Goal: Task Accomplishment & Management: Use online tool/utility

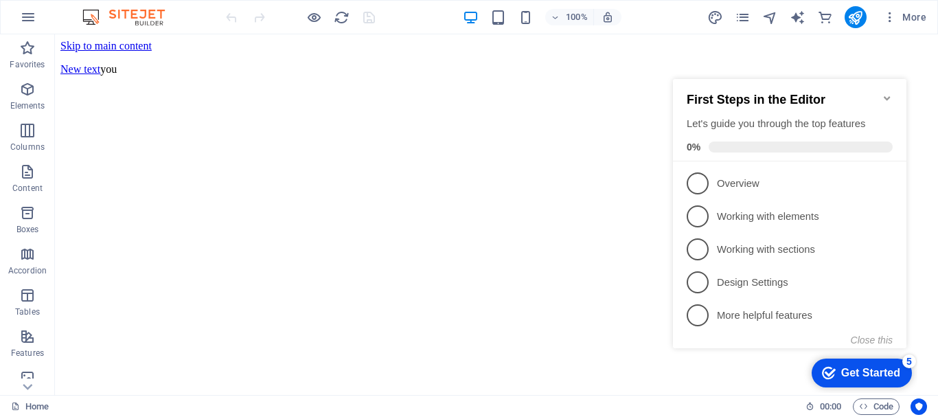
click at [275, 86] on html "Skip to main content New text you" at bounding box center [496, 60] width 883 height 52
click at [887, 93] on icon "Minimize checklist" at bounding box center [886, 98] width 11 height 11
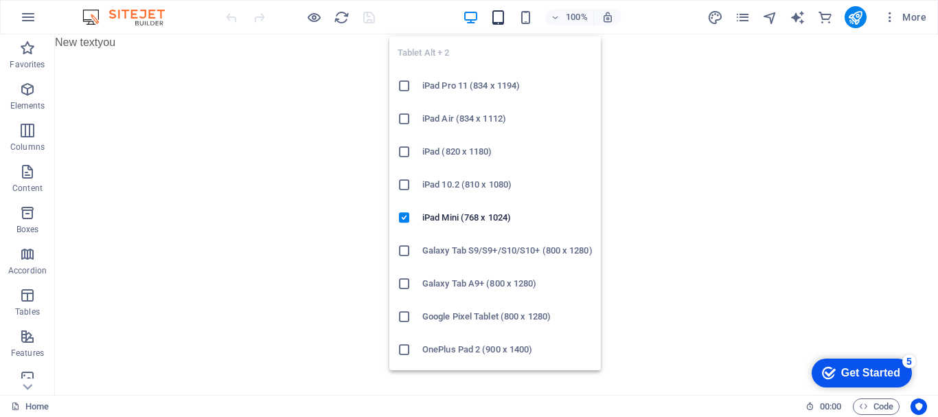
click at [498, 17] on icon "button" at bounding box center [498, 18] width 16 height 16
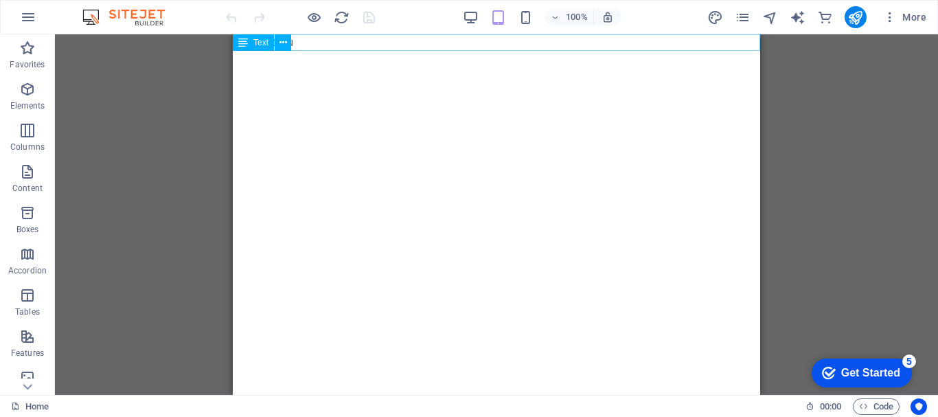
click at [268, 47] on div "Text" at bounding box center [253, 42] width 41 height 16
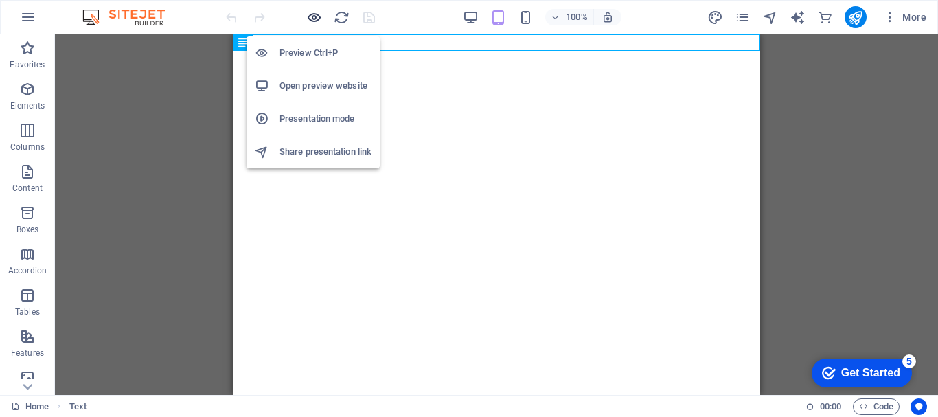
click at [309, 14] on icon "button" at bounding box center [314, 18] width 16 height 16
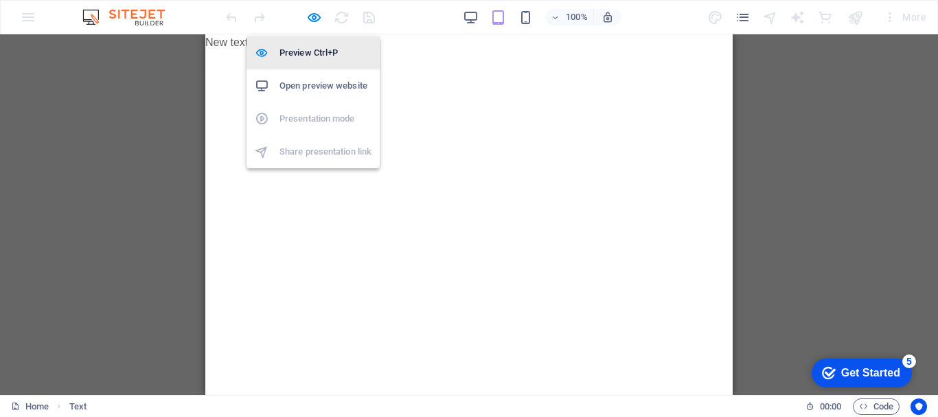
click at [301, 56] on h6 "Preview Ctrl+P" at bounding box center [325, 53] width 92 height 16
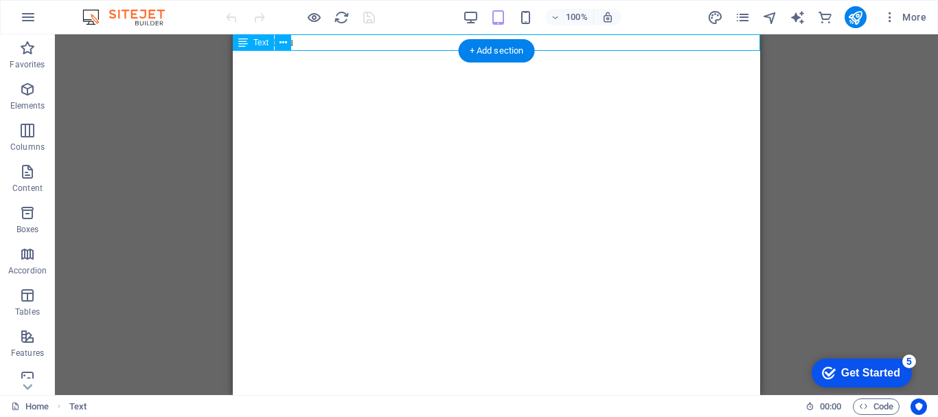
click at [360, 40] on div "New text you" at bounding box center [496, 42] width 527 height 16
click at [283, 47] on icon at bounding box center [283, 43] width 8 height 14
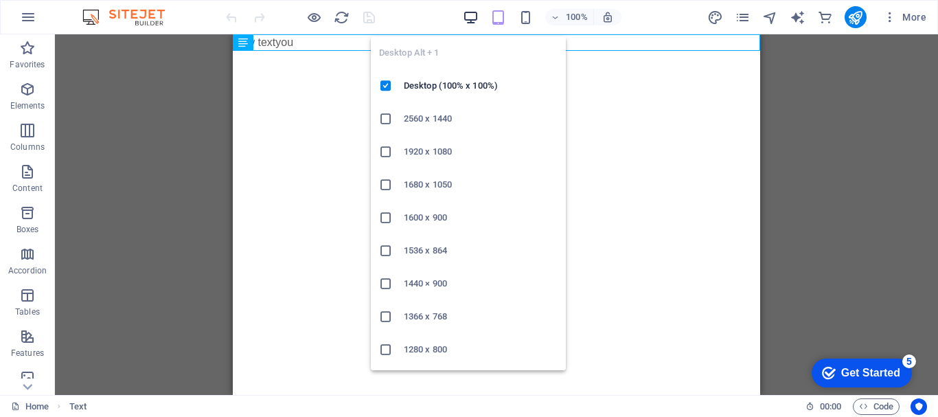
click at [469, 24] on icon "button" at bounding box center [471, 18] width 16 height 16
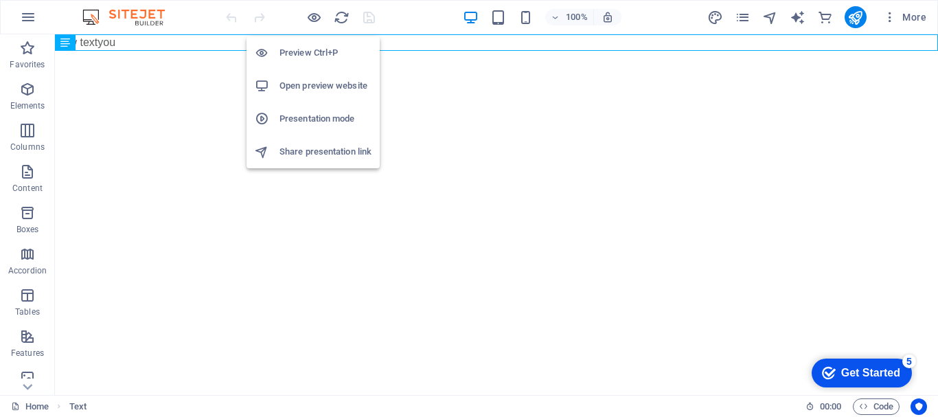
click at [312, 56] on h6 "Preview Ctrl+P" at bounding box center [325, 53] width 92 height 16
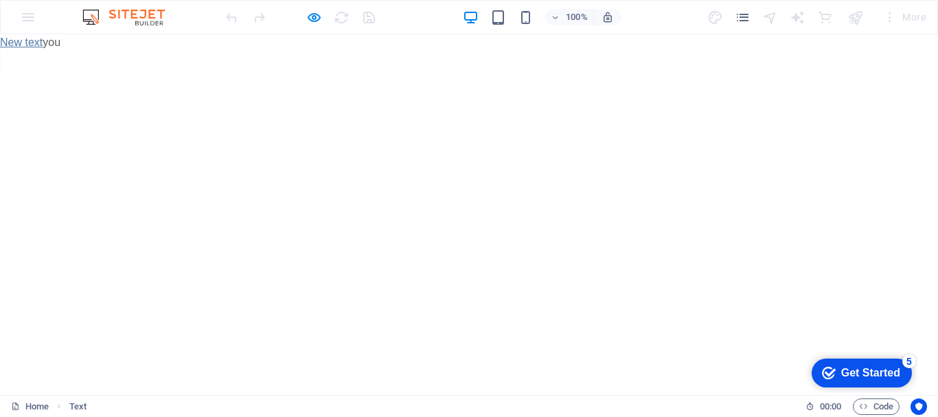
click at [40, 44] on link "New text" at bounding box center [21, 42] width 43 height 12
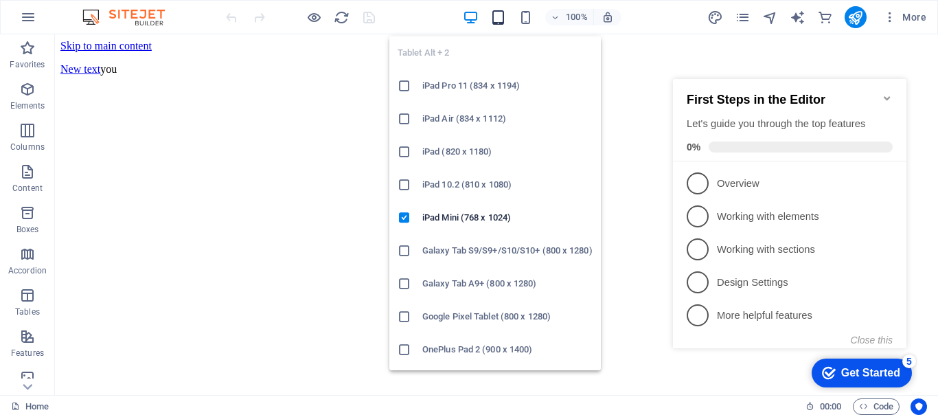
click at [496, 11] on icon "button" at bounding box center [498, 18] width 16 height 16
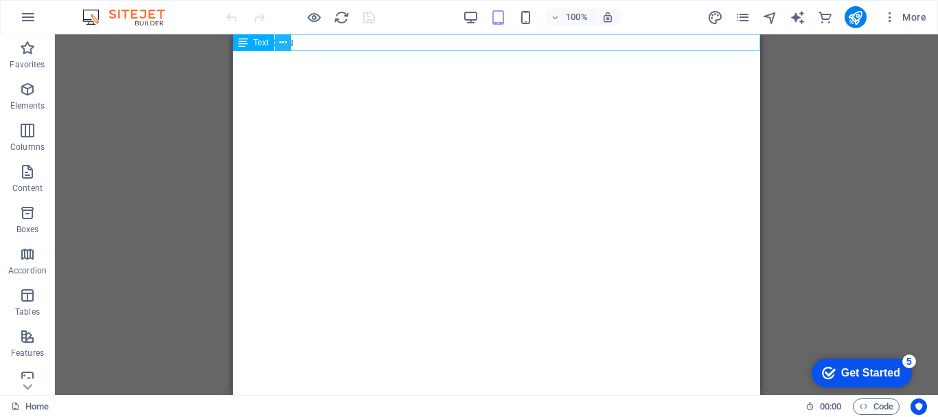
click at [290, 44] on button at bounding box center [283, 42] width 16 height 16
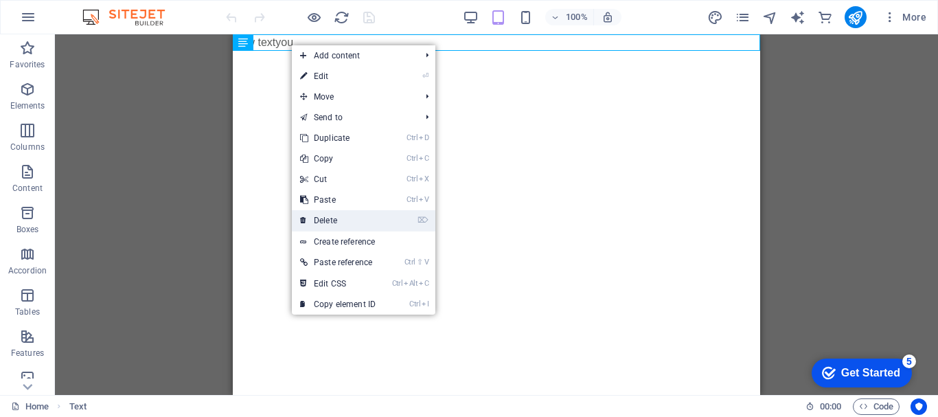
click at [337, 217] on link "⌦ Delete" at bounding box center [338, 220] width 92 height 21
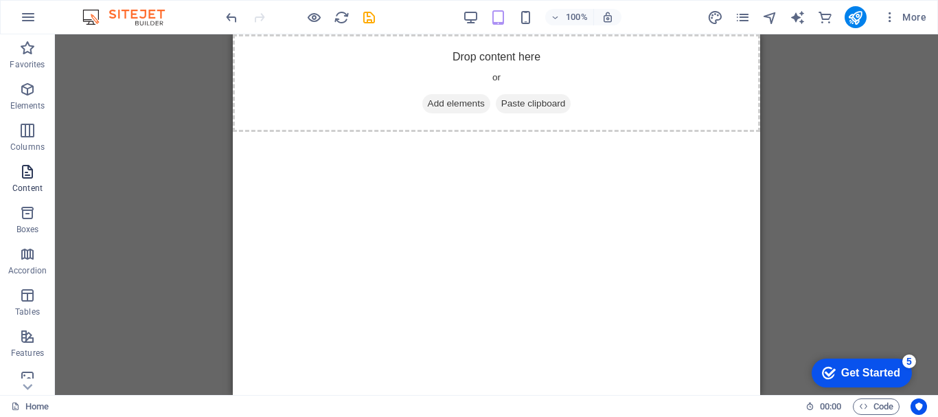
click at [32, 181] on span "Content" at bounding box center [27, 179] width 55 height 33
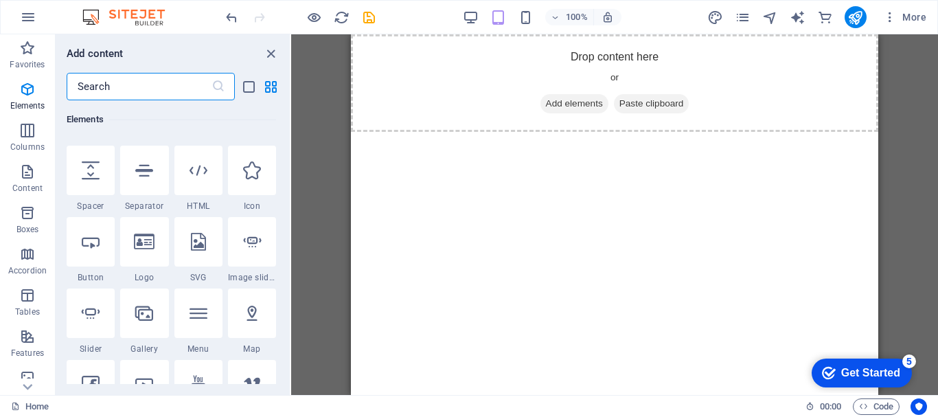
scroll to position [68, 0]
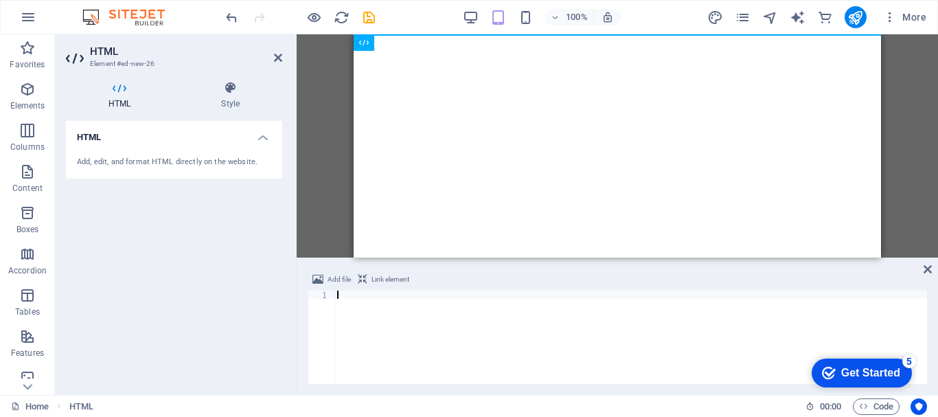
click at [402, 34] on html "Skip to main content" at bounding box center [616, 34] width 527 height 0
click at [406, 34] on html "Skip to main content" at bounding box center [616, 34] width 527 height 0
click at [371, 304] on div at bounding box center [630, 345] width 592 height 110
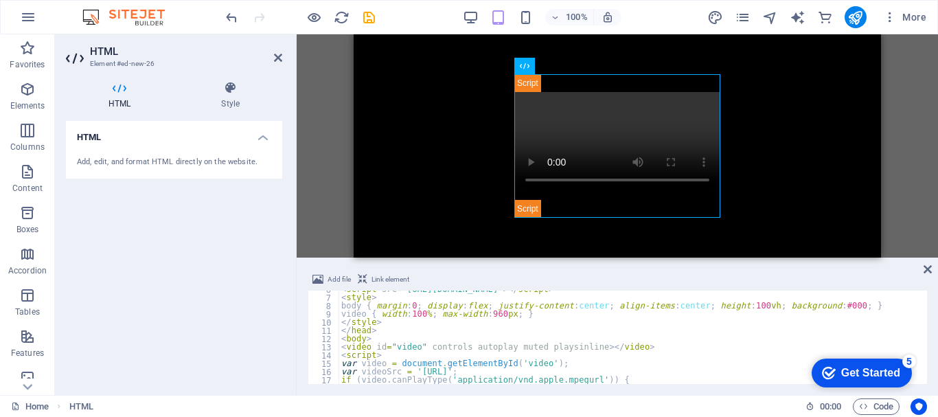
scroll to position [47, 0]
click at [368, 20] on icon "save" at bounding box center [369, 18] width 16 height 16
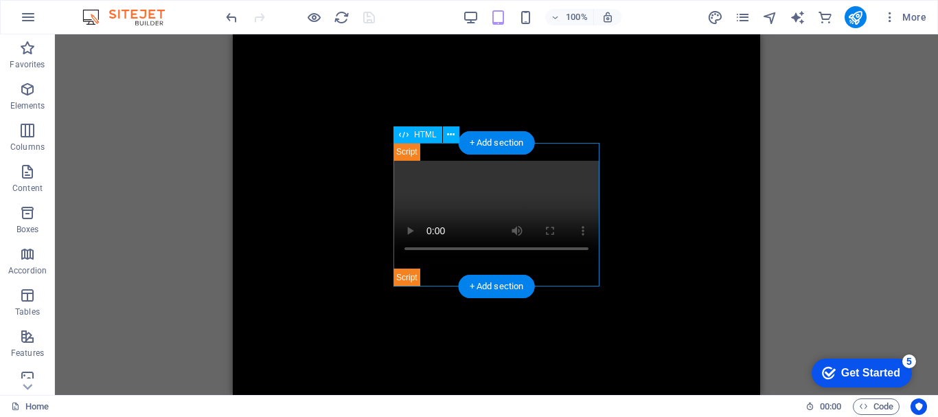
click at [552, 231] on div "Live Stream" at bounding box center [496, 214] width 206 height 143
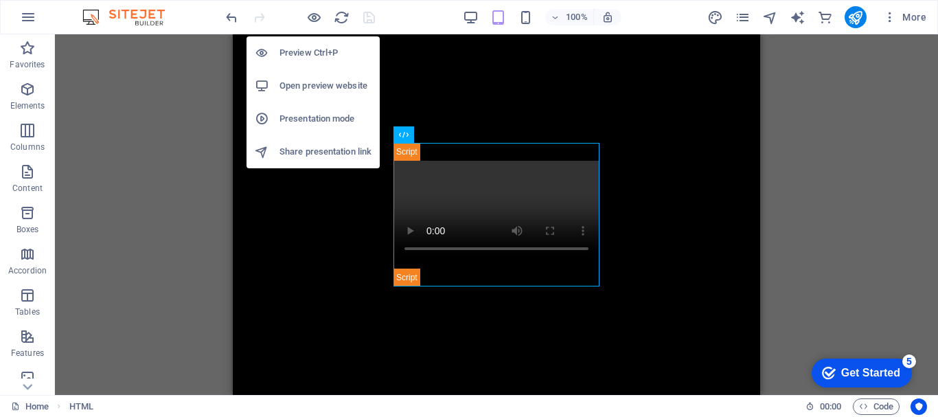
click at [308, 49] on h6 "Preview Ctrl+P" at bounding box center [325, 53] width 92 height 16
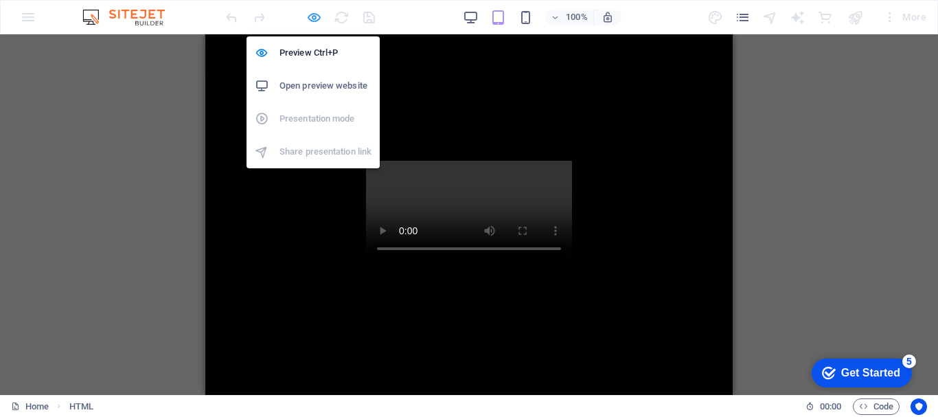
click at [312, 14] on icon "button" at bounding box center [314, 18] width 16 height 16
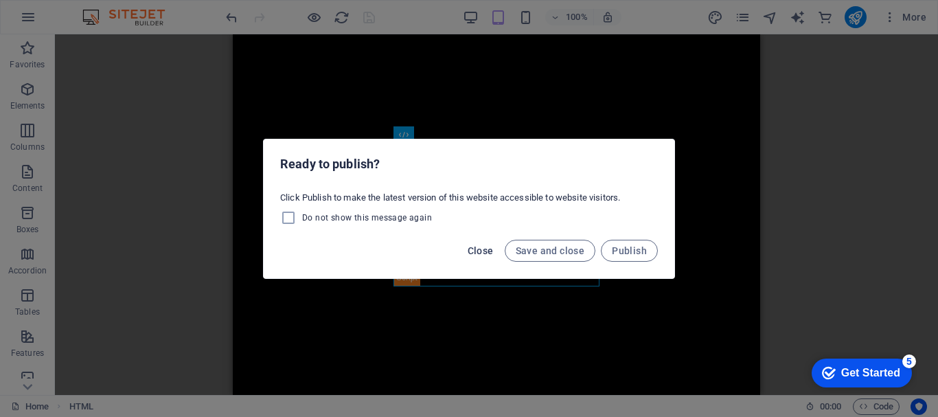
click at [486, 255] on span "Close" at bounding box center [480, 250] width 26 height 11
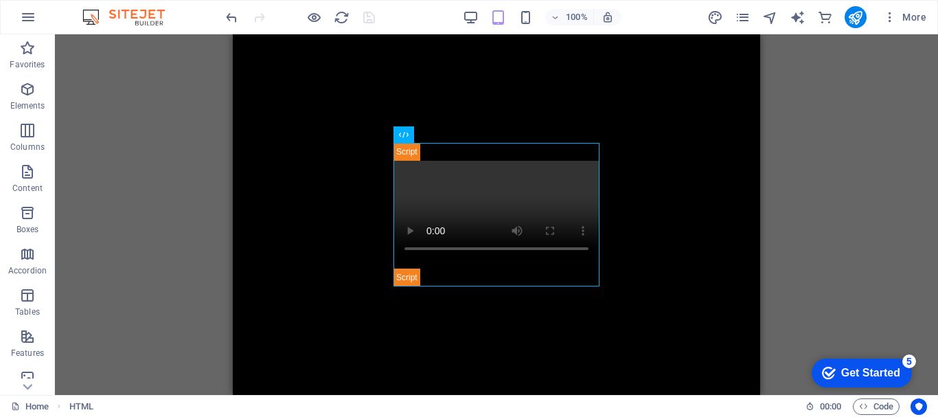
click at [631, 198] on body "Skip to main content Live Stream" at bounding box center [496, 214] width 527 height 360
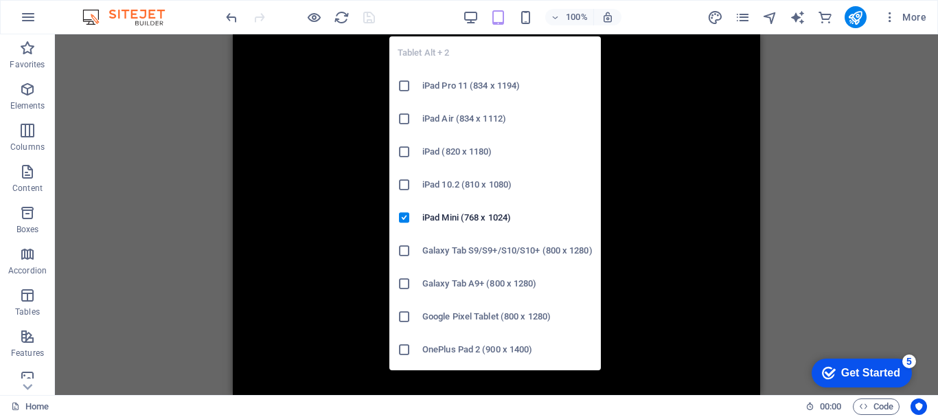
click at [492, 12] on icon "button" at bounding box center [498, 18] width 16 height 16
click at [502, 15] on icon "button" at bounding box center [498, 18] width 16 height 16
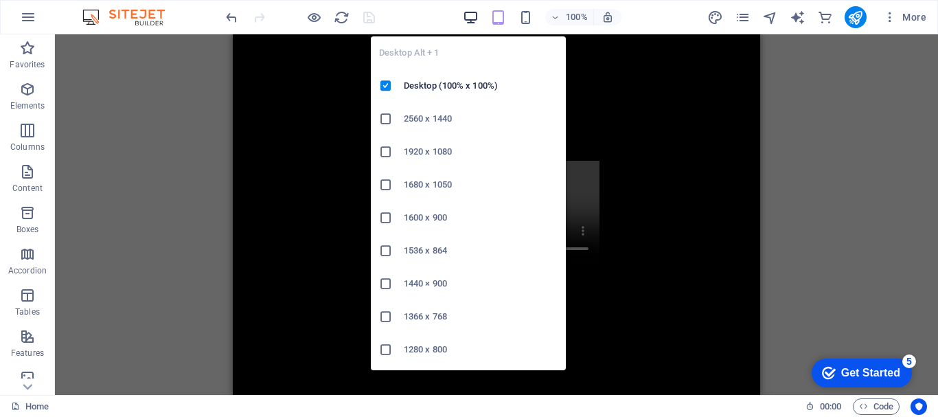
click at [472, 14] on icon "button" at bounding box center [471, 18] width 16 height 16
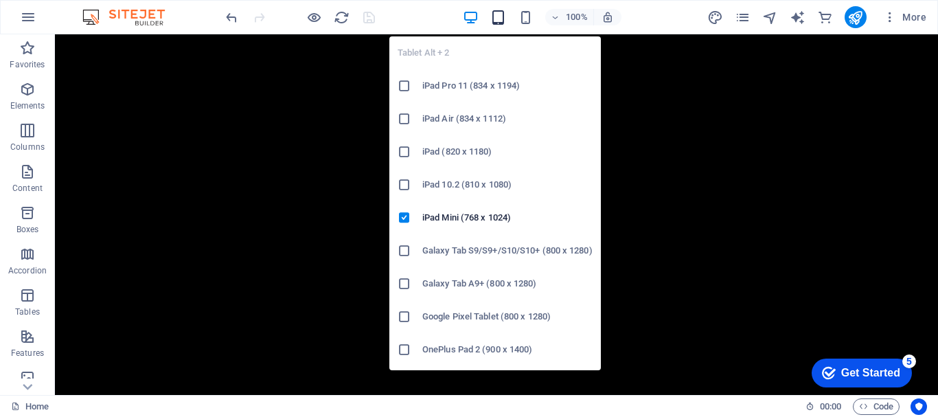
click at [493, 14] on icon "button" at bounding box center [498, 18] width 16 height 16
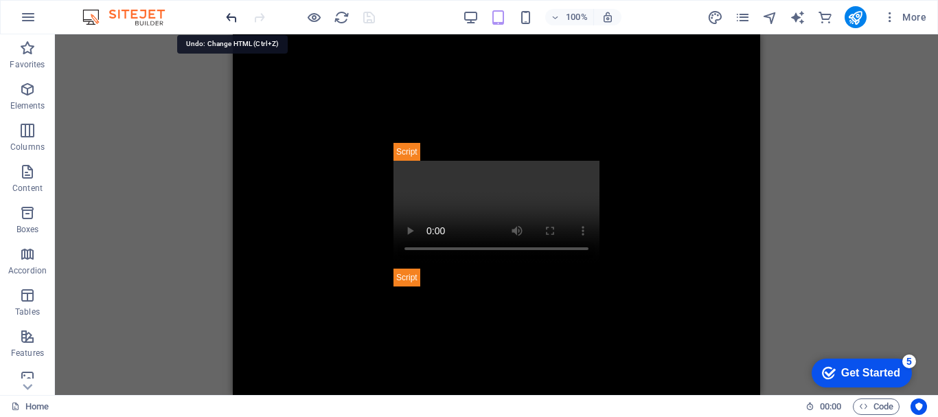
click at [227, 17] on icon "undo" at bounding box center [232, 18] width 16 height 16
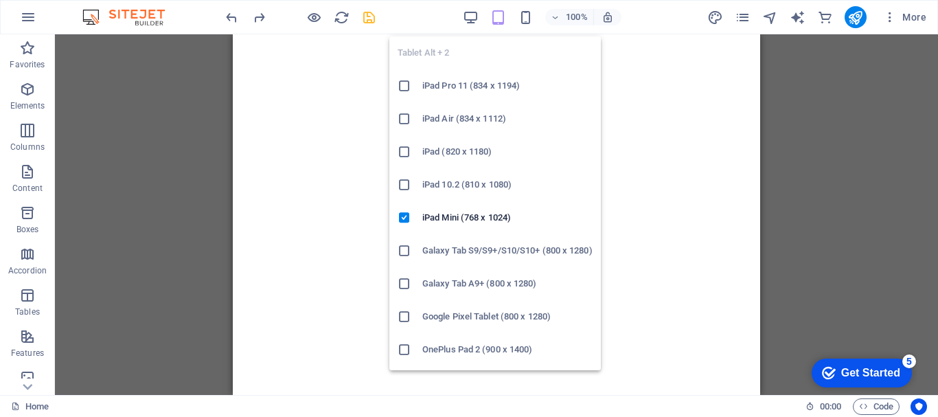
click at [498, 20] on icon "button" at bounding box center [498, 18] width 16 height 16
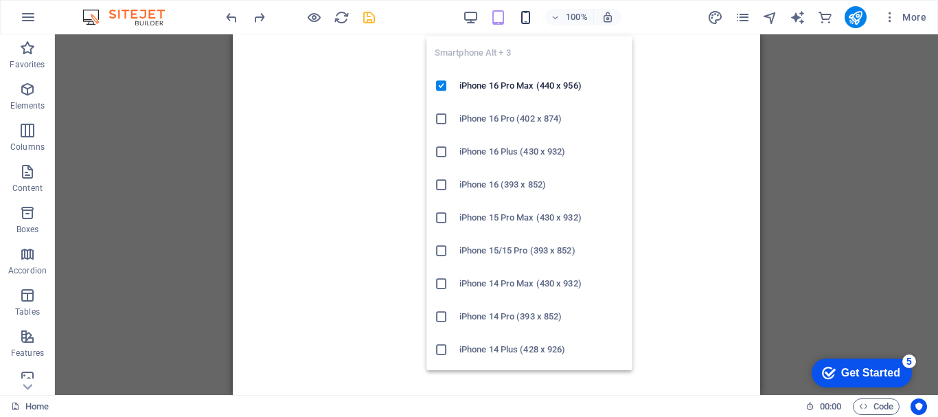
click at [524, 20] on icon "button" at bounding box center [525, 18] width 16 height 16
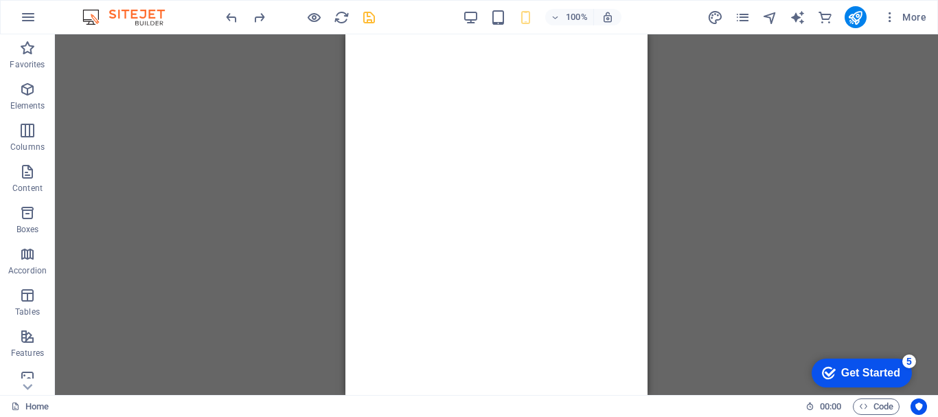
click at [408, 34] on html "Skip to main content" at bounding box center [496, 34] width 302 height 0
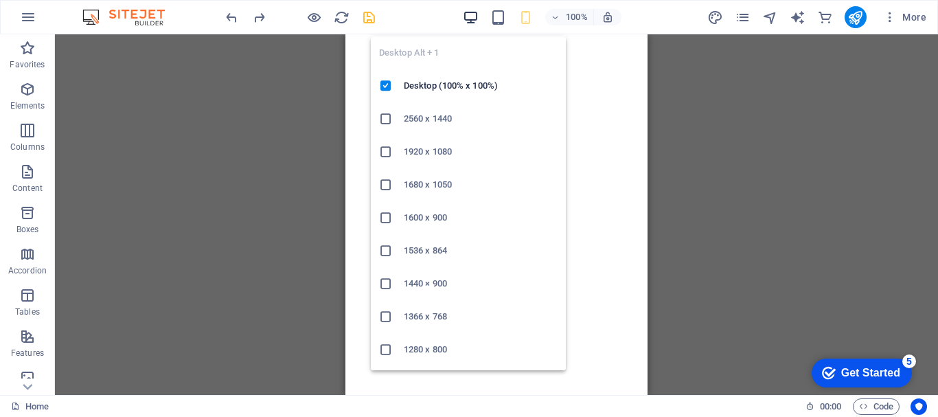
click at [467, 21] on icon "button" at bounding box center [471, 18] width 16 height 16
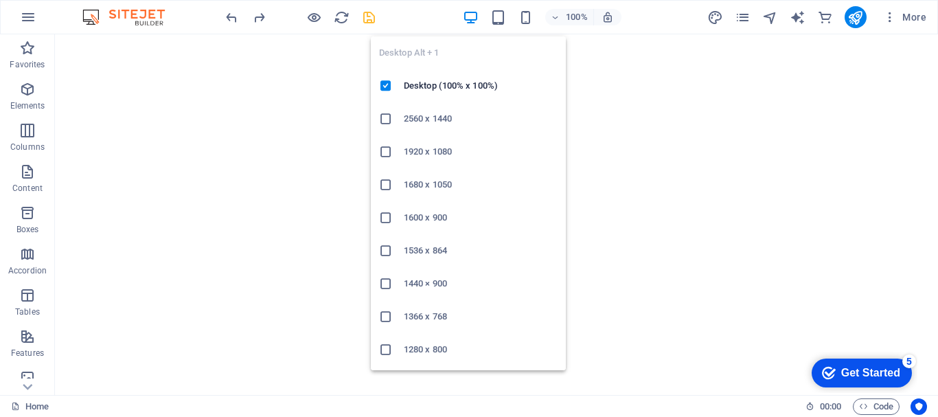
click at [467, 21] on icon "button" at bounding box center [471, 18] width 16 height 16
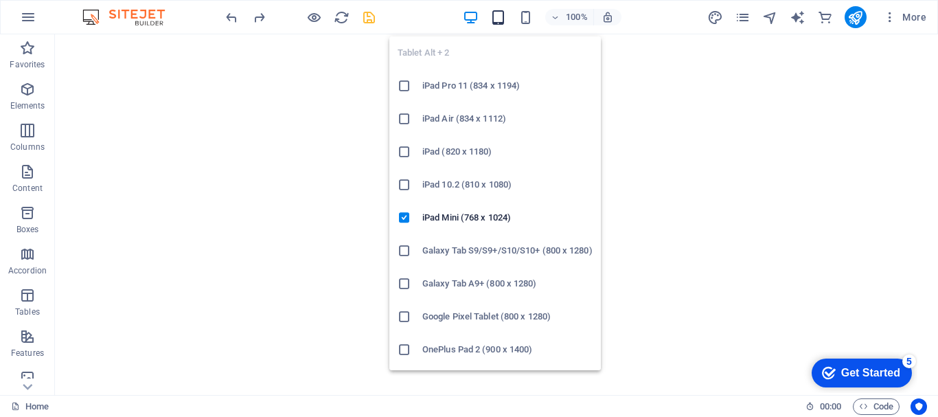
click at [492, 18] on icon "button" at bounding box center [498, 18] width 16 height 16
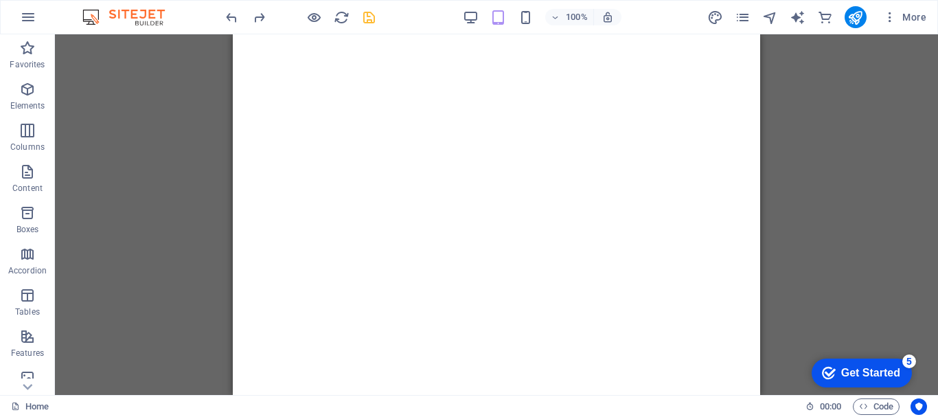
click at [371, 34] on html "Skip to main content" at bounding box center [496, 34] width 527 height 0
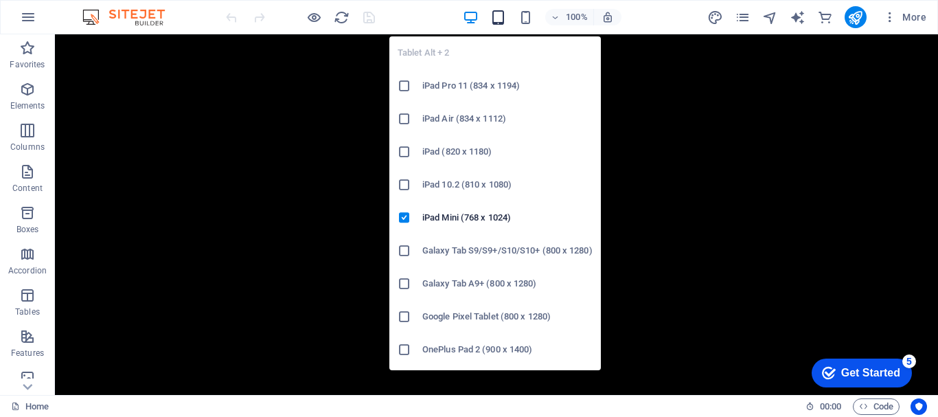
click at [496, 14] on icon "button" at bounding box center [498, 18] width 16 height 16
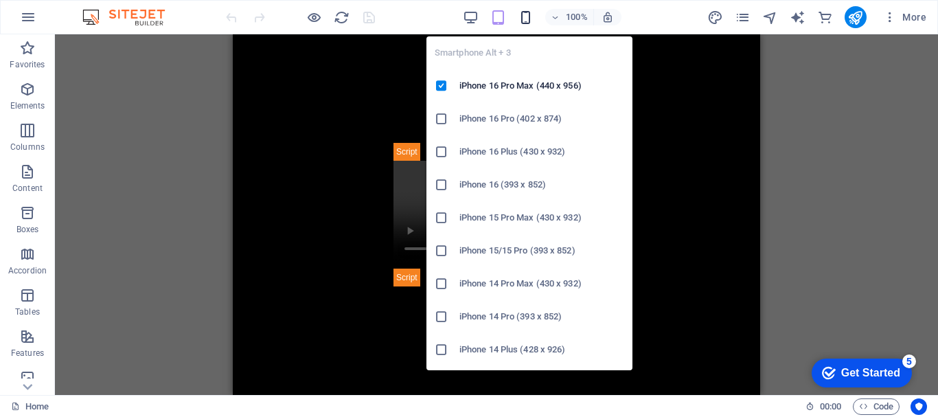
click at [526, 16] on icon "button" at bounding box center [525, 18] width 16 height 16
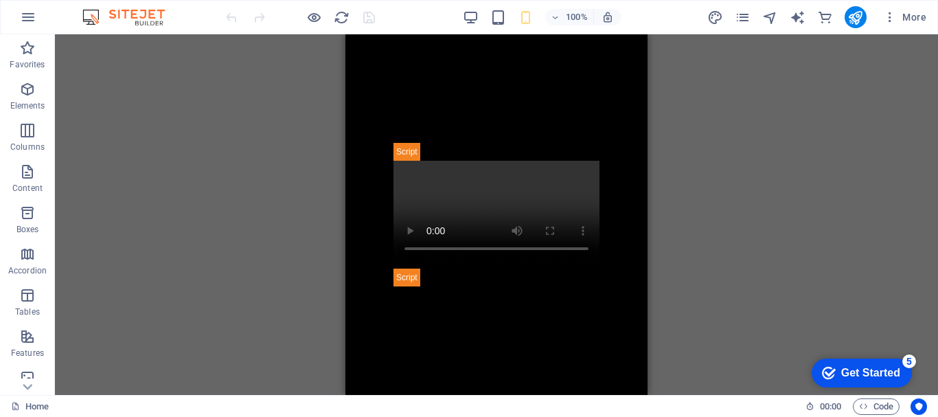
click at [405, 347] on body "Skip to main content Live Stream" at bounding box center [496, 214] width 302 height 360
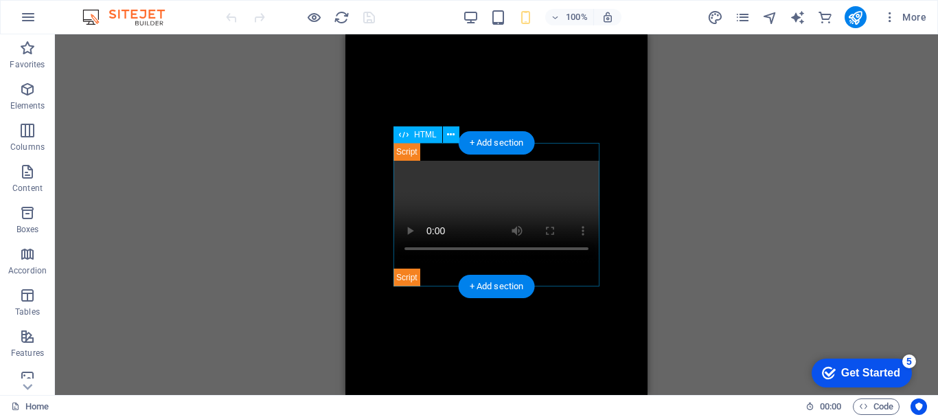
click at [502, 196] on div "Live Stream" at bounding box center [496, 214] width 206 height 143
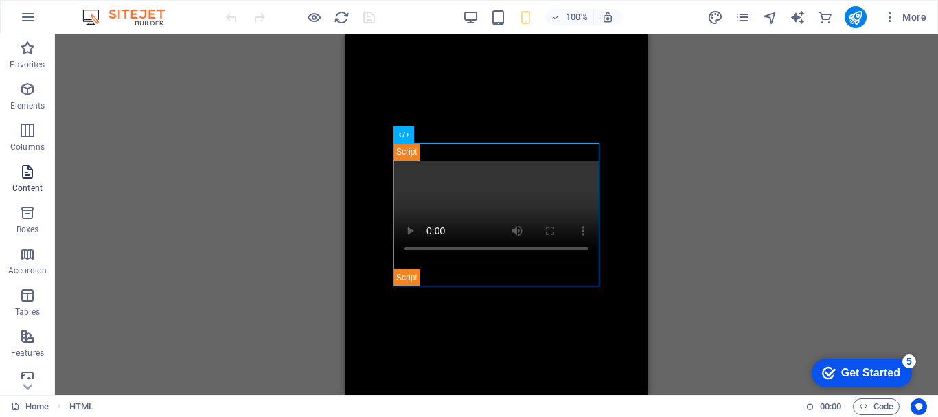
click at [26, 178] on icon "button" at bounding box center [27, 171] width 16 height 16
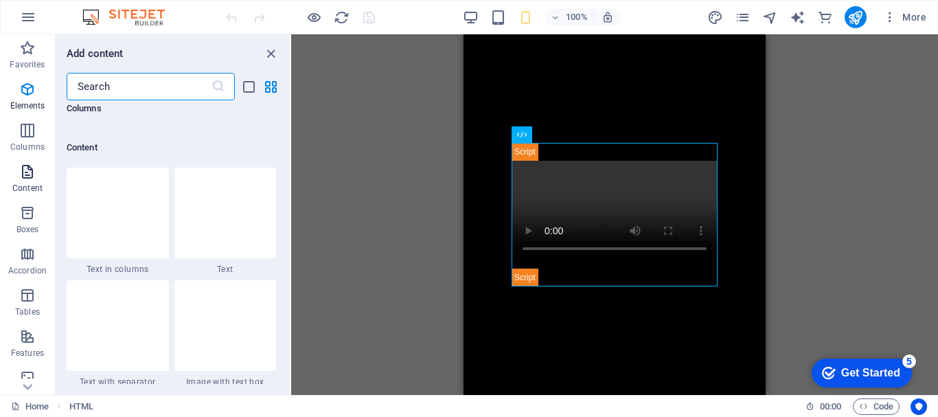
scroll to position [2401, 0]
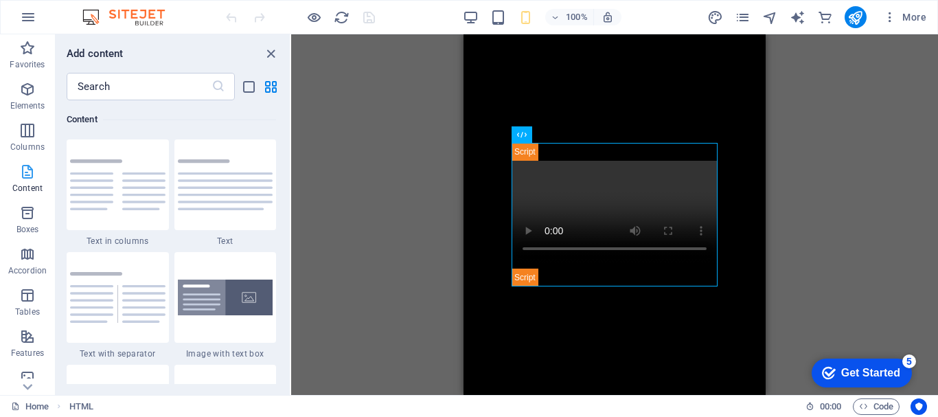
click at [28, 178] on icon "button" at bounding box center [27, 171] width 16 height 16
click at [607, 78] on body "Skip to main content Live Stream" at bounding box center [614, 214] width 302 height 360
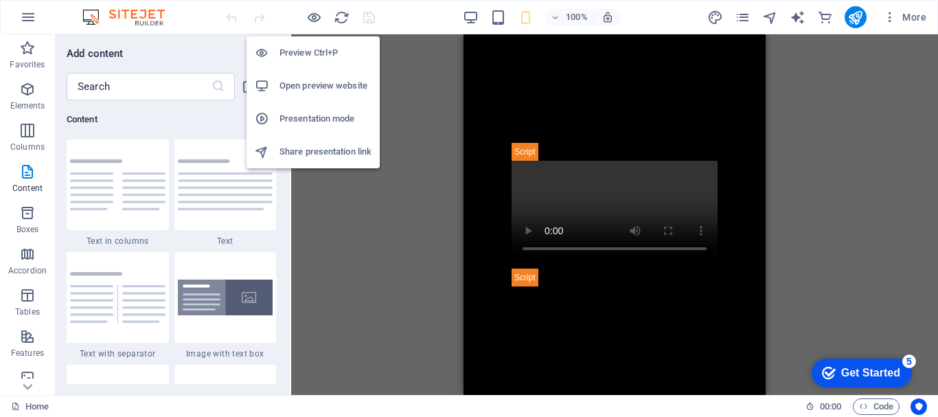
click at [311, 57] on h6 "Preview Ctrl+P" at bounding box center [325, 53] width 92 height 16
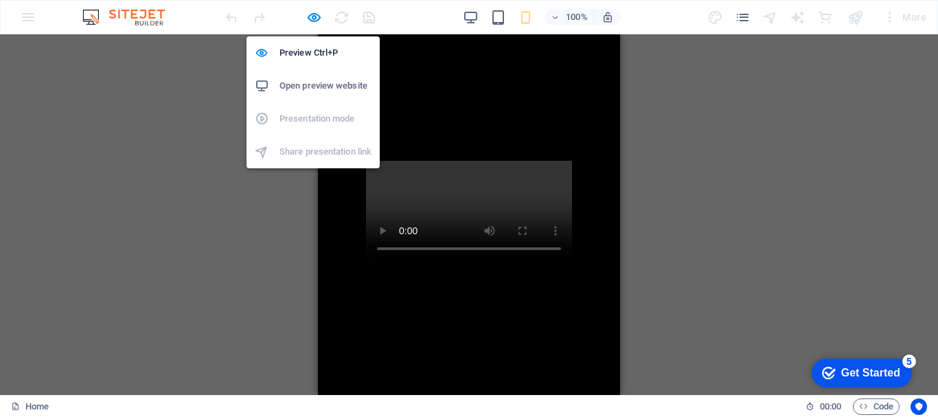
click at [312, 86] on h6 "Open preview website" at bounding box center [325, 86] width 92 height 16
click at [312, 21] on icon "button" at bounding box center [314, 18] width 16 height 16
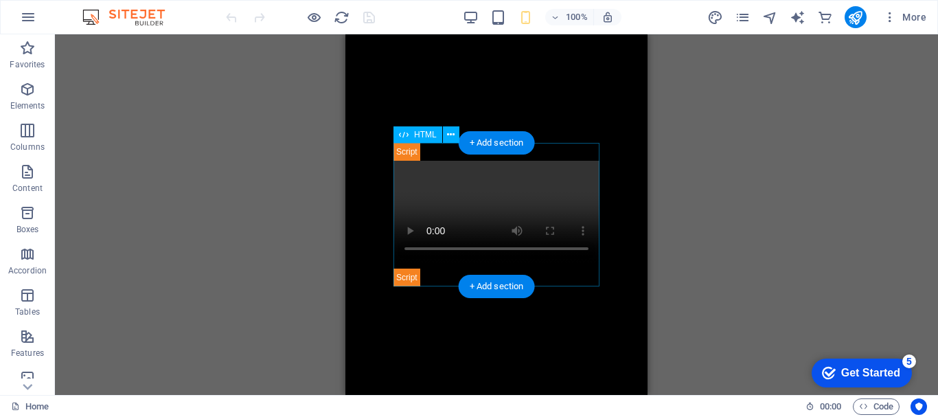
click at [434, 207] on div "Live Stream" at bounding box center [496, 214] width 206 height 143
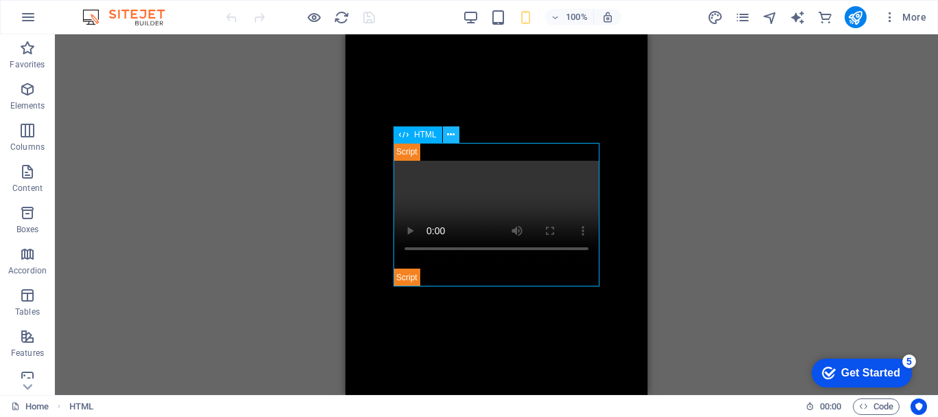
click at [454, 137] on icon at bounding box center [451, 135] width 8 height 14
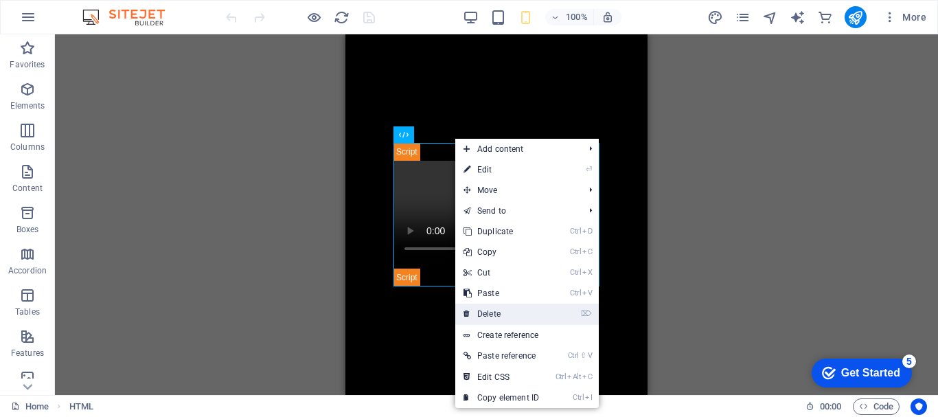
click at [502, 316] on link "⌦ Delete" at bounding box center [501, 313] width 92 height 21
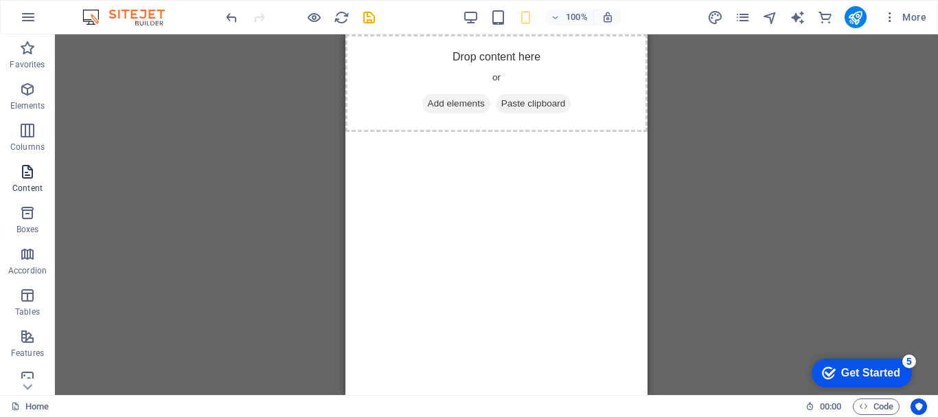
click at [31, 180] on span "Content" at bounding box center [27, 179] width 55 height 33
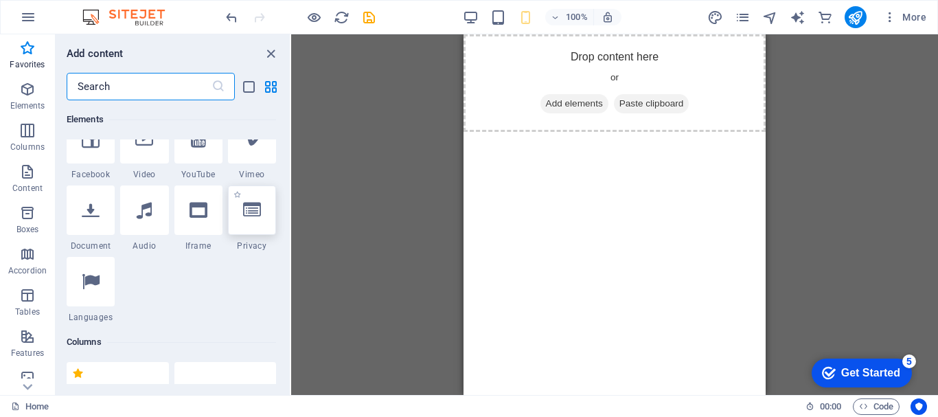
scroll to position [68, 0]
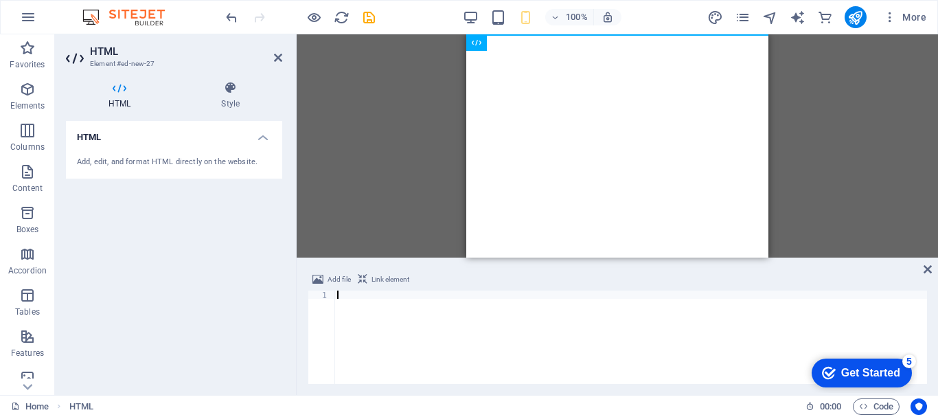
click at [371, 316] on div at bounding box center [630, 345] width 592 height 110
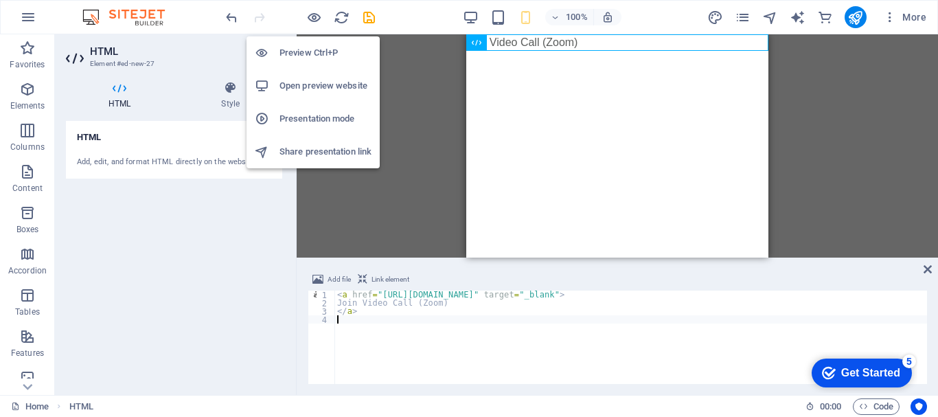
click at [301, 58] on h6 "Preview Ctrl+P" at bounding box center [325, 53] width 92 height 16
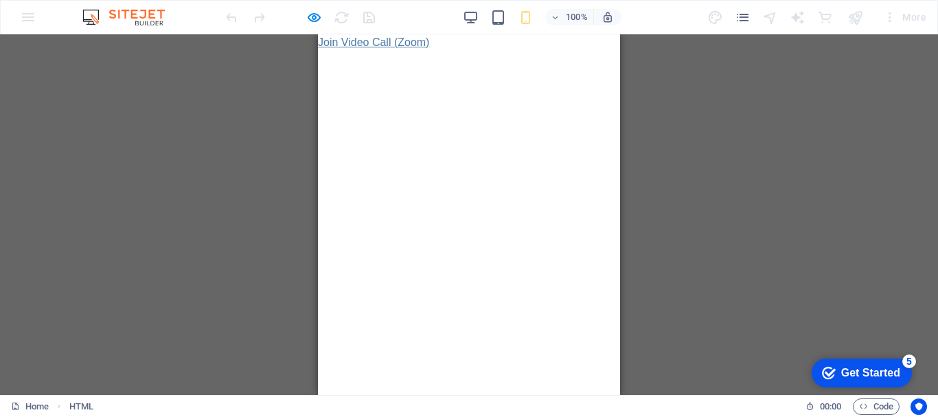
click at [375, 44] on link "Join Video Call (Zoom)" at bounding box center [373, 42] width 111 height 12
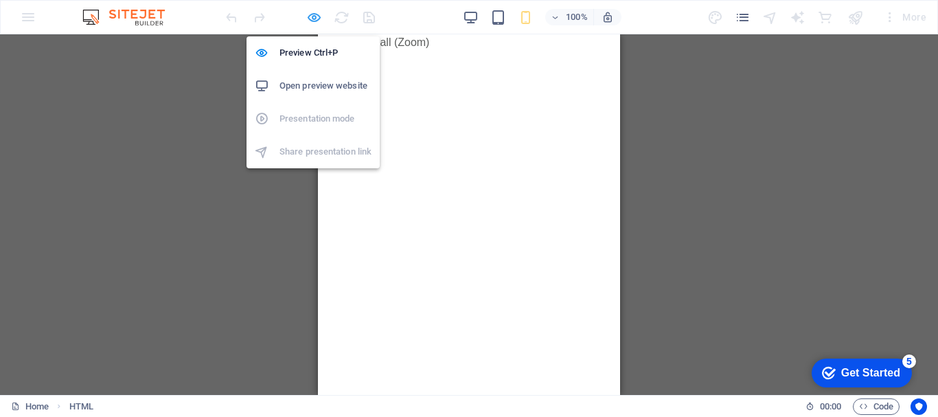
click at [309, 16] on icon "button" at bounding box center [314, 18] width 16 height 16
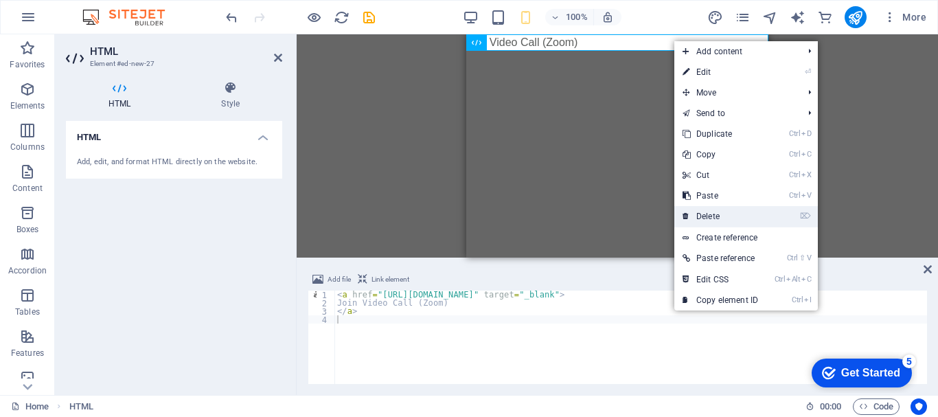
click at [711, 213] on link "⌦ Delete" at bounding box center [720, 216] width 92 height 21
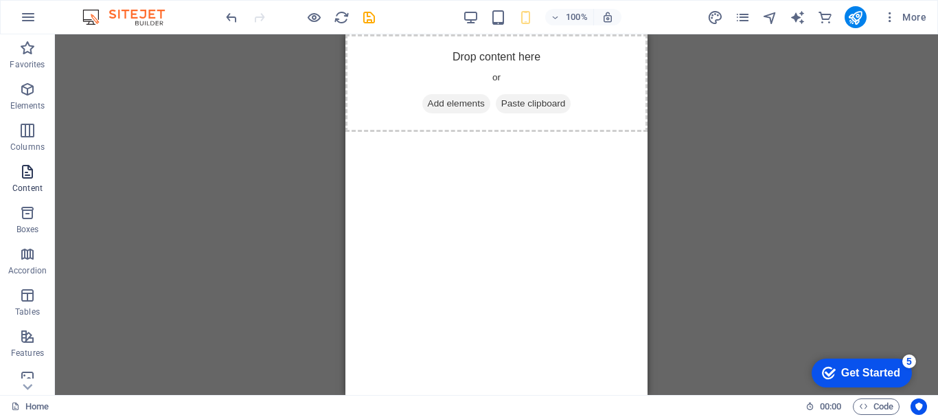
click at [25, 178] on icon "button" at bounding box center [27, 171] width 16 height 16
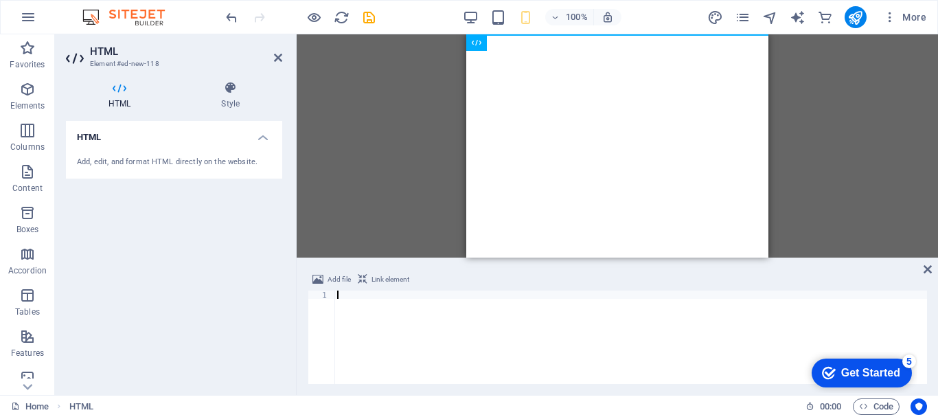
click at [349, 304] on div at bounding box center [630, 345] width 592 height 110
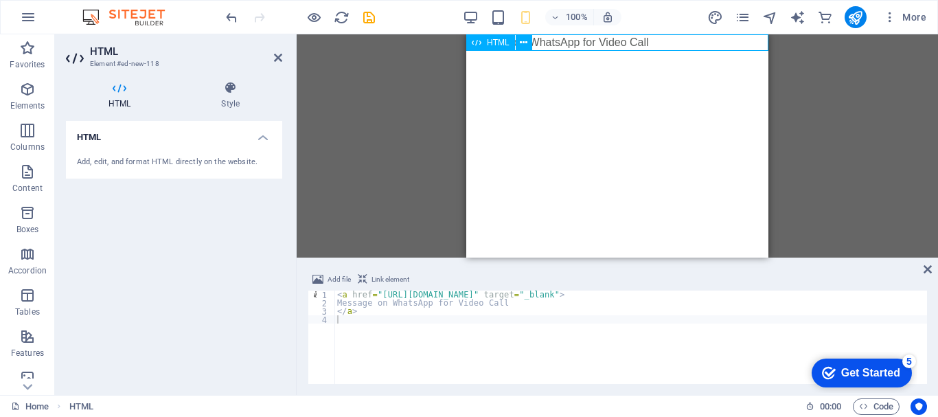
click at [568, 44] on div "Message on WhatsApp for Video Call" at bounding box center [617, 42] width 302 height 16
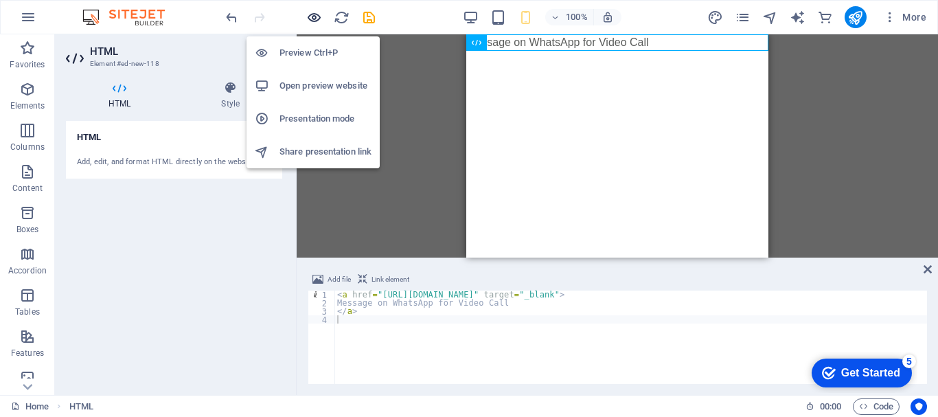
click at [311, 21] on icon "button" at bounding box center [314, 18] width 16 height 16
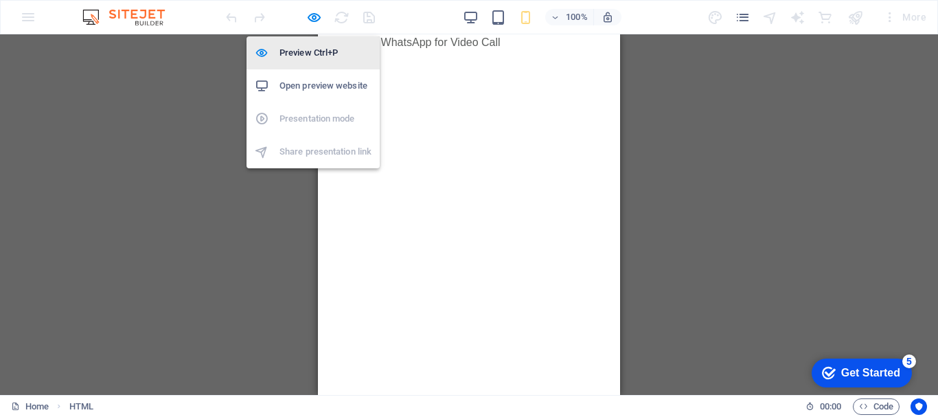
click at [310, 52] on h6 "Preview Ctrl+P" at bounding box center [325, 53] width 92 height 16
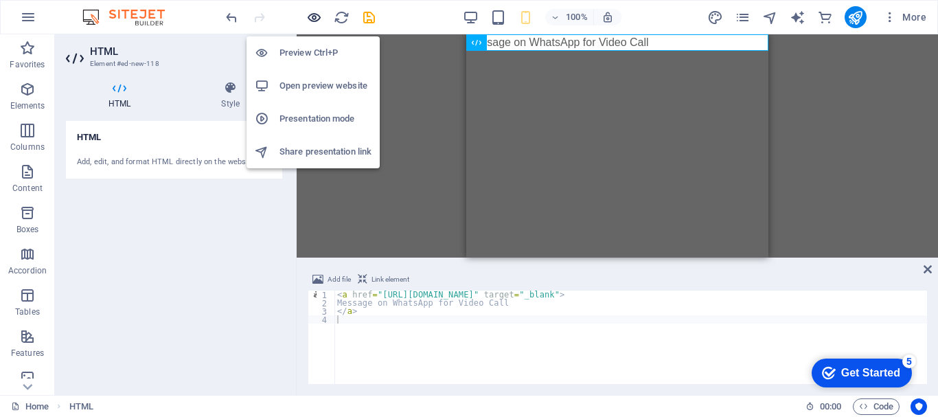
click at [315, 16] on icon "button" at bounding box center [314, 18] width 16 height 16
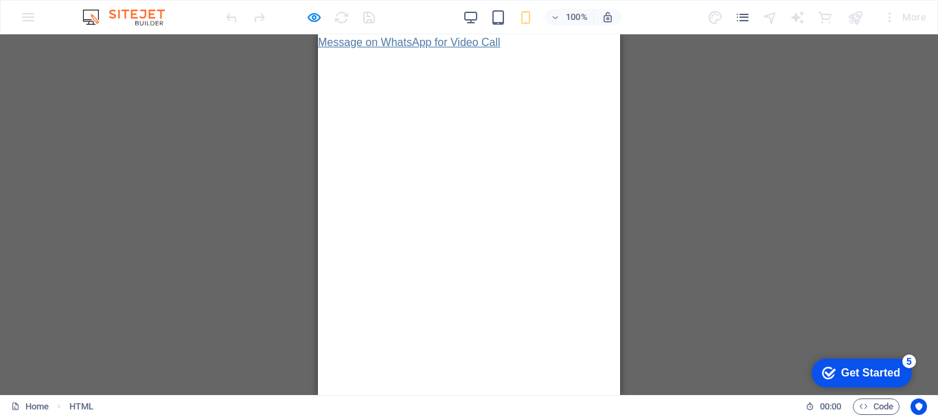
click at [392, 40] on link "Message on WhatsApp for Video Call" at bounding box center [409, 42] width 183 height 12
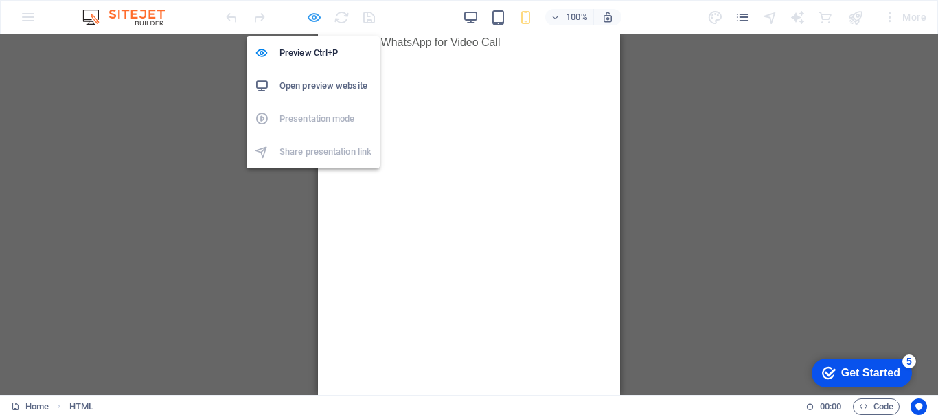
click at [316, 18] on icon "button" at bounding box center [314, 18] width 16 height 16
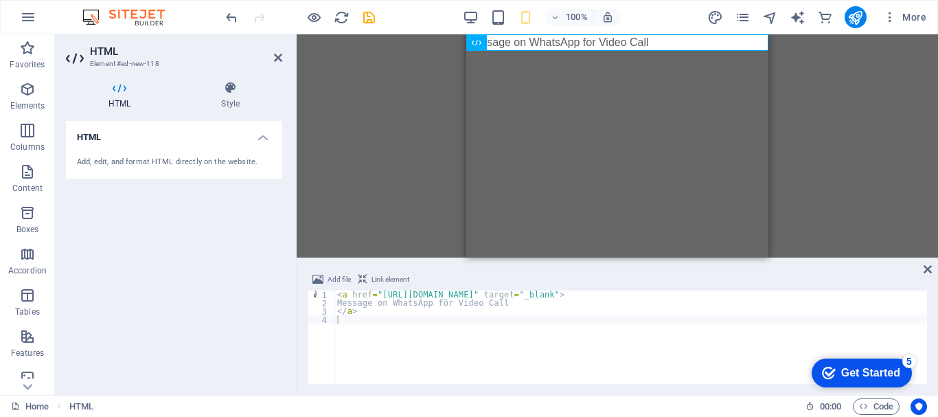
click at [272, 51] on h2 "HTML" at bounding box center [186, 51] width 192 height 12
click at [277, 57] on icon at bounding box center [278, 57] width 8 height 11
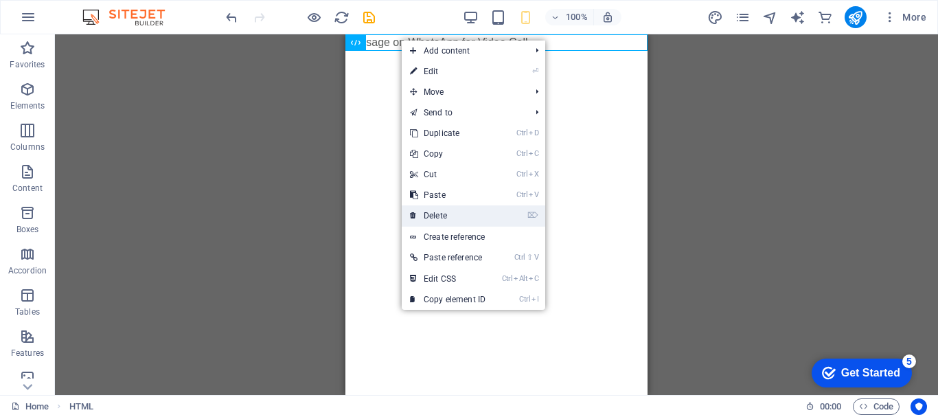
click at [441, 213] on link "⌦ Delete" at bounding box center [448, 215] width 92 height 21
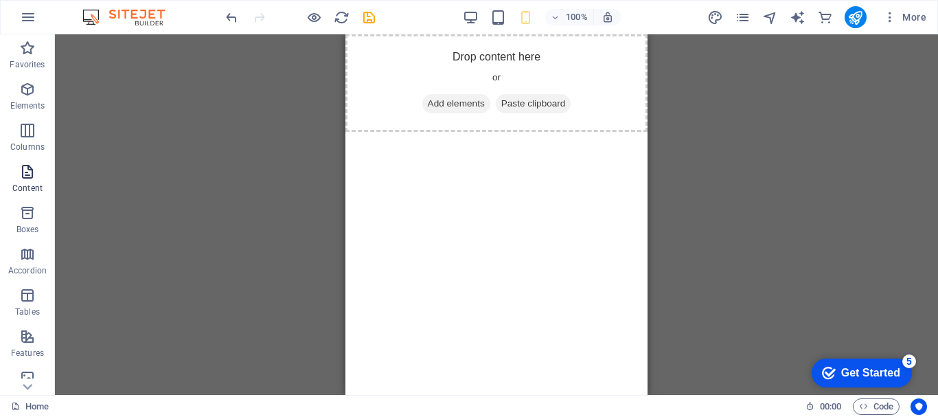
click at [19, 173] on icon "button" at bounding box center [27, 171] width 16 height 16
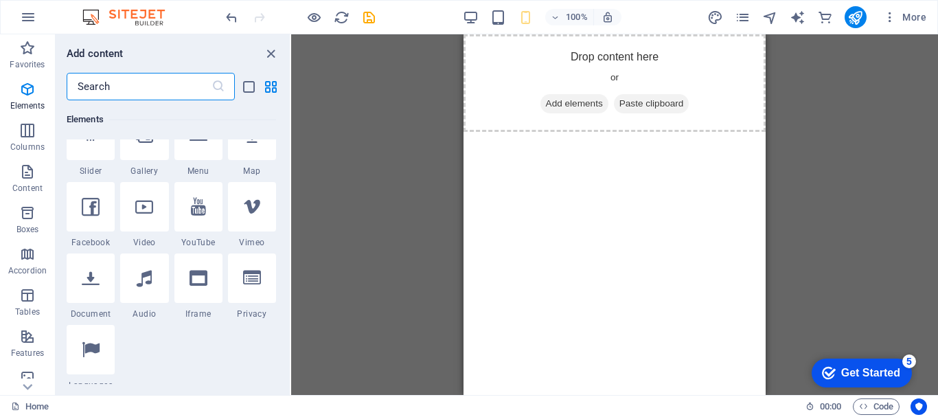
scroll to position [0, 0]
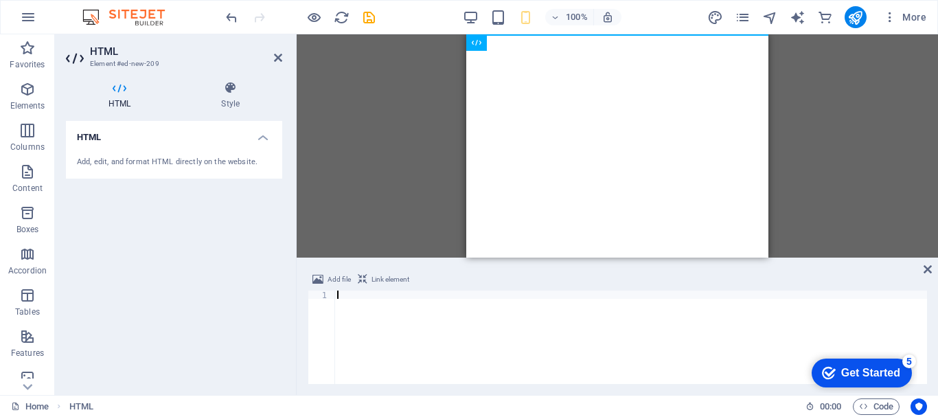
click at [362, 304] on div at bounding box center [630, 345] width 592 height 110
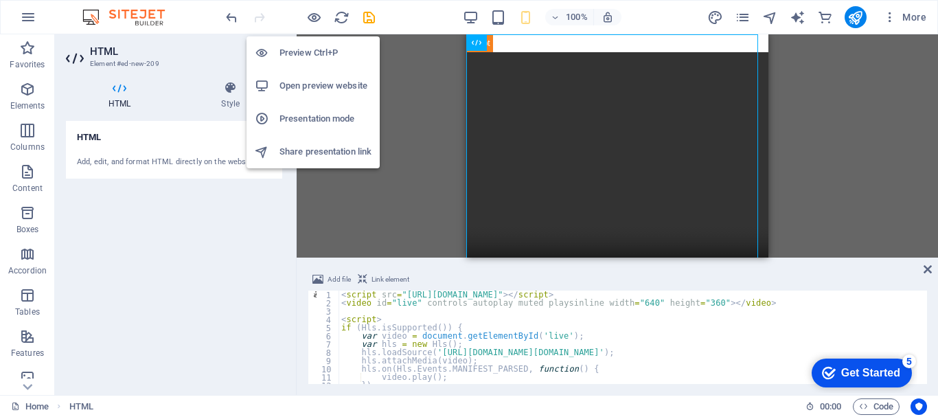
click at [310, 54] on h6 "Preview Ctrl+P" at bounding box center [325, 53] width 92 height 16
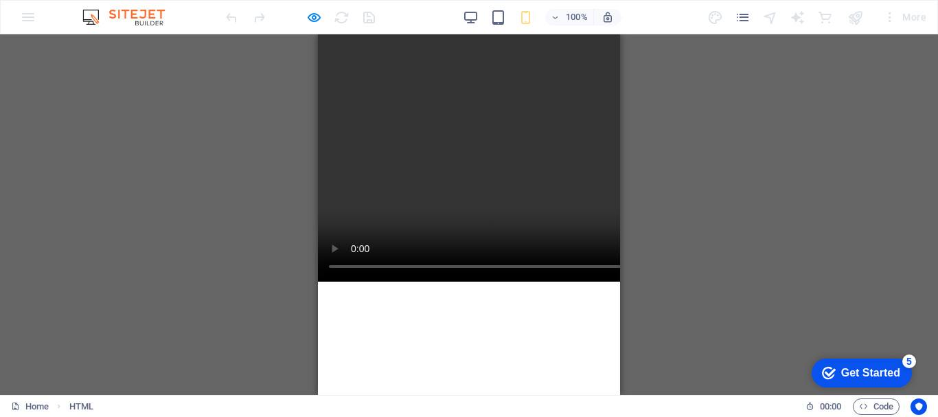
click at [468, 100] on video at bounding box center [537, 157] width 439 height 247
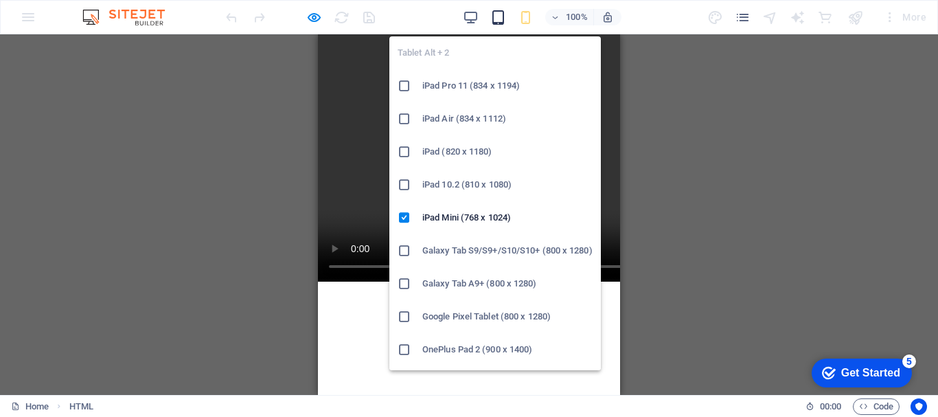
click at [502, 15] on icon "button" at bounding box center [498, 18] width 16 height 16
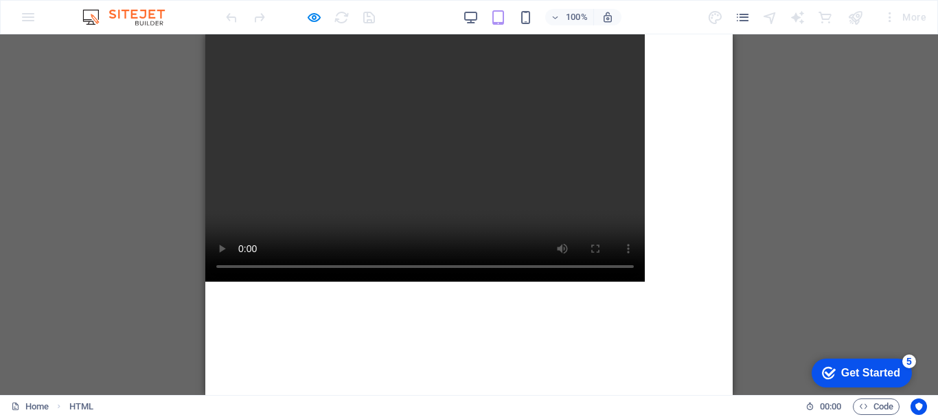
click at [355, 159] on video at bounding box center [424, 157] width 439 height 247
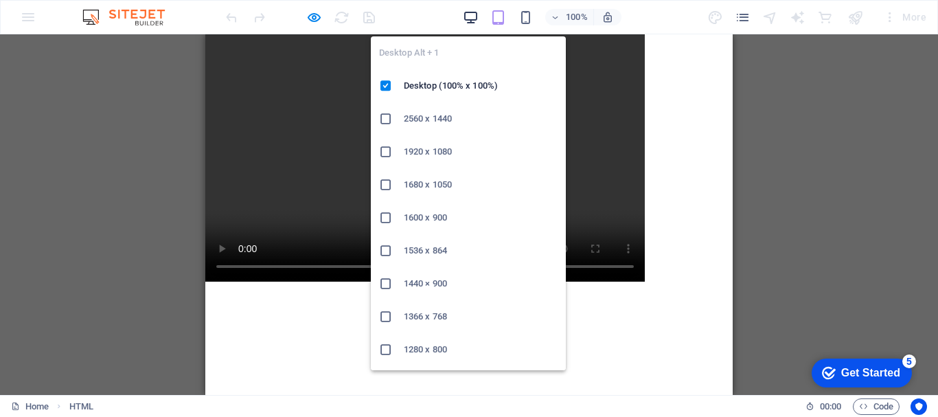
click at [471, 19] on icon "button" at bounding box center [471, 18] width 16 height 16
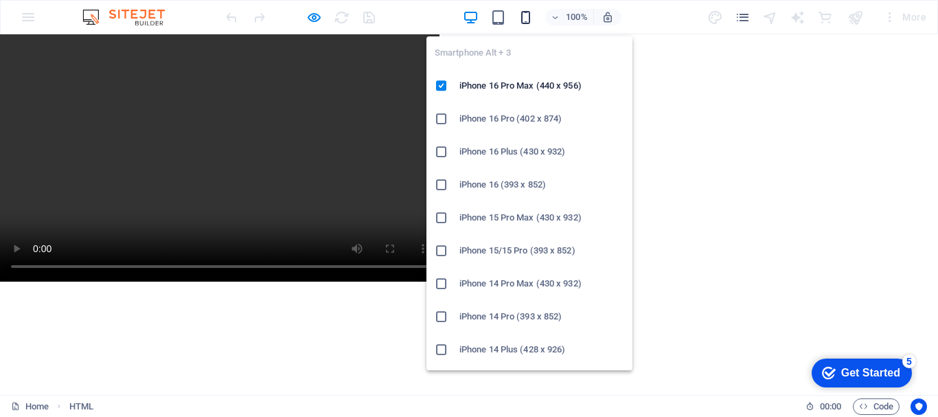
click at [524, 17] on icon "button" at bounding box center [525, 18] width 16 height 16
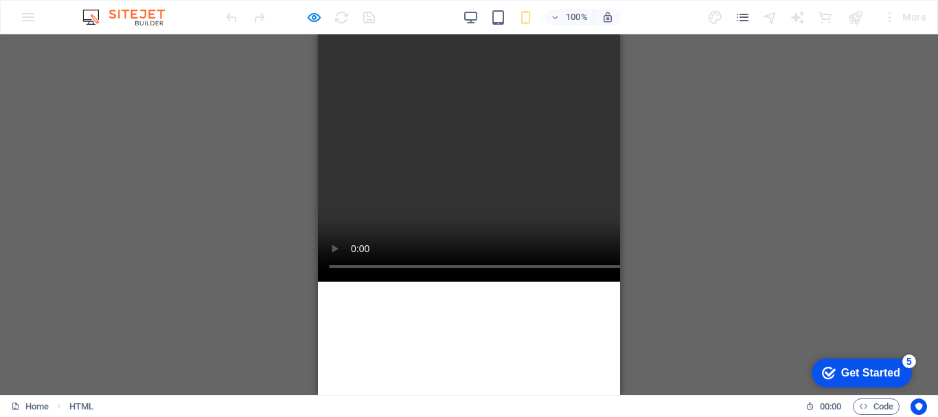
click at [372, 169] on video at bounding box center [537, 157] width 439 height 247
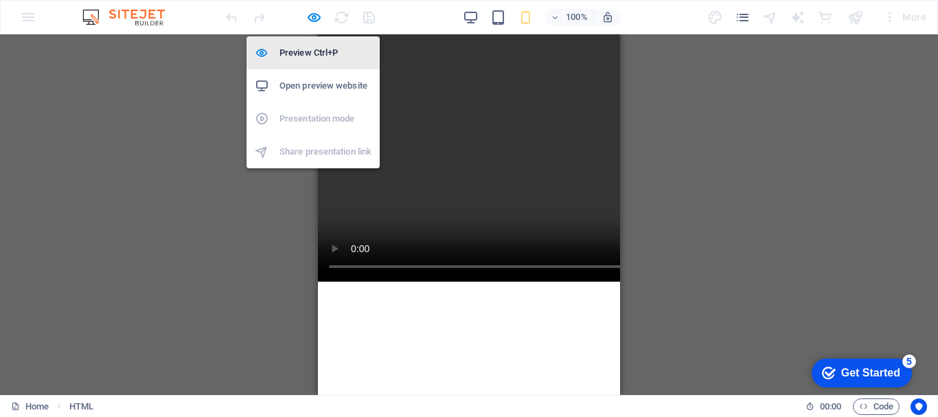
click at [302, 54] on h6 "Preview Ctrl+P" at bounding box center [325, 53] width 92 height 16
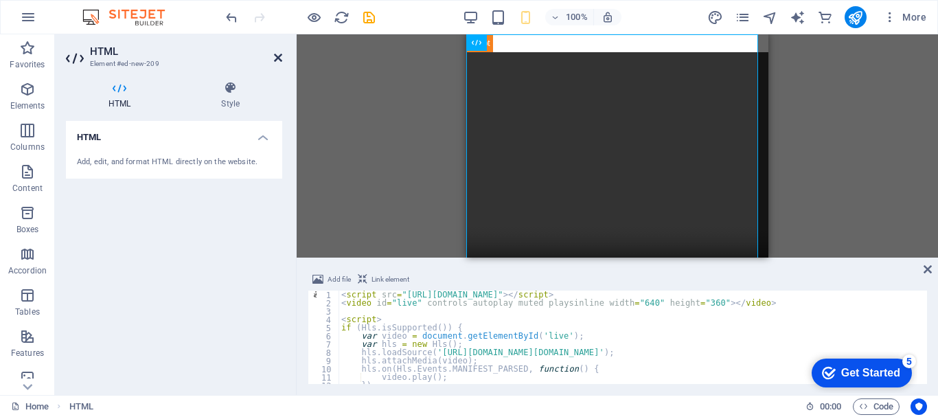
click at [275, 57] on icon at bounding box center [278, 57] width 8 height 11
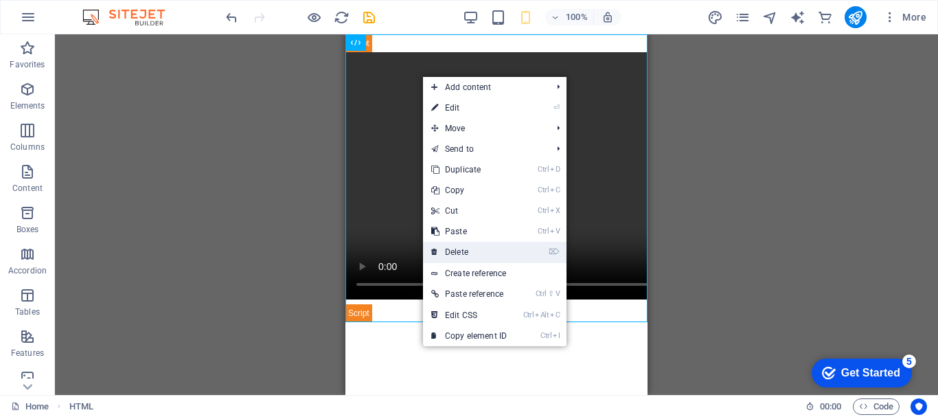
click at [463, 249] on link "⌦ Delete" at bounding box center [469, 252] width 92 height 21
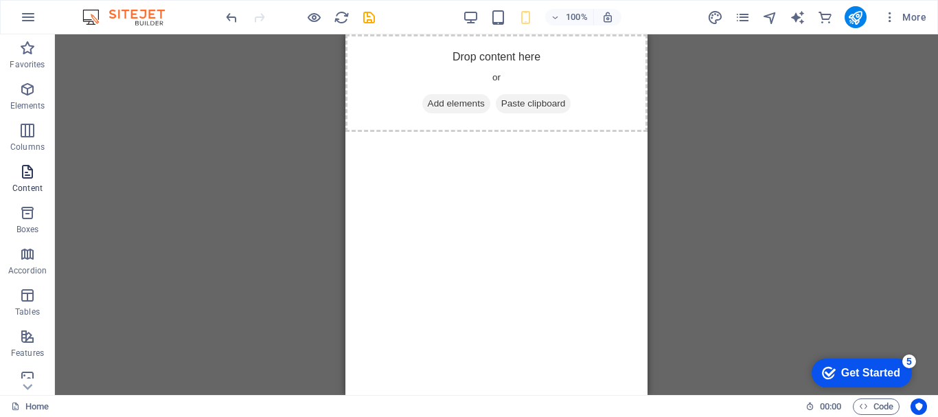
click at [19, 170] on icon "button" at bounding box center [27, 171] width 16 height 16
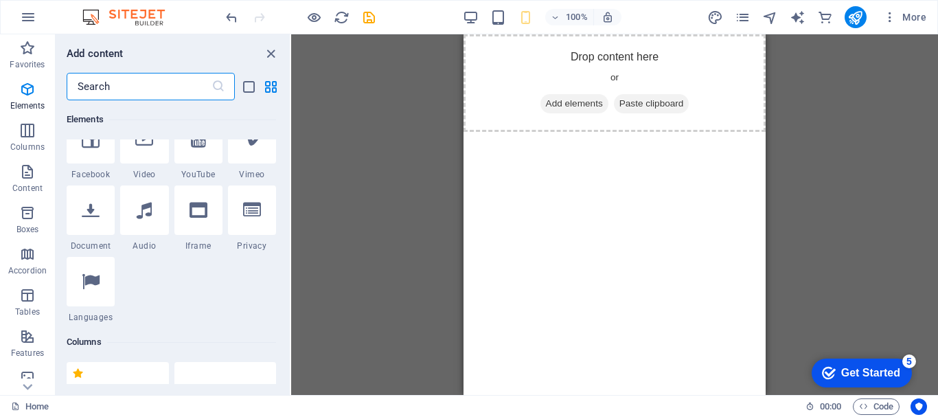
scroll to position [68, 0]
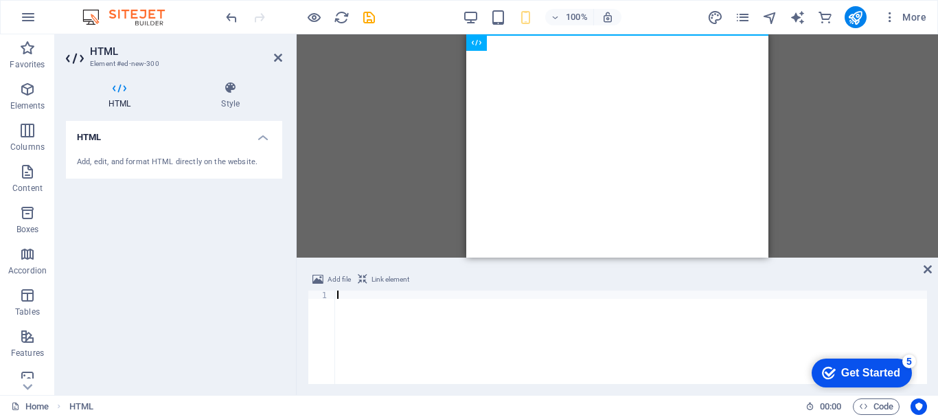
click at [367, 307] on div at bounding box center [630, 345] width 592 height 110
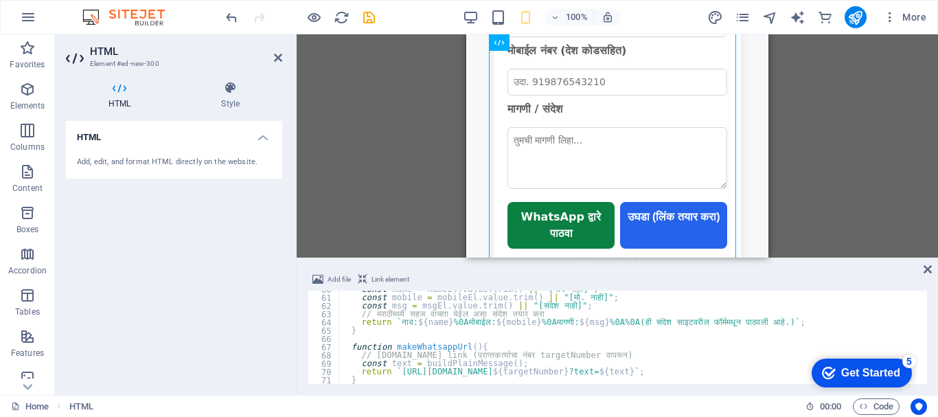
scroll to position [327, 0]
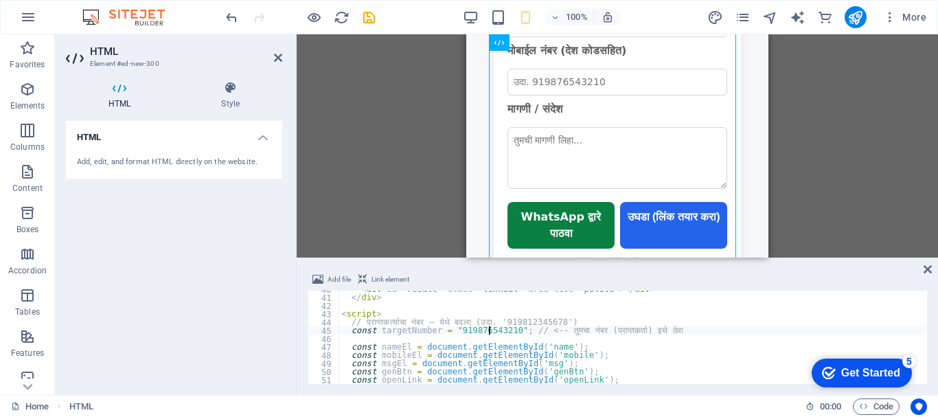
click at [491, 331] on div "< div id = "result" class = "linkOut" aria-live = "polite" > </ div > </ div > …" at bounding box center [775, 338] width 874 height 107
click at [492, 327] on div "< div id = "result" class = "linkOut" aria-live = "polite" > </ div > </ div > …" at bounding box center [775, 338] width 874 height 107
click at [552, 321] on div "< div id = "result" class = "linkOut" aria-live = "polite" > </ div > </ div > …" at bounding box center [775, 338] width 874 height 107
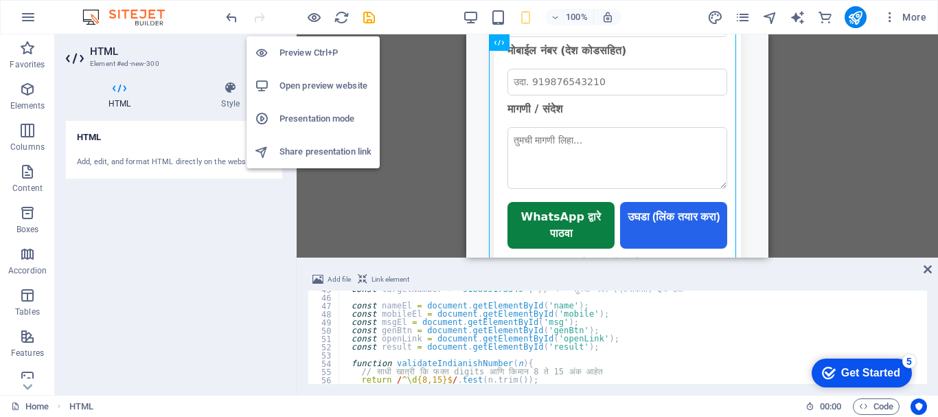
type textarea "// प्राप्तकर्त्याचा नंबर — येथे बदला (उदा. '919812345678')"
click at [301, 51] on h6 "Preview Ctrl+P" at bounding box center [325, 53] width 92 height 16
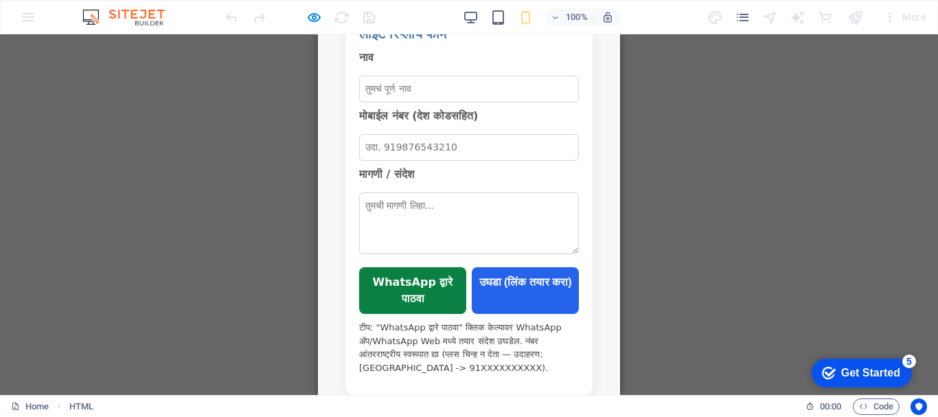
scroll to position [0, 0]
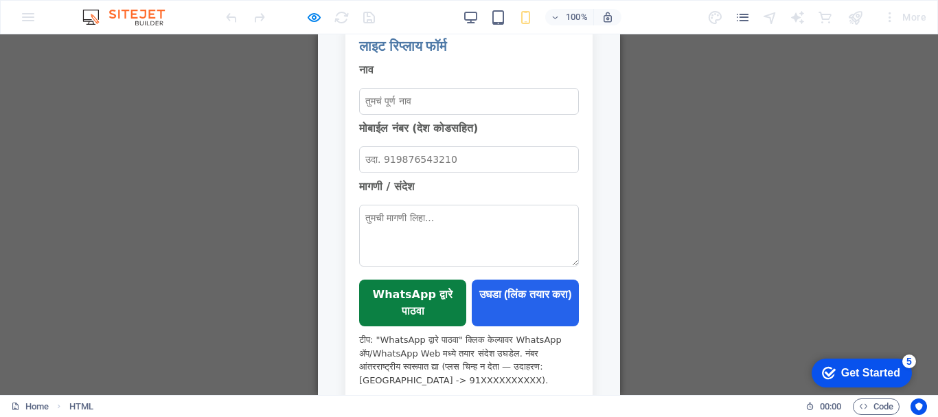
click at [443, 152] on input "मोबाईल नंबर (देश कोडसहित)" at bounding box center [469, 159] width 220 height 27
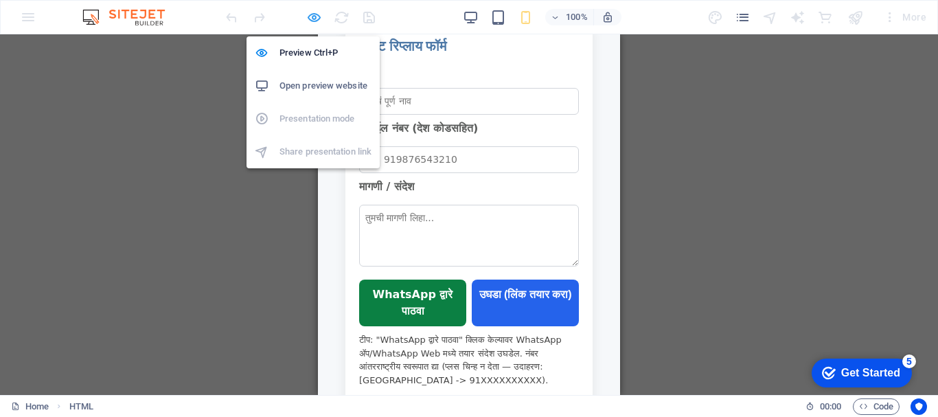
click at [317, 21] on icon "button" at bounding box center [314, 18] width 16 height 16
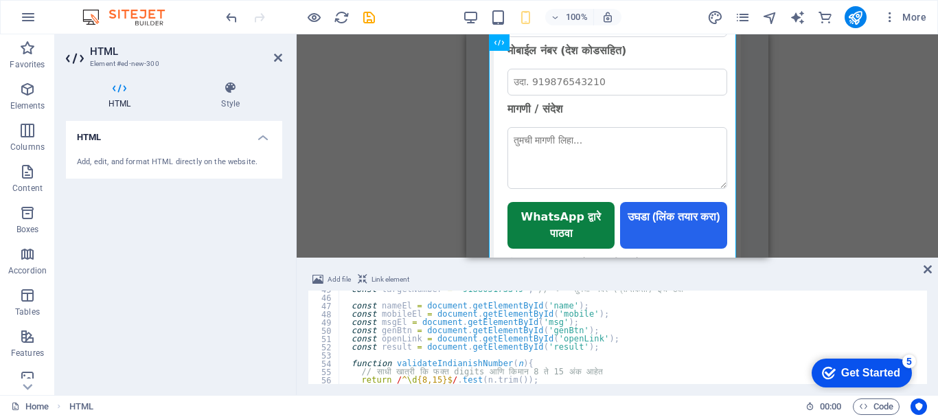
click at [640, 322] on div "const targetNumber = "918805173349" ; // <-- तुमचा नंबर (प्राप्तकर्ता) इथे ठेवा…" at bounding box center [775, 338] width 874 height 107
type textarea "const msgEl = document.getElementById('msg');"
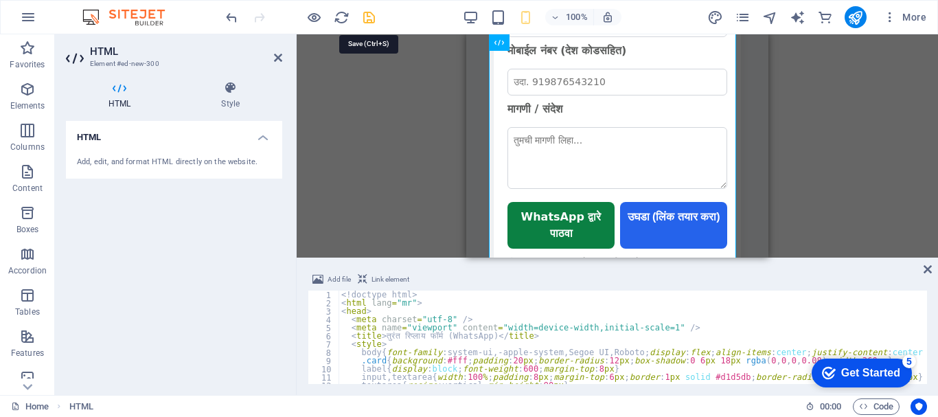
click at [369, 19] on icon "save" at bounding box center [369, 18] width 16 height 16
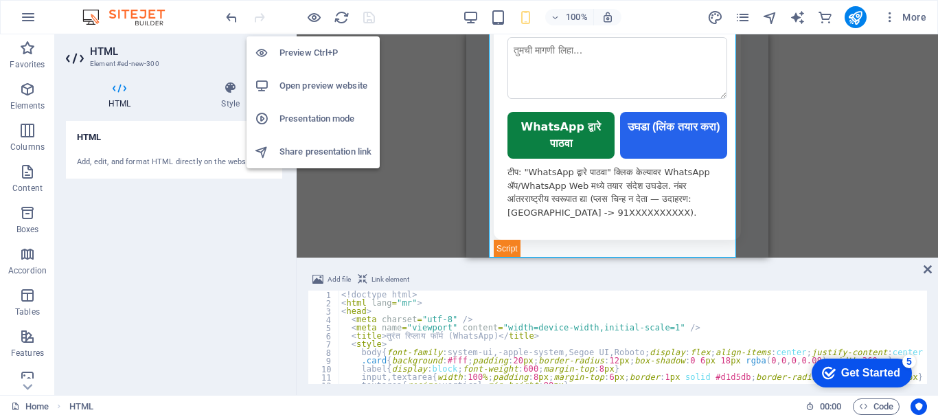
click at [308, 47] on h6 "Preview Ctrl+P" at bounding box center [325, 53] width 92 height 16
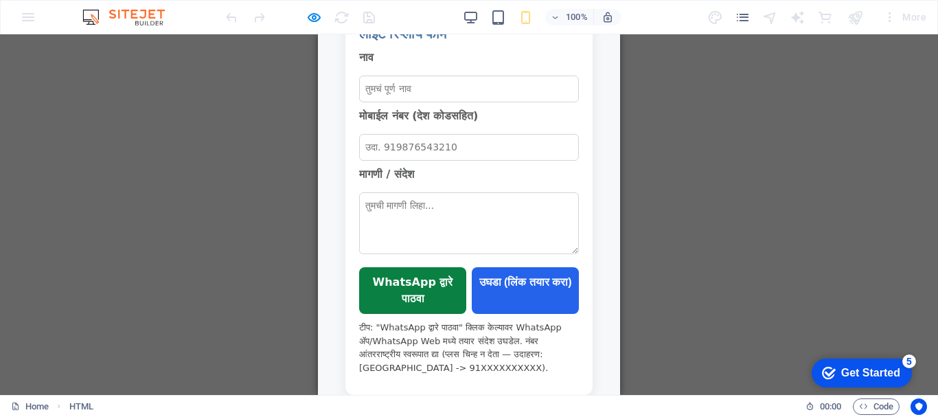
click at [439, 218] on textarea "मागणी / संदेश" at bounding box center [469, 223] width 220 height 62
type textarea "good"
click at [473, 146] on input "मोबाईल नंबर (देश कोडसहित)" at bounding box center [469, 147] width 220 height 27
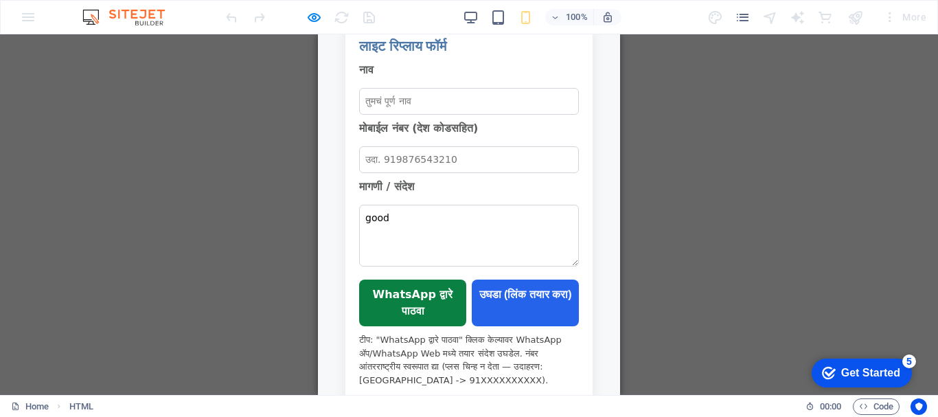
click at [399, 102] on input "नाव" at bounding box center [469, 101] width 220 height 27
type input "ashok"
click at [406, 156] on input "मोबाईल नंबर (देश कोडसहित)" at bounding box center [469, 159] width 220 height 27
type input "8805173349"
click at [400, 303] on button "WhatsApp द्वारे पाठवा" at bounding box center [412, 302] width 107 height 47
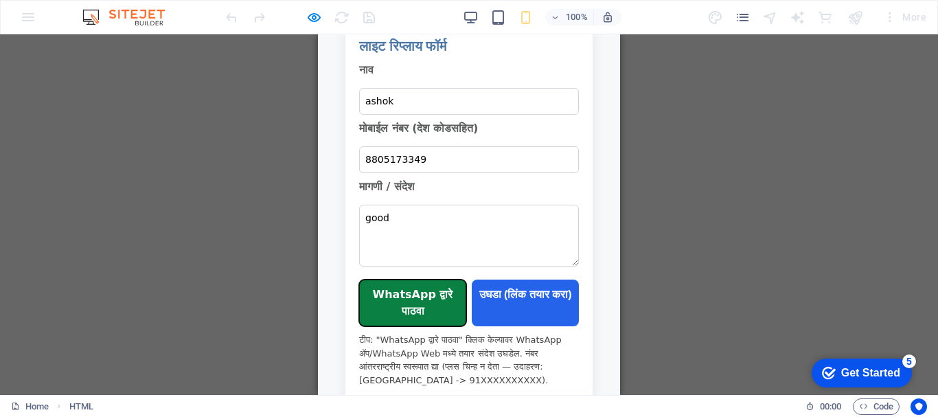
click at [400, 303] on button "WhatsApp द्वारे पाठवा" at bounding box center [412, 302] width 107 height 47
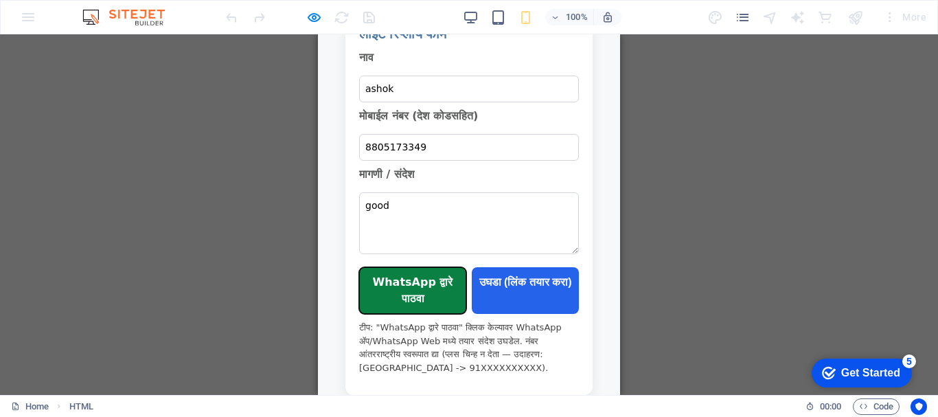
click at [400, 299] on button "WhatsApp द्वारे पाठवा" at bounding box center [412, 290] width 107 height 47
click at [526, 294] on link "उघडा (लिंक तयार करा)" at bounding box center [525, 290] width 107 height 47
click at [528, 291] on link "उघडा (लिंक तयार करा)" at bounding box center [525, 290] width 107 height 47
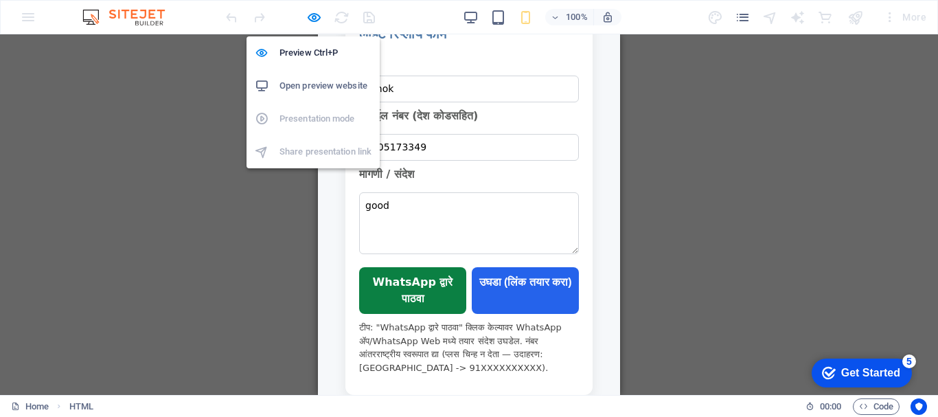
click at [294, 86] on h6 "Open preview website" at bounding box center [325, 86] width 92 height 16
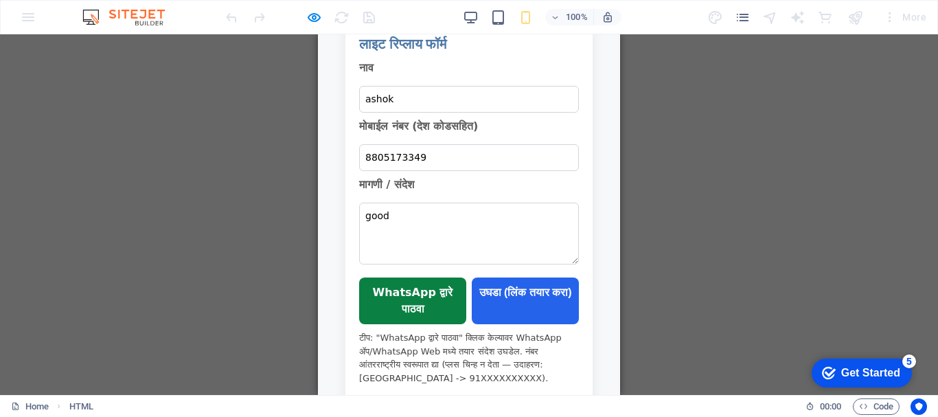
scroll to position [0, 0]
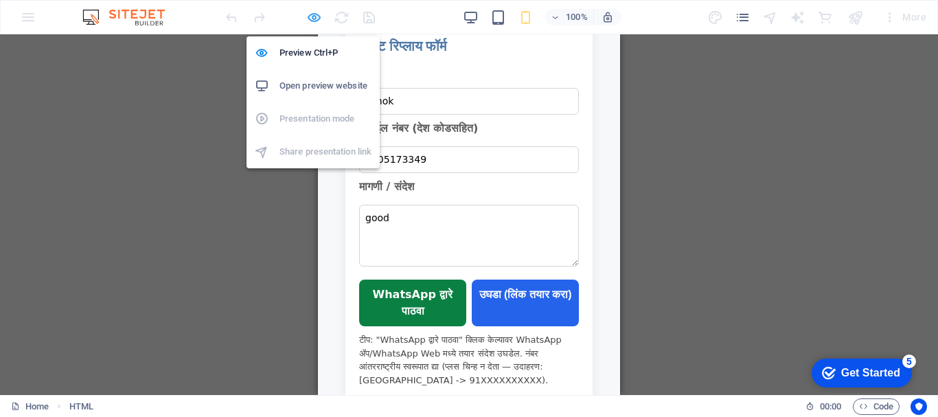
click at [313, 15] on icon "button" at bounding box center [314, 18] width 16 height 16
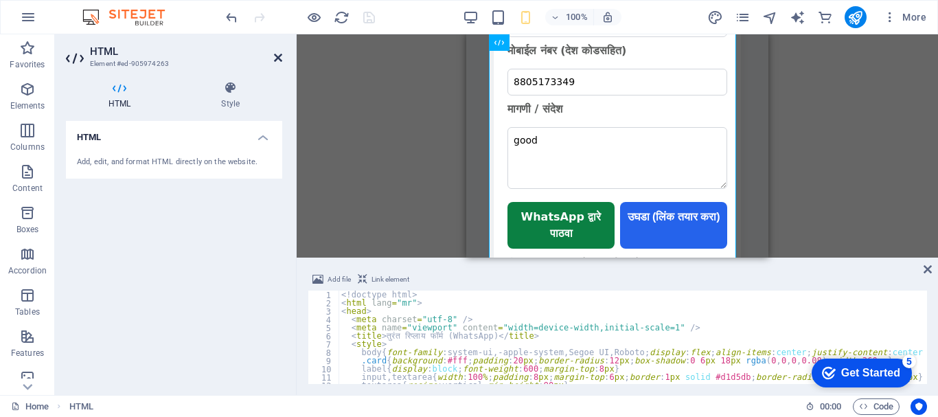
click at [278, 56] on icon at bounding box center [278, 57] width 8 height 11
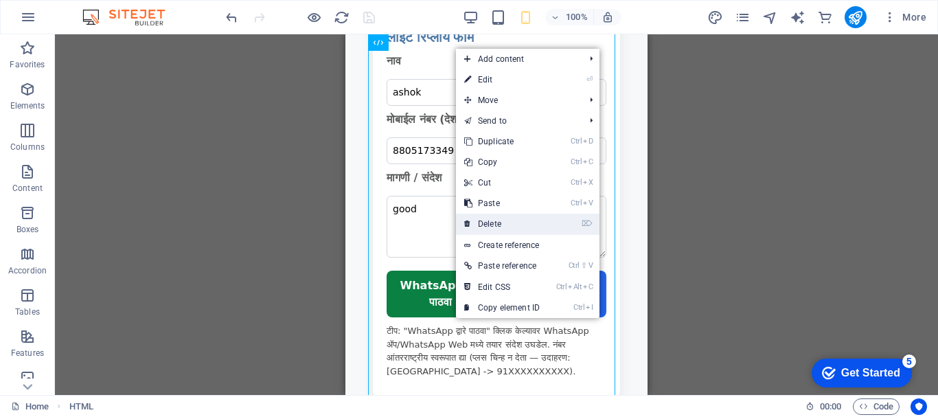
click at [491, 223] on link "⌦ Delete" at bounding box center [502, 223] width 92 height 21
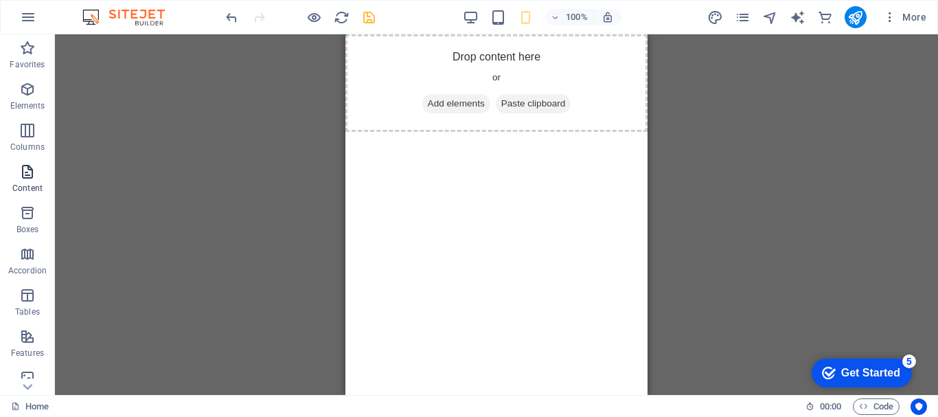
click at [23, 179] on icon "button" at bounding box center [27, 171] width 16 height 16
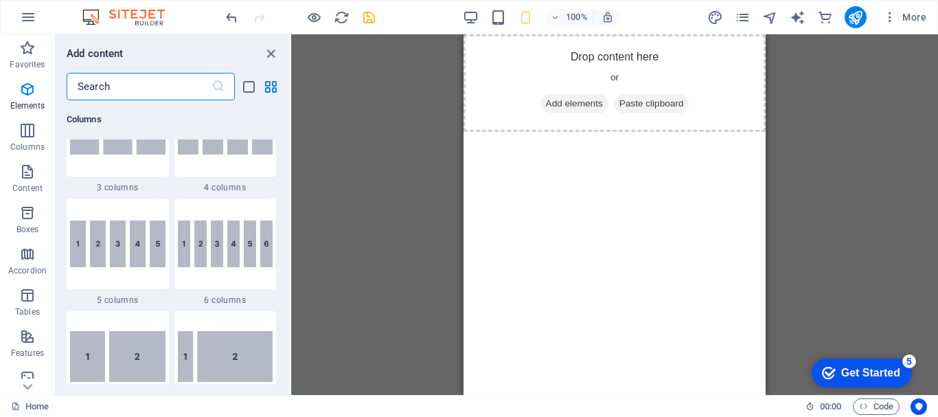
scroll to position [68, 0]
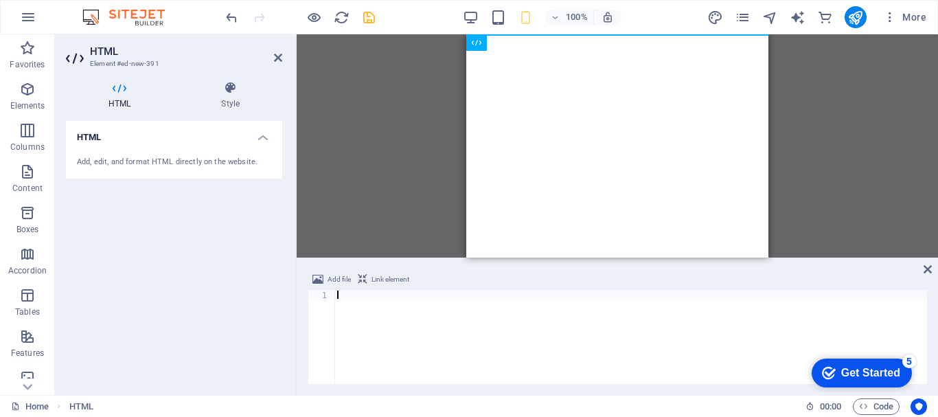
click at [362, 308] on div at bounding box center [630, 345] width 592 height 110
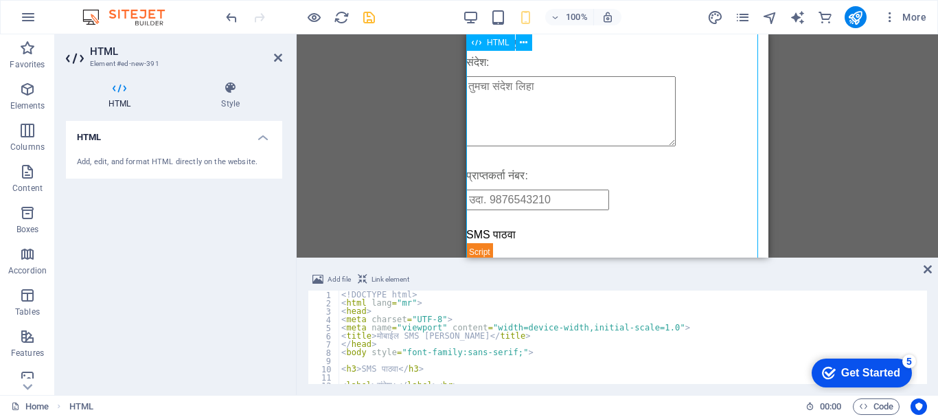
scroll to position [0, 0]
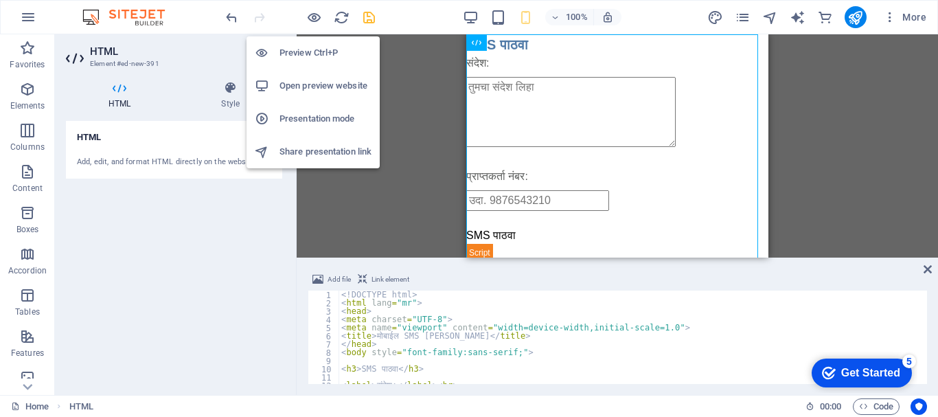
click at [309, 56] on h6 "Preview Ctrl+P" at bounding box center [325, 53] width 92 height 16
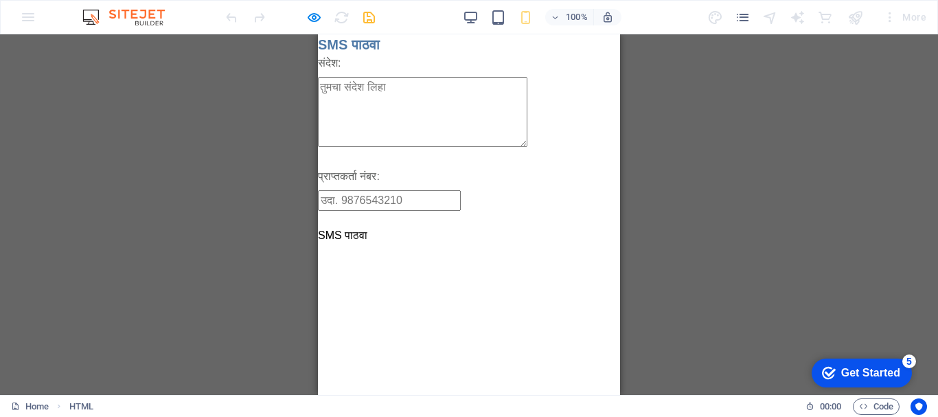
click at [446, 244] on html "Skip to main content मोबाईल SMS प्लेन मेसेज SMS पाठवा संदेश: प्राप्तकर्ता नंबर:…" at bounding box center [469, 138] width 302 height 209
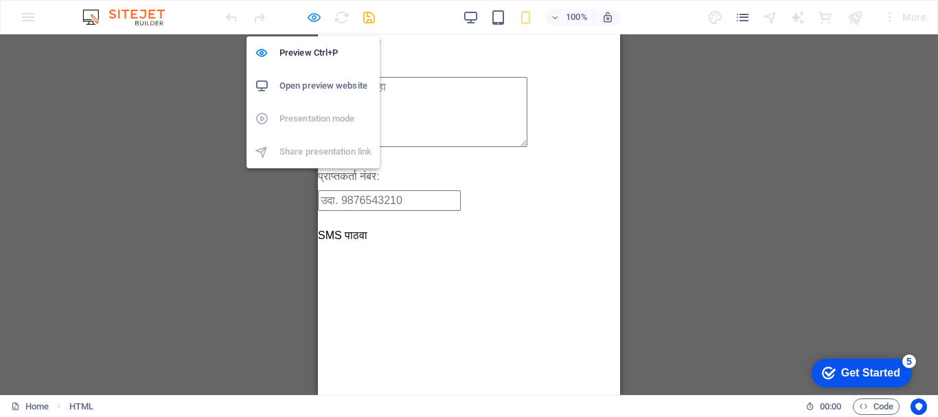
click at [317, 20] on icon "button" at bounding box center [314, 18] width 16 height 16
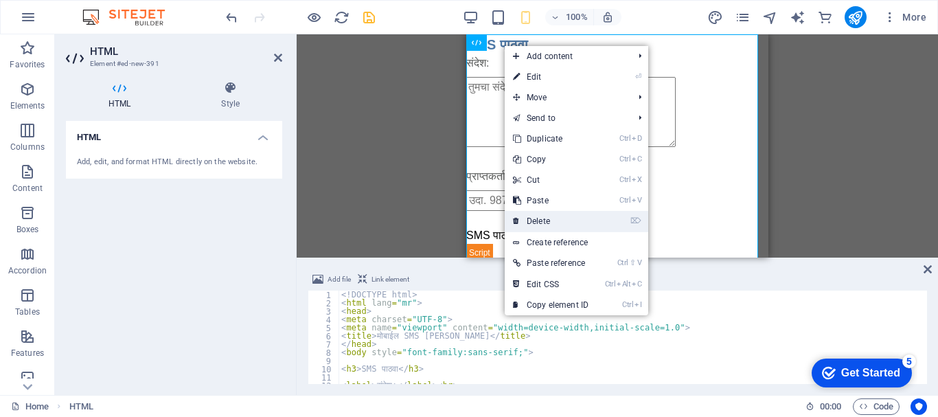
click at [536, 219] on link "⌦ Delete" at bounding box center [550, 221] width 92 height 21
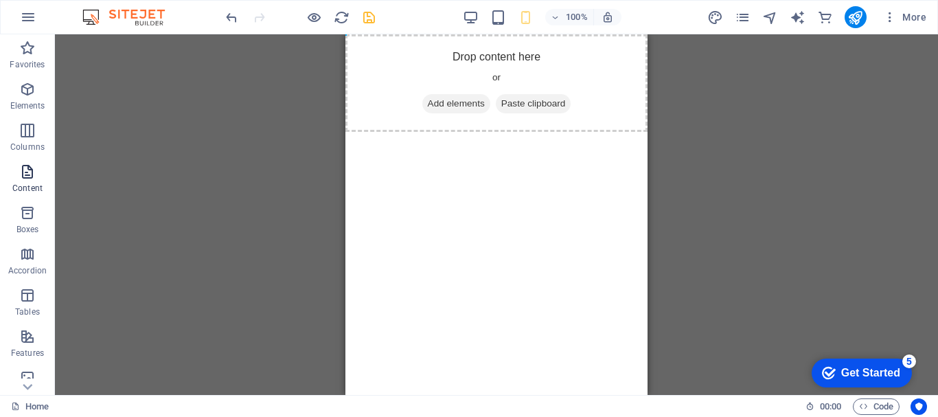
click at [30, 172] on icon "button" at bounding box center [27, 171] width 16 height 16
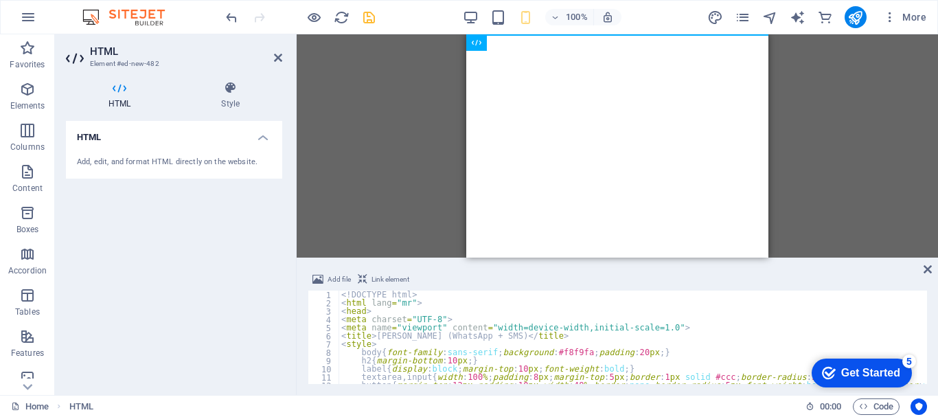
click at [523, 34] on html "Skip to main content" at bounding box center [617, 34] width 302 height 0
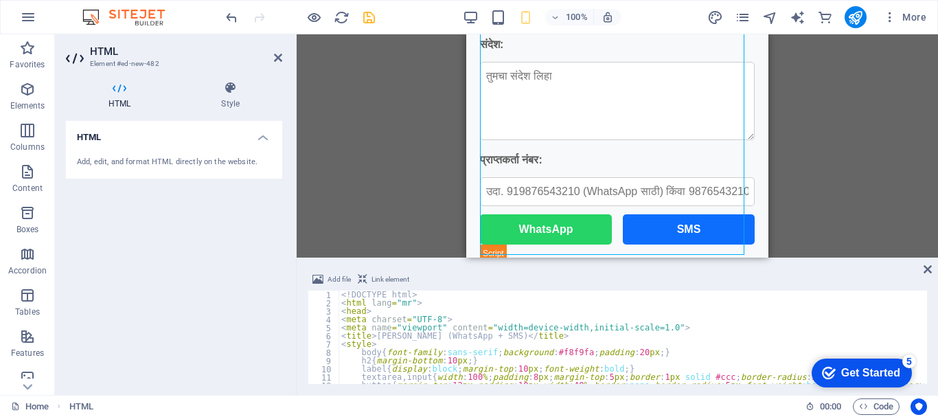
scroll to position [60, 0]
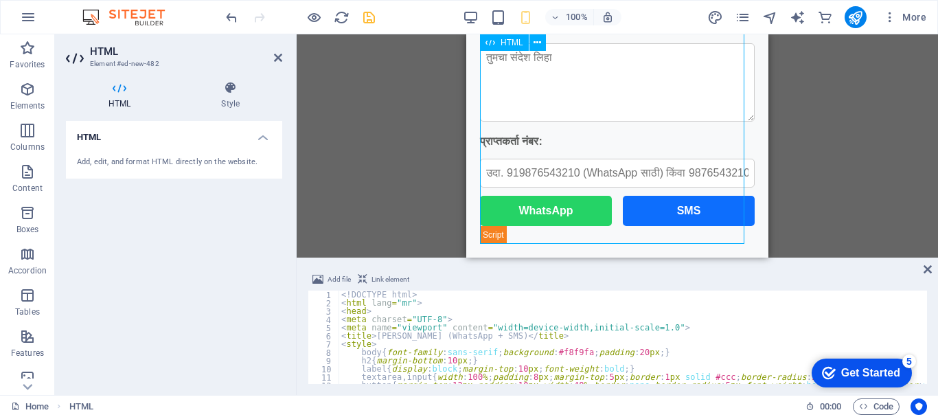
click at [548, 170] on input "text" at bounding box center [617, 173] width 275 height 29
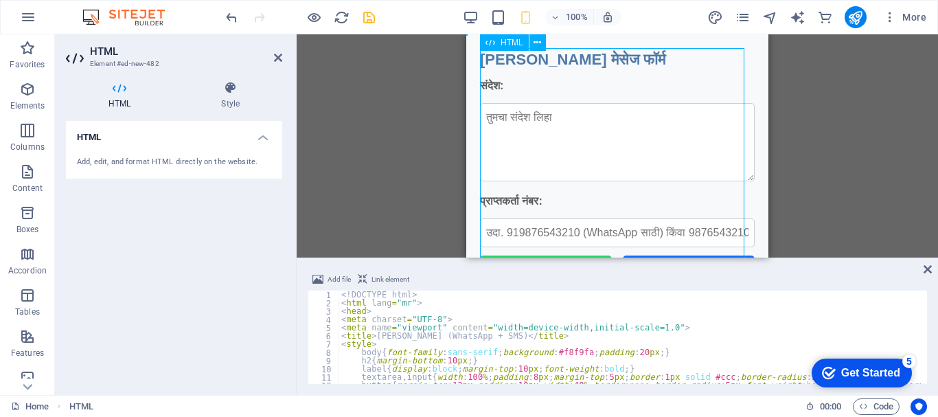
click at [525, 128] on textarea at bounding box center [617, 142] width 275 height 78
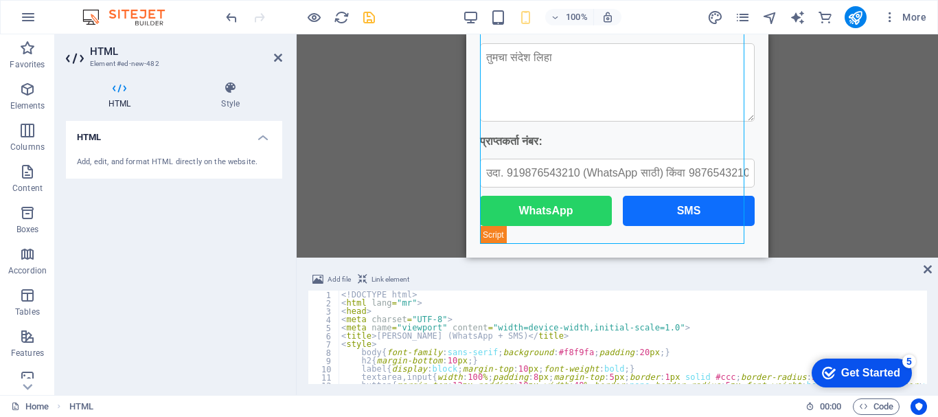
type textarea "<html lang="mr">"
click at [679, 299] on div "<! DOCTYPE html > < html lang = "mr" > < head > < meta charset = "UTF-8" > < me…" at bounding box center [630, 345] width 585 height 110
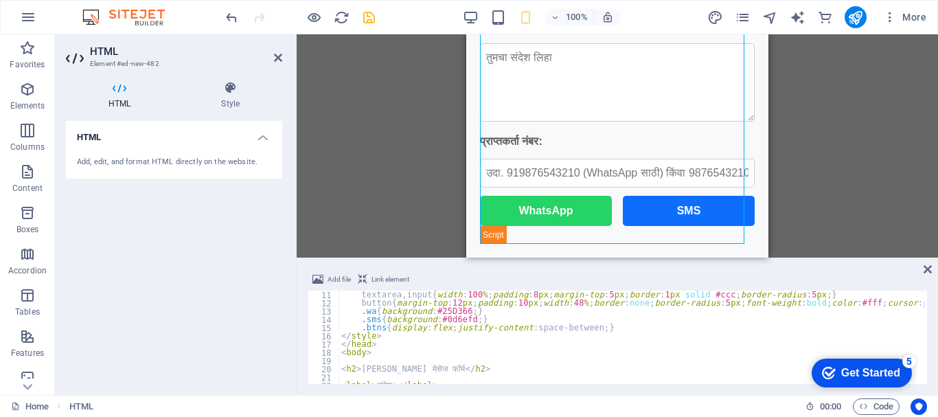
scroll to position [124, 0]
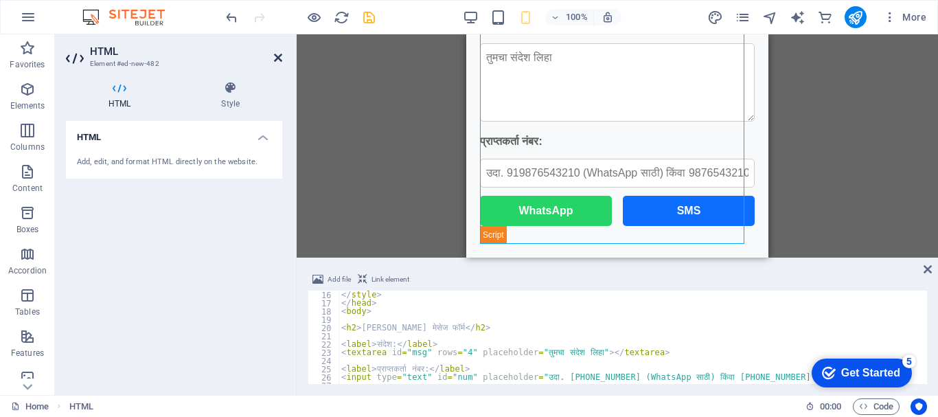
click at [275, 54] on icon at bounding box center [278, 57] width 8 height 11
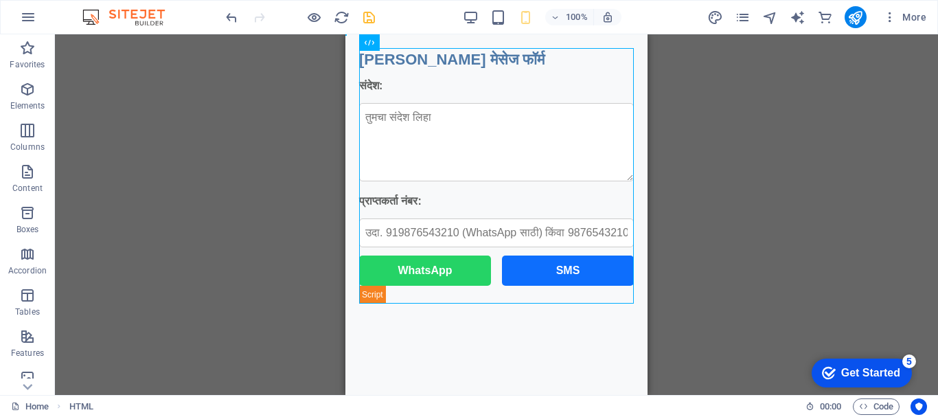
scroll to position [0, 0]
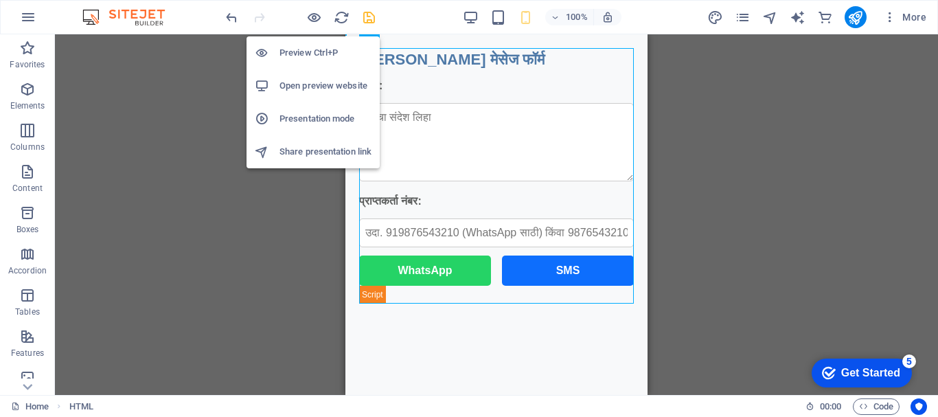
click at [308, 51] on h6 "Preview Ctrl+P" at bounding box center [325, 53] width 92 height 16
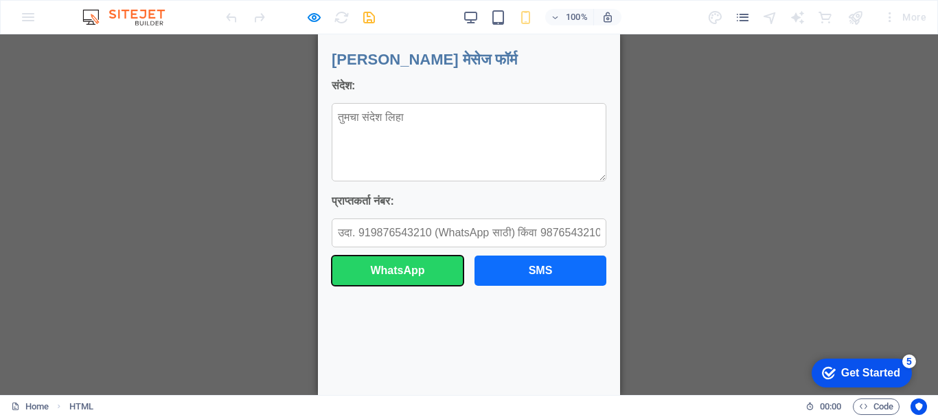
click at [404, 273] on button "WhatsApp" at bounding box center [397, 270] width 132 height 30
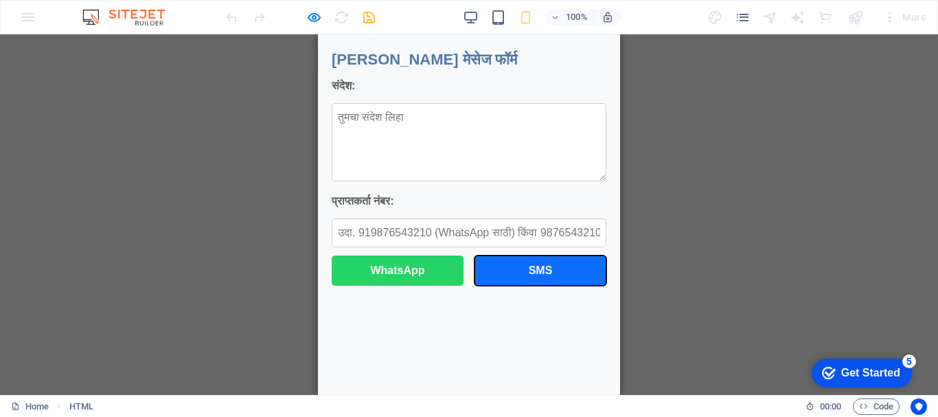
click at [515, 266] on button "SMS" at bounding box center [540, 270] width 132 height 30
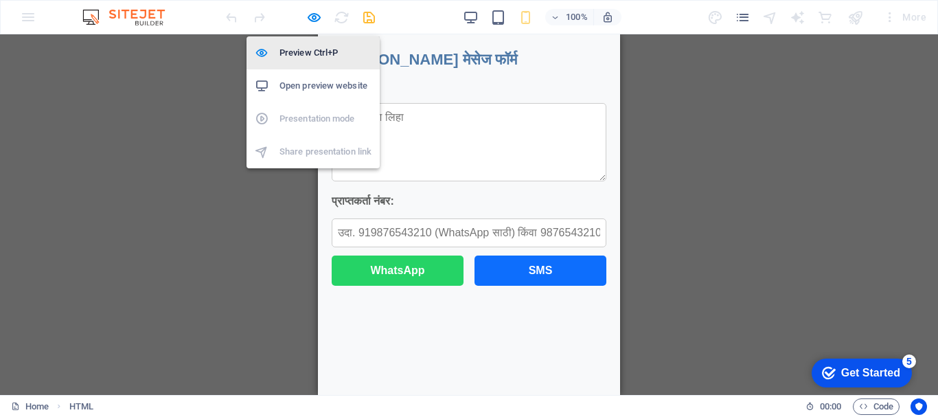
click at [313, 62] on li "Preview Ctrl+P" at bounding box center [312, 52] width 133 height 33
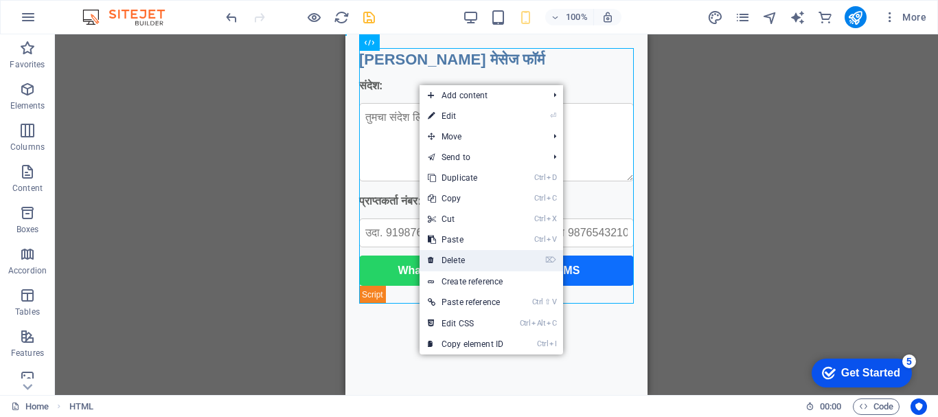
click at [475, 260] on link "⌦ Delete" at bounding box center [465, 260] width 92 height 21
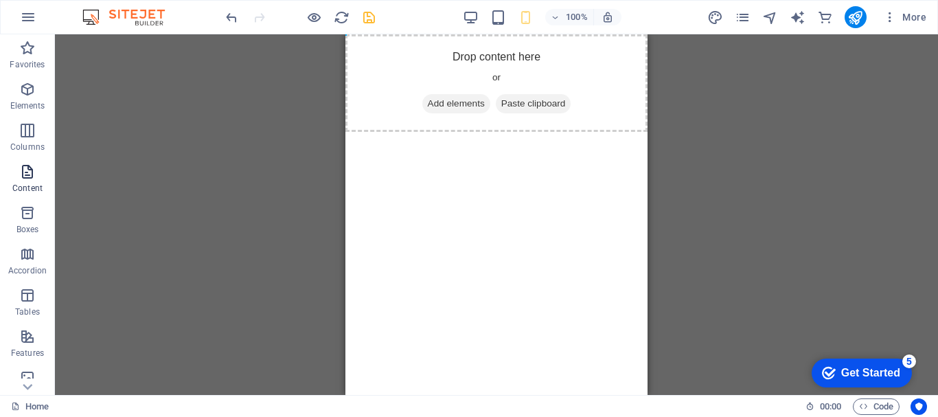
click at [27, 176] on icon "button" at bounding box center [27, 171] width 16 height 16
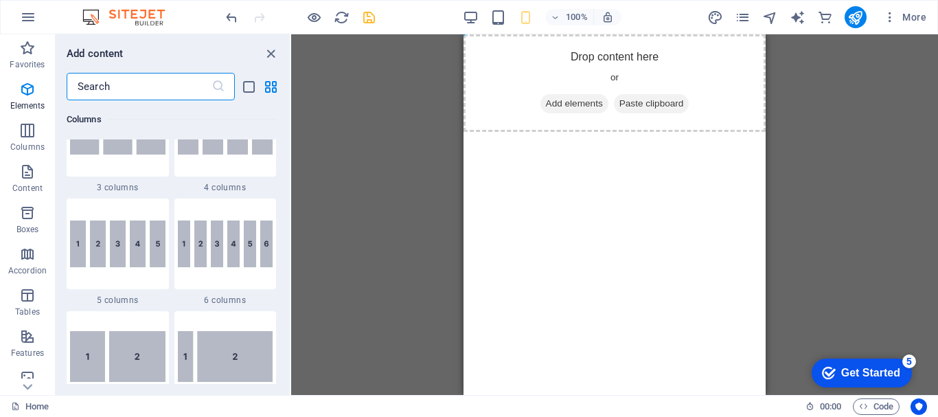
scroll to position [68, 0]
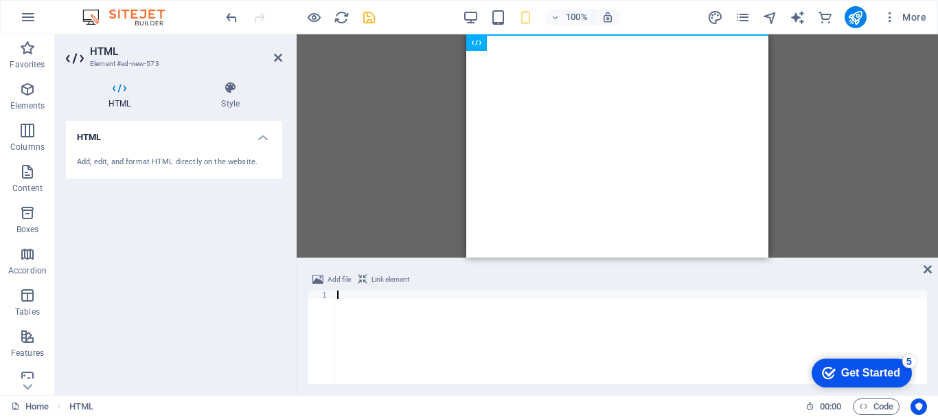
click at [371, 312] on div at bounding box center [630, 345] width 592 height 110
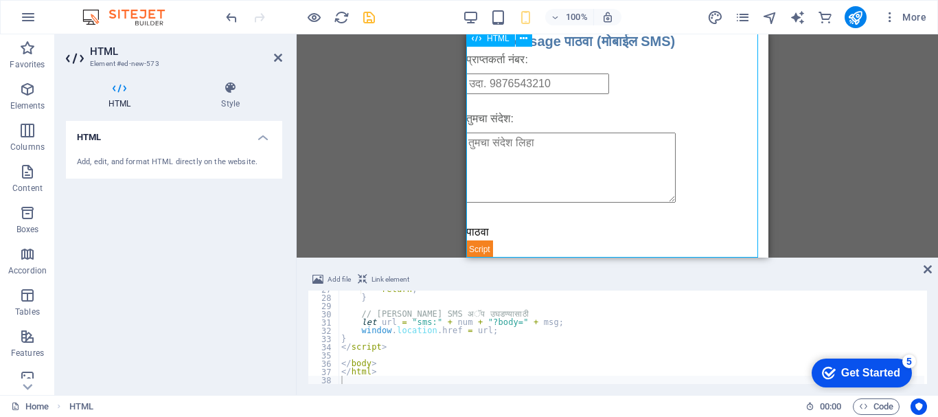
scroll to position [4, 0]
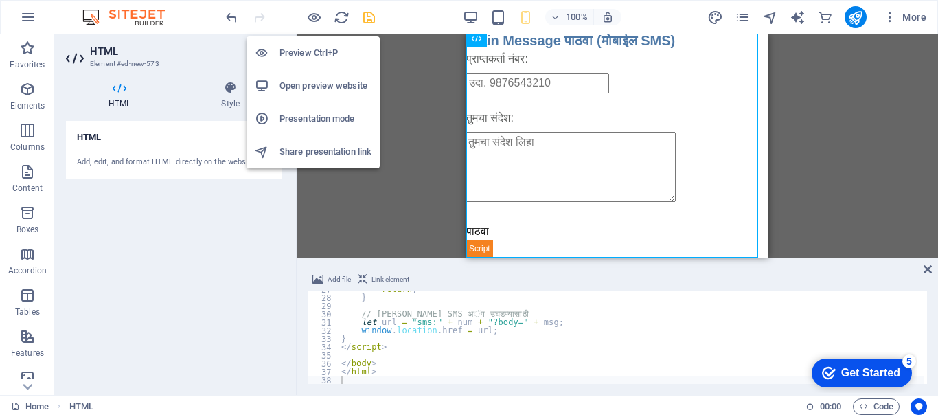
click at [309, 49] on h6 "Preview Ctrl+P" at bounding box center [325, 53] width 92 height 16
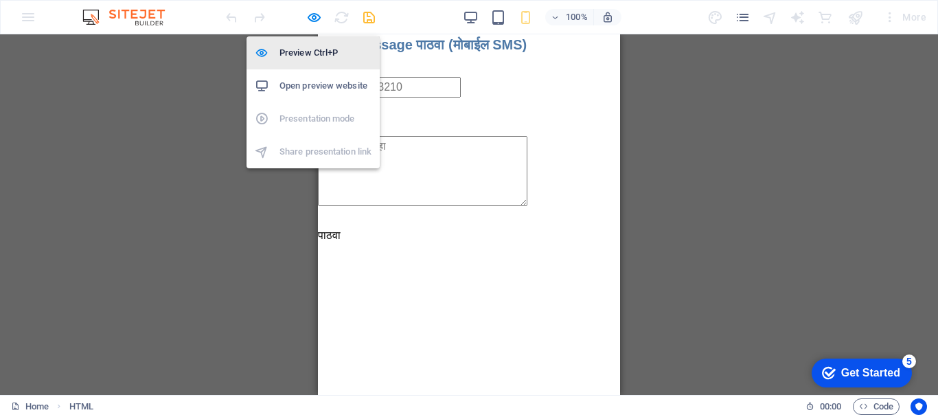
scroll to position [0, 0]
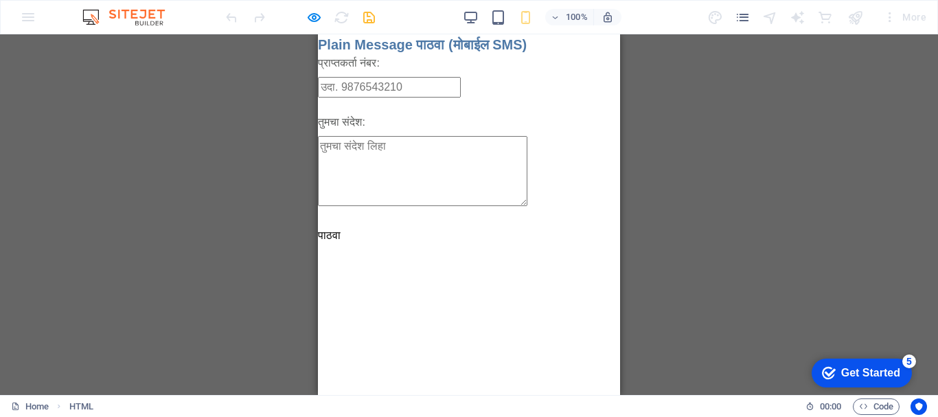
click at [417, 185] on textarea at bounding box center [422, 171] width 209 height 70
click at [371, 95] on input "text" at bounding box center [389, 87] width 143 height 21
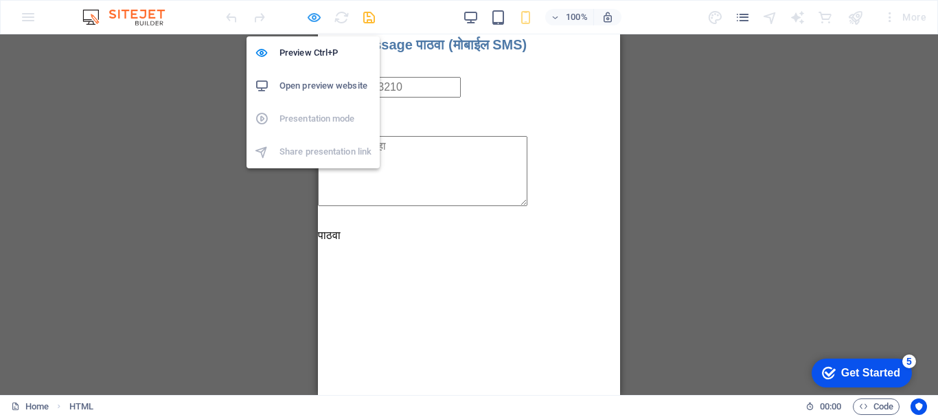
click at [310, 17] on icon "button" at bounding box center [314, 18] width 16 height 16
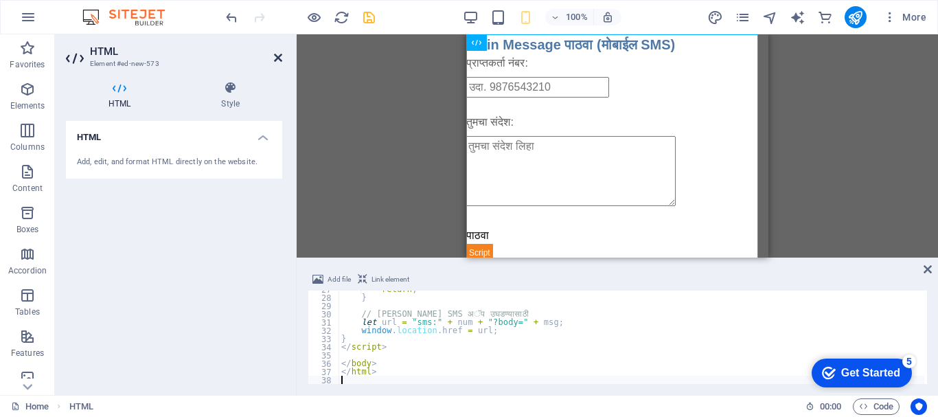
click at [277, 55] on icon at bounding box center [278, 57] width 8 height 11
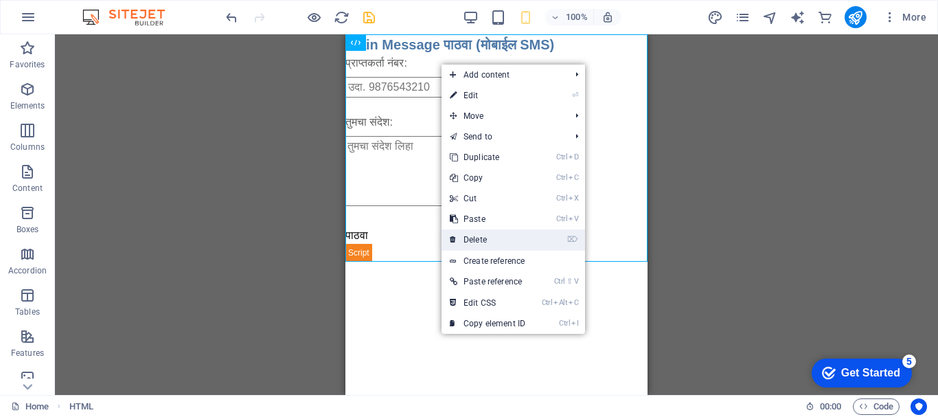
drag, startPoint x: 482, startPoint y: 242, endPoint x: 137, endPoint y: 209, distance: 346.7
click at [482, 244] on link "⌦ Delete" at bounding box center [487, 239] width 92 height 21
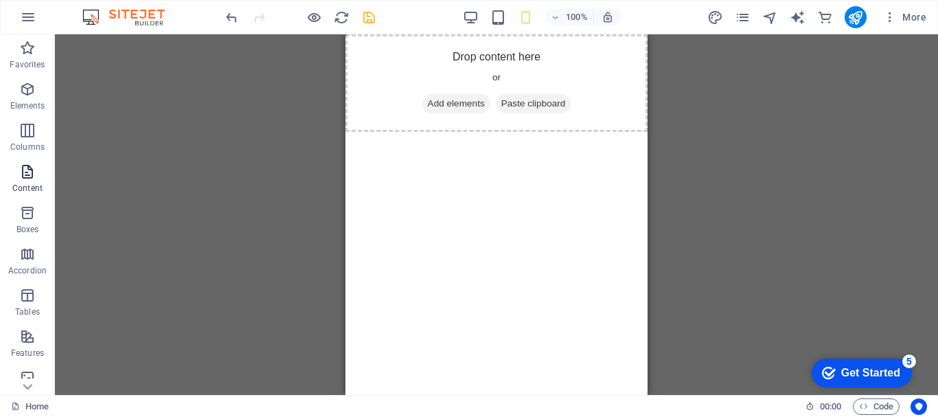
click at [27, 182] on span "Content" at bounding box center [27, 179] width 55 height 33
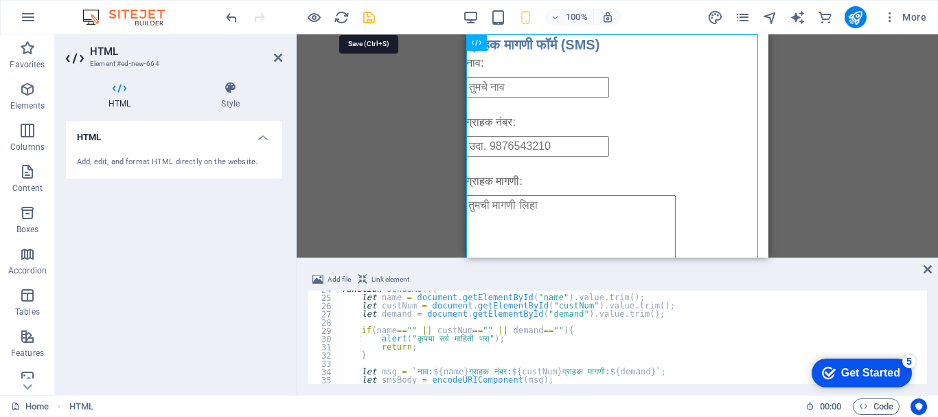
click at [370, 20] on icon "save" at bounding box center [369, 18] width 16 height 16
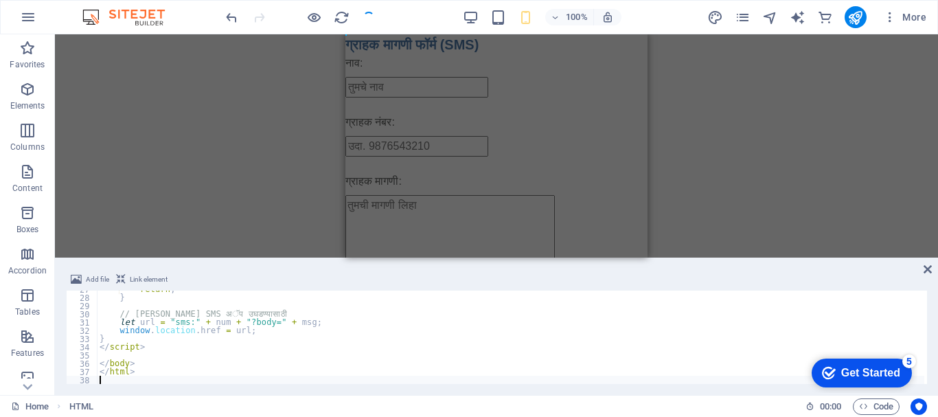
scroll to position [220, 0]
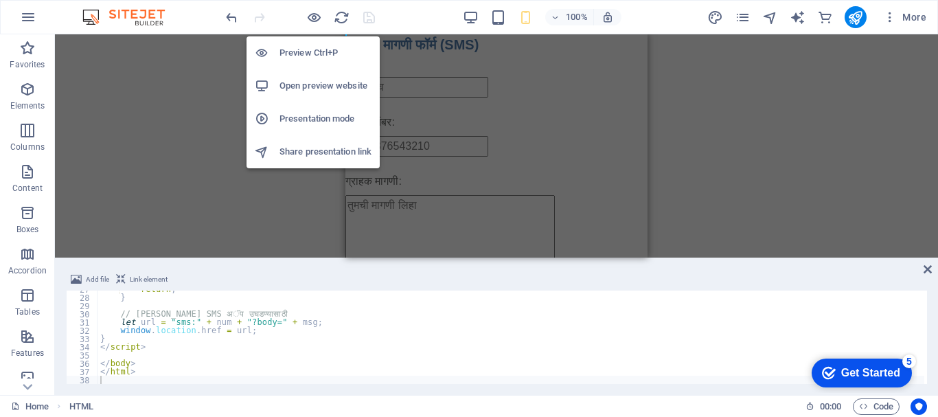
click at [309, 50] on h6 "Preview Ctrl+P" at bounding box center [325, 53] width 92 height 16
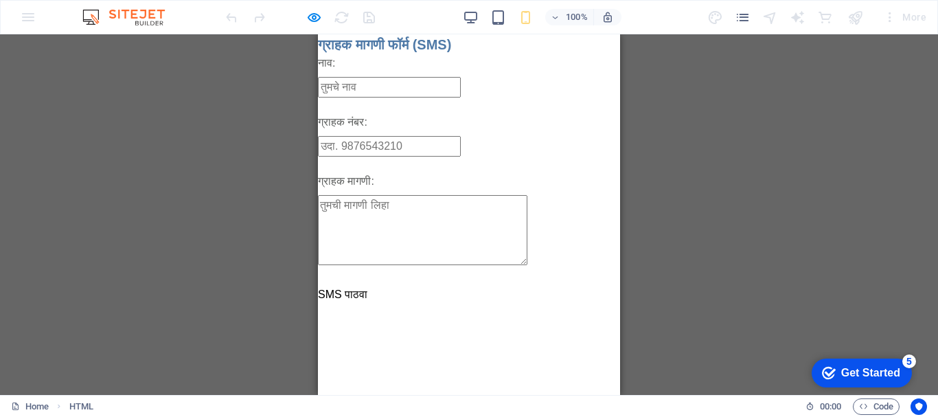
click at [364, 88] on input "text" at bounding box center [389, 87] width 143 height 21
type input "[PERSON_NAME]"
click at [397, 143] on input "text" at bounding box center [389, 146] width 143 height 21
type input "७"
type input "7709027689"
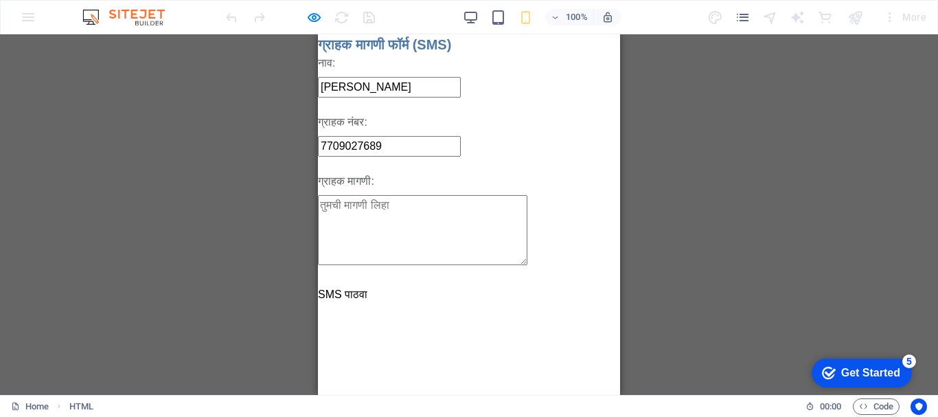
click at [346, 224] on textarea at bounding box center [422, 230] width 209 height 70
type textarea "[DEMOGRAPHIC_DATA]"
click at [452, 303] on html "Skip to main content ग्राहक मागणी SMS ग्राहक मागणी फॉर्म (SMS) नाव: [PERSON_NAM…" at bounding box center [469, 168] width 302 height 268
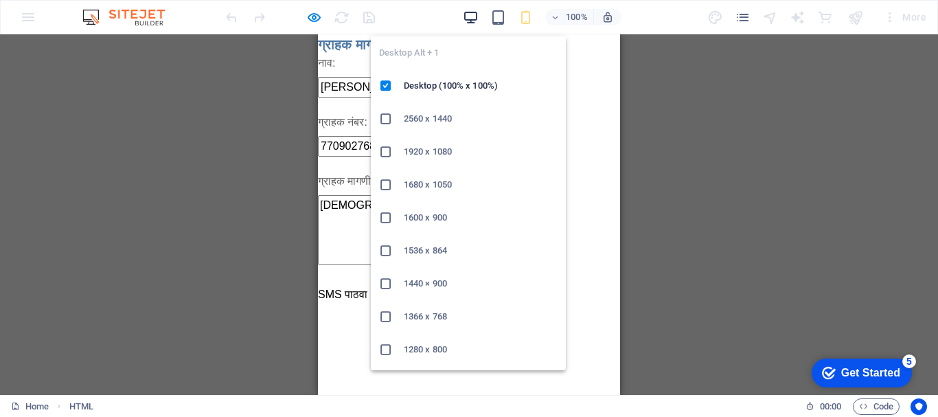
click at [477, 19] on icon "button" at bounding box center [471, 18] width 16 height 16
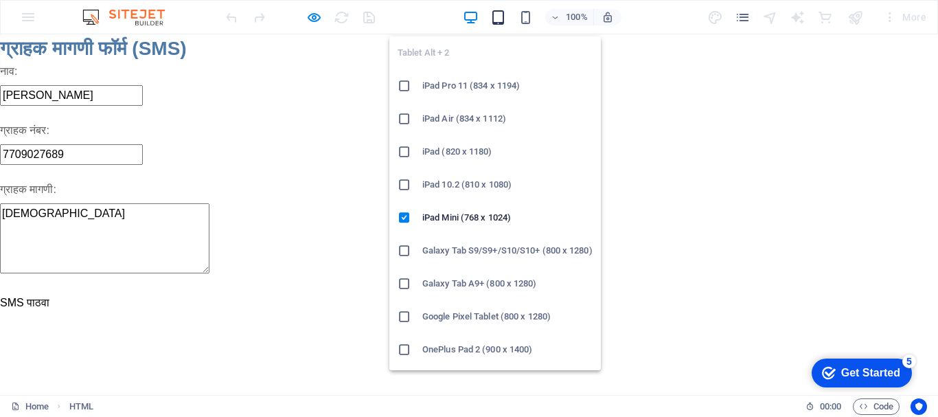
click at [500, 19] on icon "button" at bounding box center [498, 18] width 16 height 16
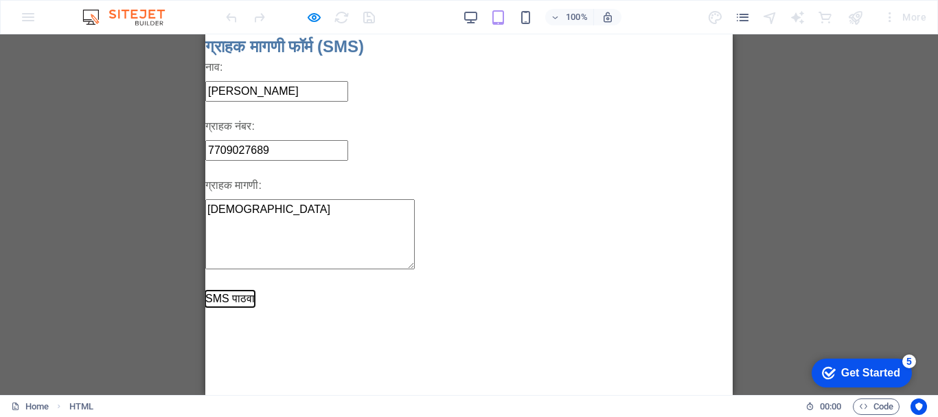
click at [229, 292] on button "SMS पाठवा" at bounding box center [229, 298] width 49 height 16
click at [231, 296] on button "SMS पाठवा" at bounding box center [229, 298] width 49 height 16
click at [231, 298] on button "SMS पाठवा" at bounding box center [229, 298] width 49 height 16
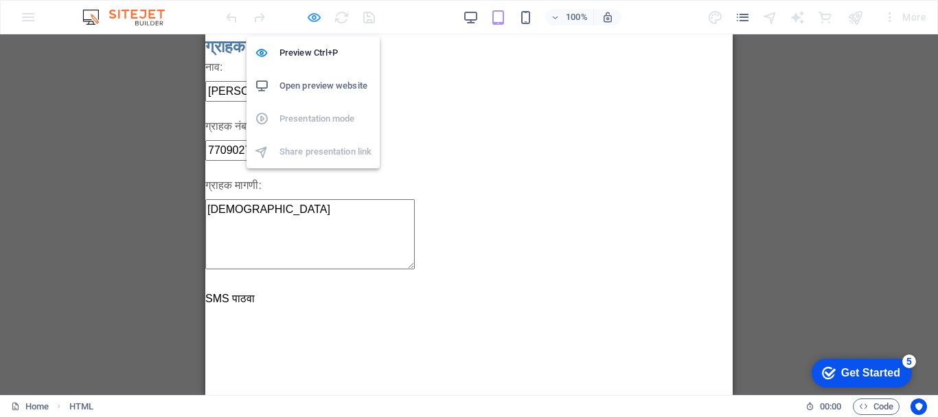
click at [310, 21] on icon "button" at bounding box center [314, 18] width 16 height 16
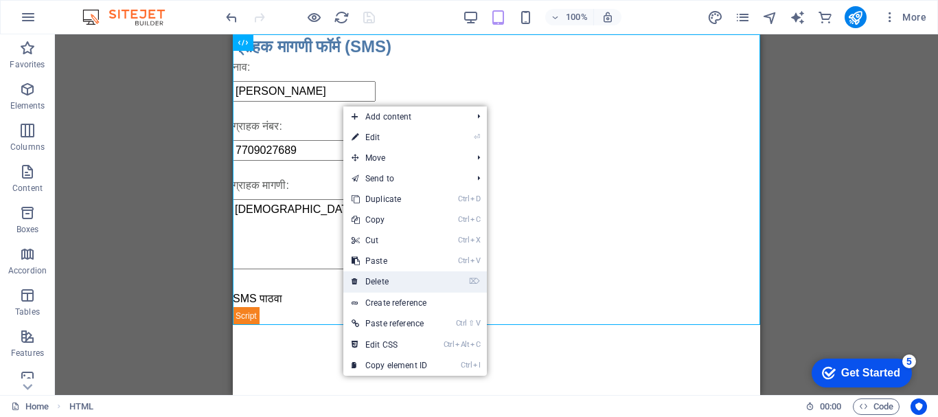
click at [394, 280] on link "⌦ Delete" at bounding box center [389, 281] width 92 height 21
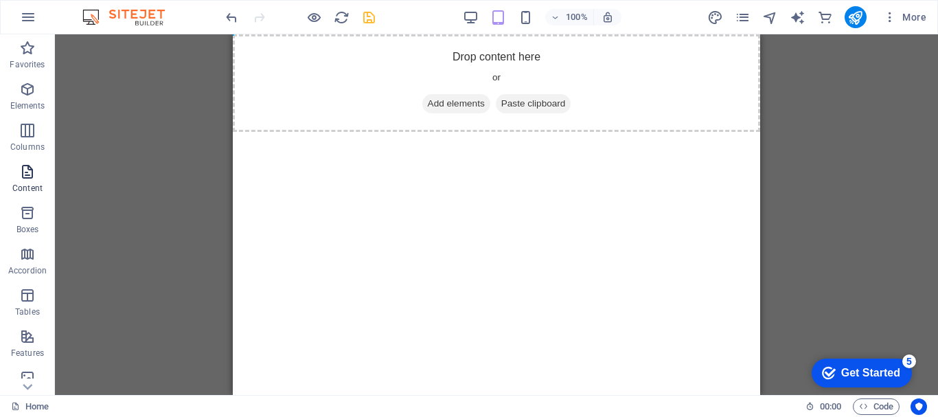
click at [27, 176] on icon "button" at bounding box center [27, 171] width 16 height 16
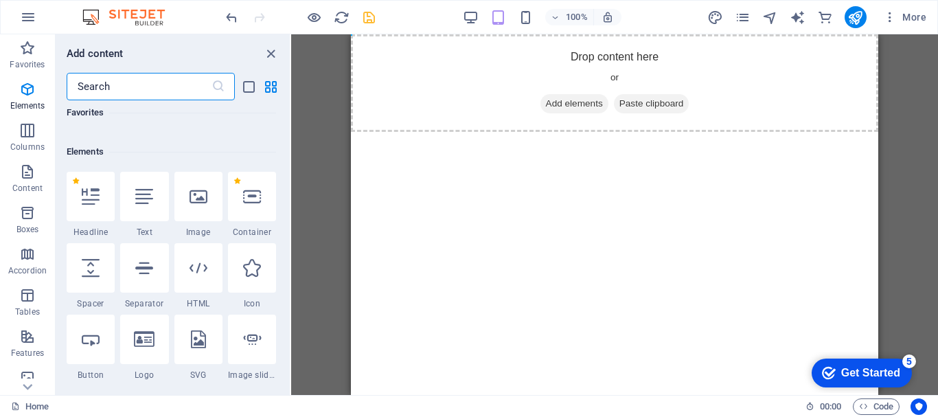
scroll to position [68, 0]
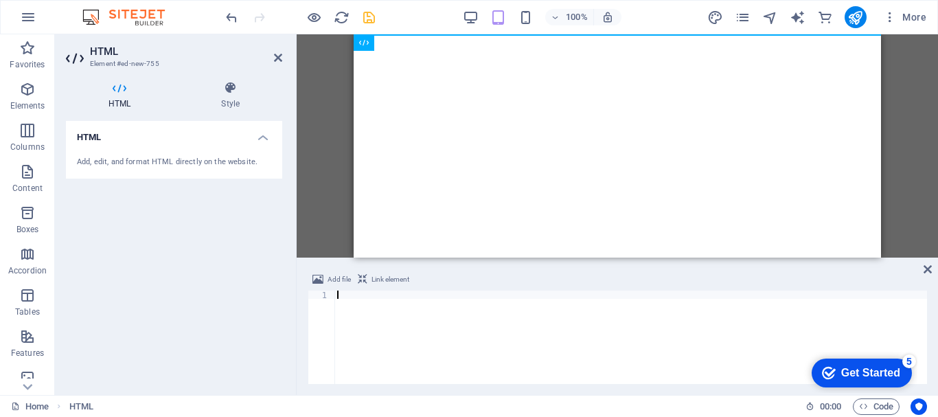
click at [362, 306] on div at bounding box center [630, 345] width 592 height 110
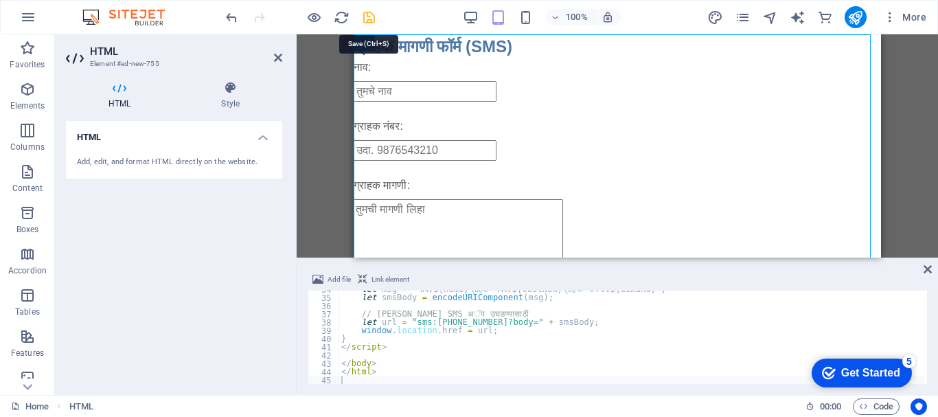
click at [373, 19] on icon "save" at bounding box center [369, 18] width 16 height 16
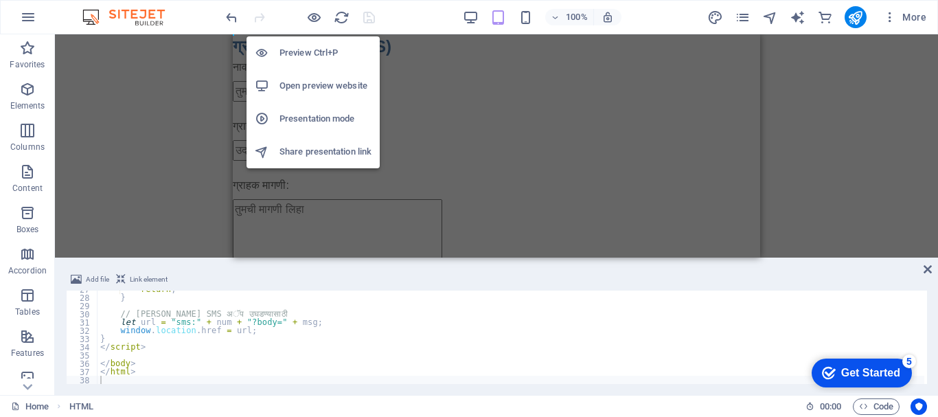
click at [316, 53] on h6 "Preview Ctrl+P" at bounding box center [325, 53] width 92 height 16
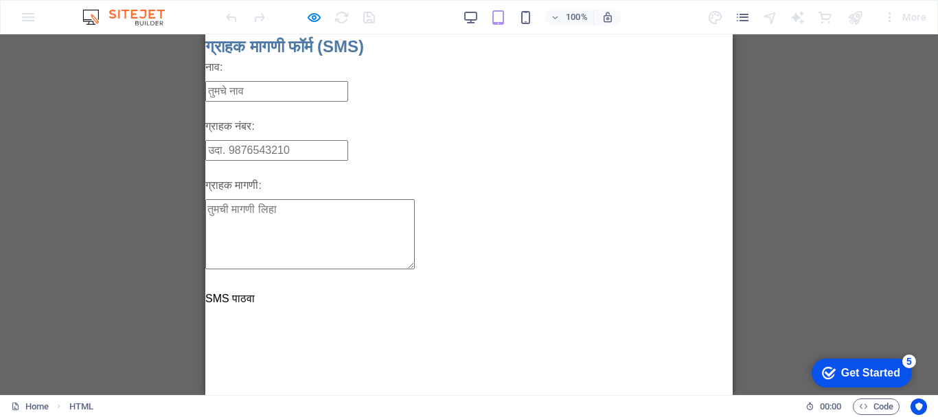
click at [243, 92] on input "text" at bounding box center [276, 91] width 143 height 21
type input "ashok"
click at [235, 148] on input "text" at bounding box center [276, 150] width 143 height 21
type input "9"
type input "8805173349"
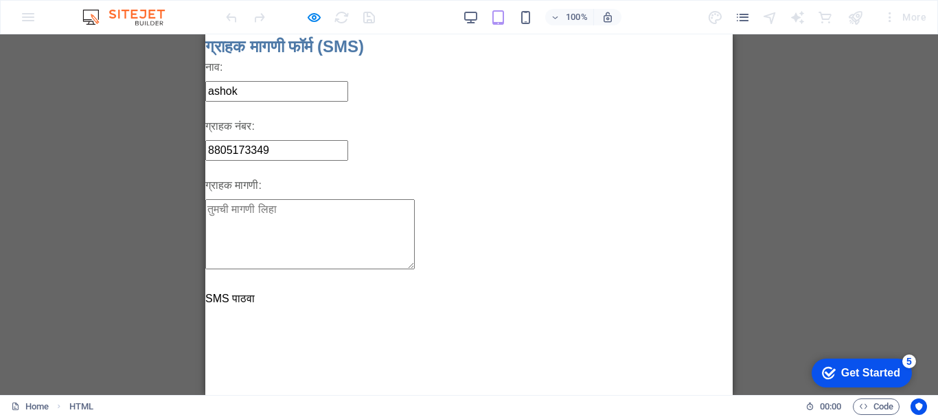
click at [242, 209] on textarea at bounding box center [309, 234] width 209 height 70
type textarea "hi"
click at [241, 299] on button "SMS पाठवा" at bounding box center [229, 298] width 49 height 16
click at [240, 299] on button "SMS पाठवा" at bounding box center [229, 298] width 49 height 16
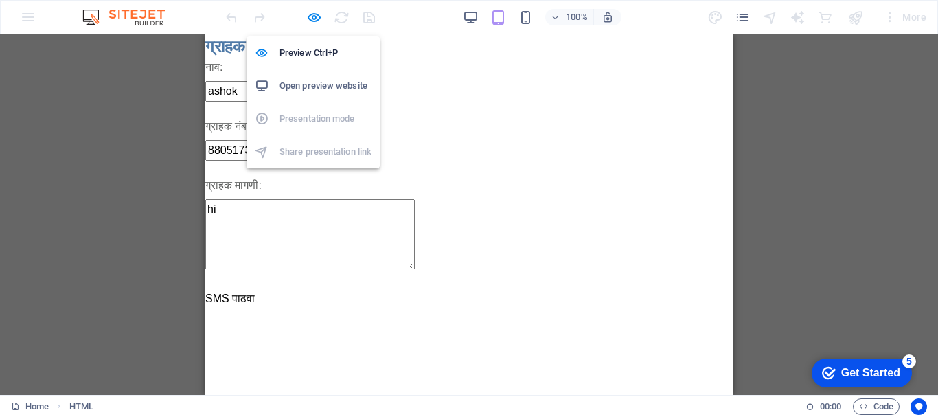
click at [310, 89] on h6 "Open preview website" at bounding box center [325, 86] width 92 height 16
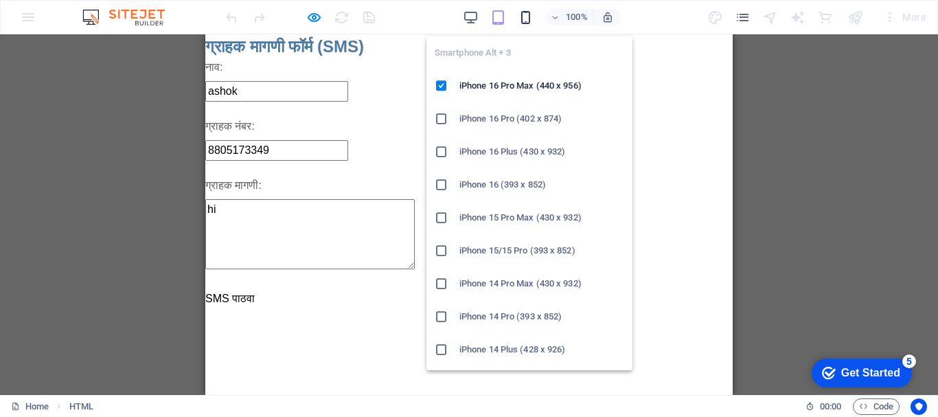
click at [528, 20] on icon "button" at bounding box center [525, 18] width 16 height 16
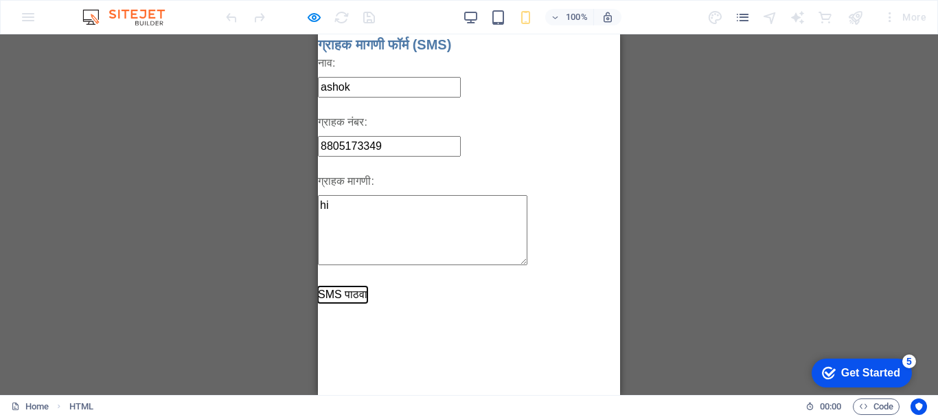
click at [336, 295] on button "SMS पाठवा" at bounding box center [342, 294] width 49 height 16
click at [342, 294] on button "SMS पाठवा" at bounding box center [342, 294] width 49 height 16
click at [402, 144] on input "8805173349" at bounding box center [389, 146] width 143 height 21
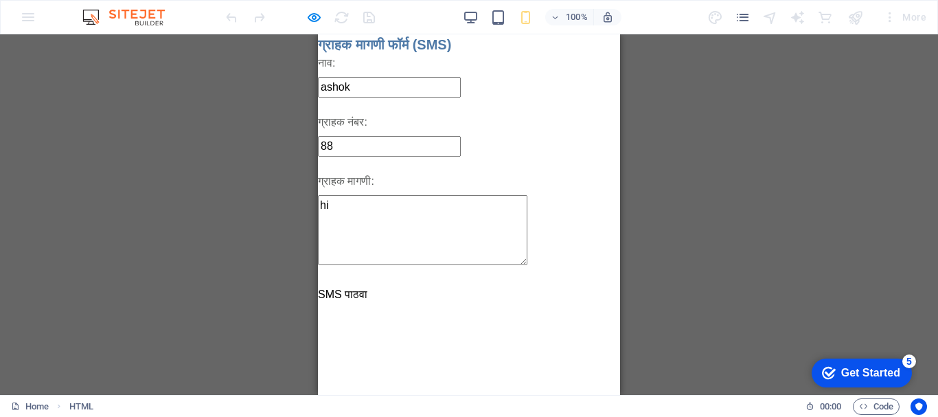
type input "8"
type input "9673967169"
click at [349, 290] on button "SMS पाठवा" at bounding box center [342, 294] width 49 height 16
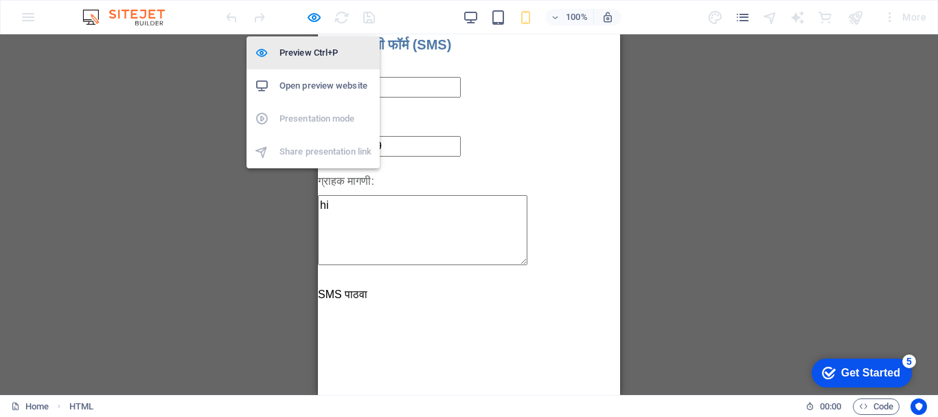
click at [314, 53] on h6 "Preview Ctrl+P" at bounding box center [325, 53] width 92 height 16
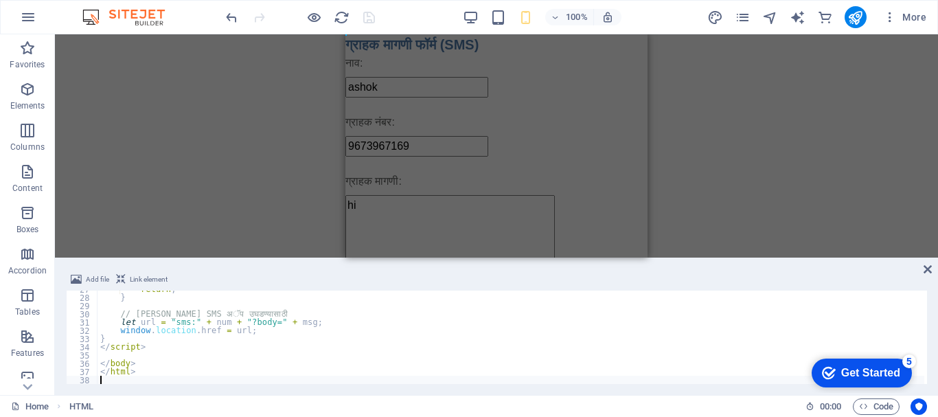
scroll to position [220, 0]
type textarea "</body>"
type textarea "// [PERSON_NAME] SMS अॅप उघडण्यासाठी"
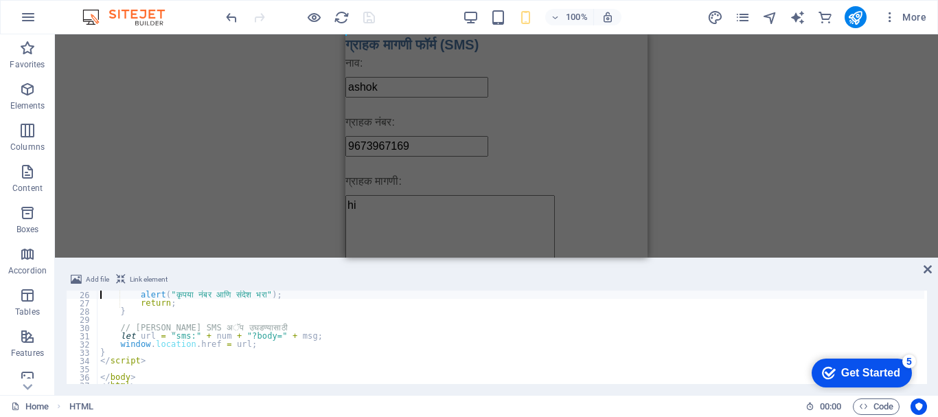
type textarea "if(num=="" || msg==""){"
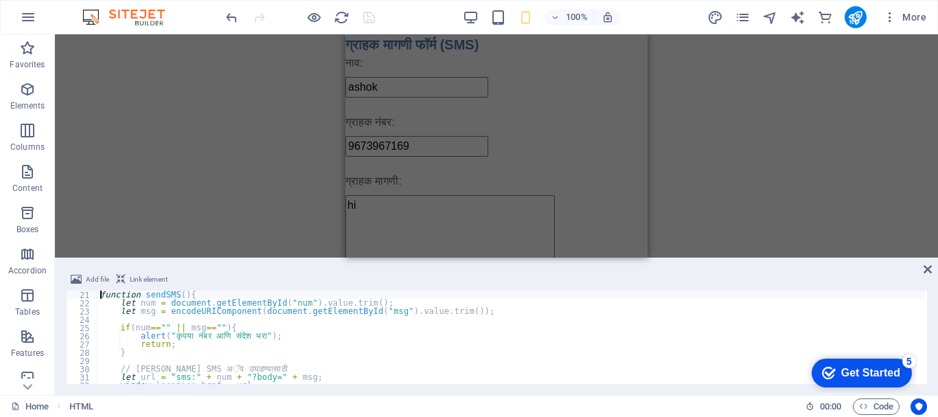
type textarea "<script>"
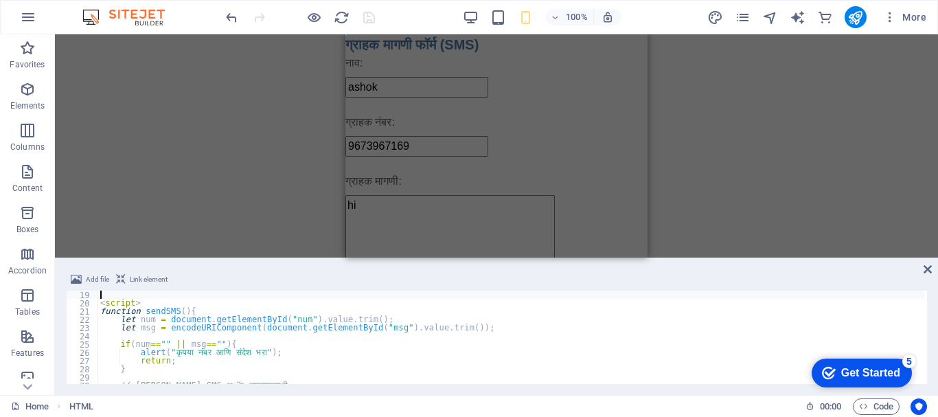
scroll to position [148, 0]
type textarea "<button onclick="sendSMS()">पाठवा</button>"
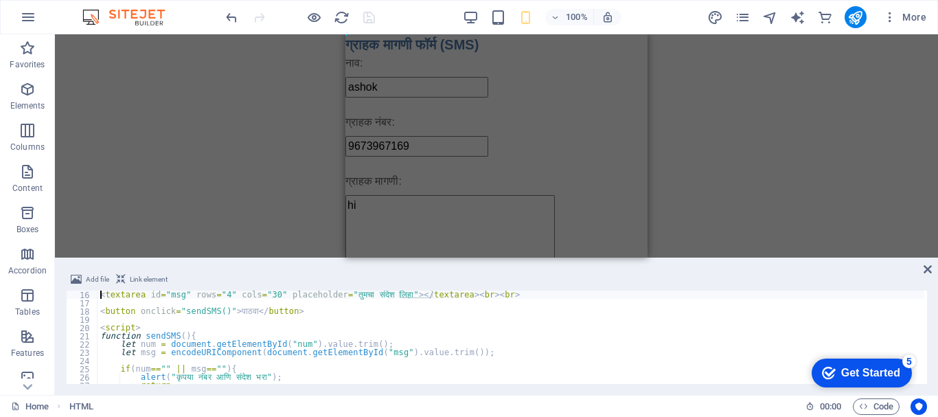
type textarea "<label>तुमचा संदेश:</label><br>"
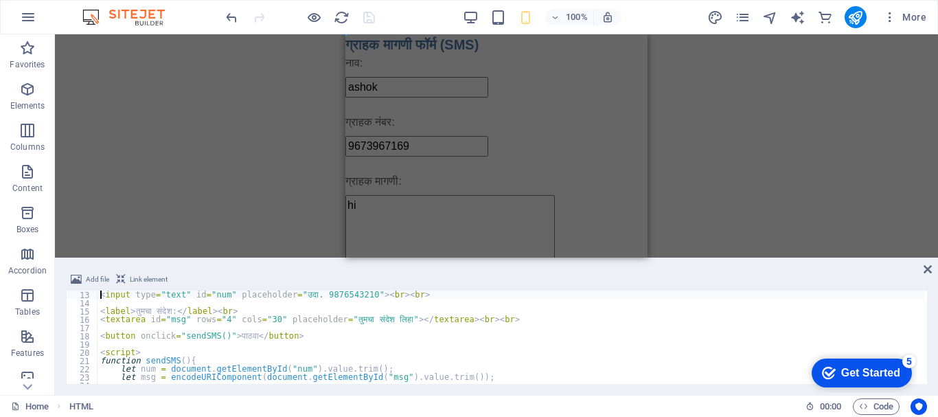
type textarea "<label>प्राप्तकर्ता नंबर:</label><br>"
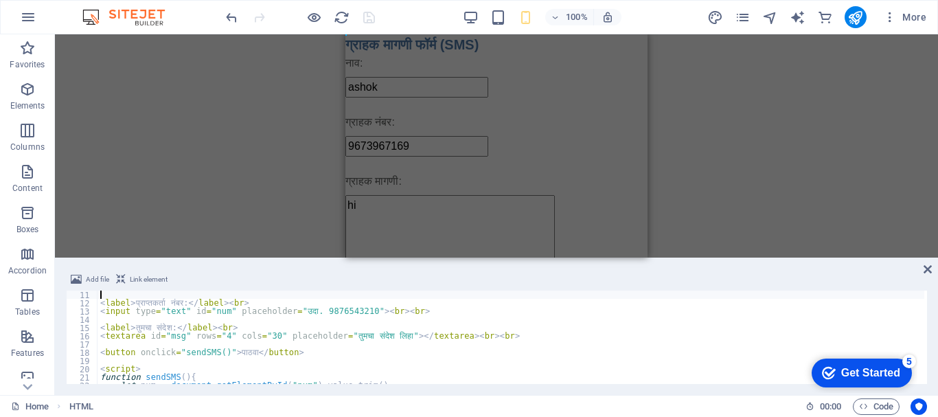
scroll to position [82, 0]
type textarea "<h3>Plain Message पाठवा (मोबाईल SMS)</h3>"
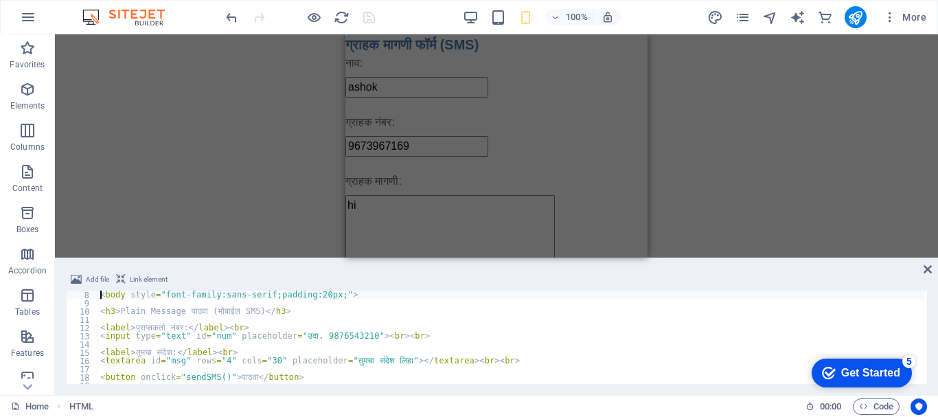
scroll to position [58, 0]
click at [334, 335] on div "< body style = "font-family:sans-serif;padding:20px;" > < h3 > Plain Message पा…" at bounding box center [510, 345] width 826 height 110
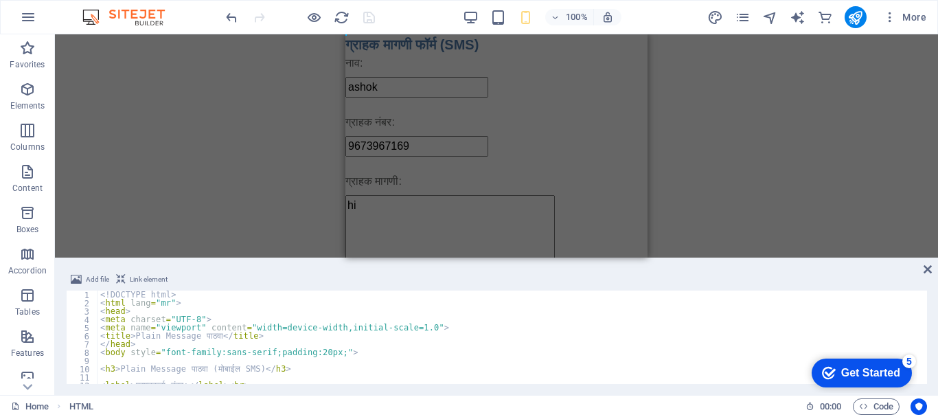
scroll to position [41, 0]
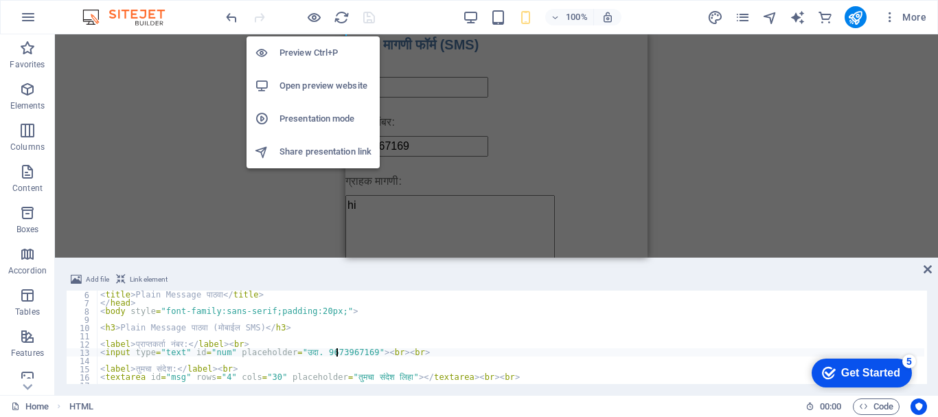
type textarea "<input type="text" id="num" placeholder="उदा. 9673967169"><br><br>"
click at [310, 84] on h6 "Open preview website" at bounding box center [325, 86] width 92 height 16
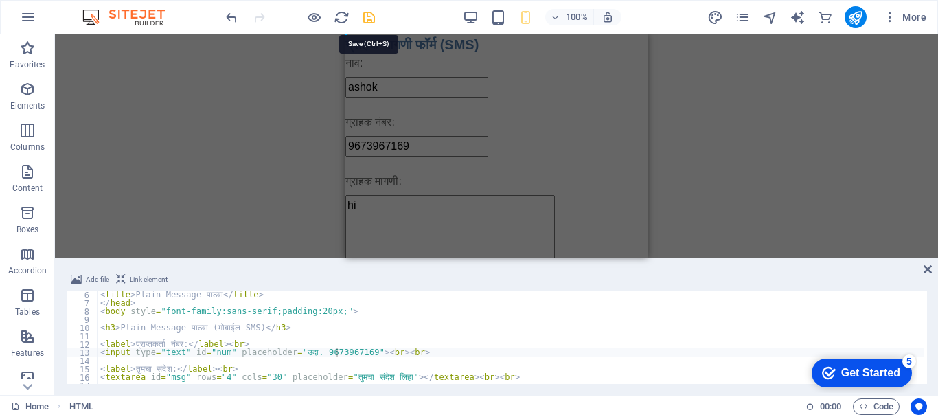
click at [372, 16] on icon "save" at bounding box center [369, 18] width 16 height 16
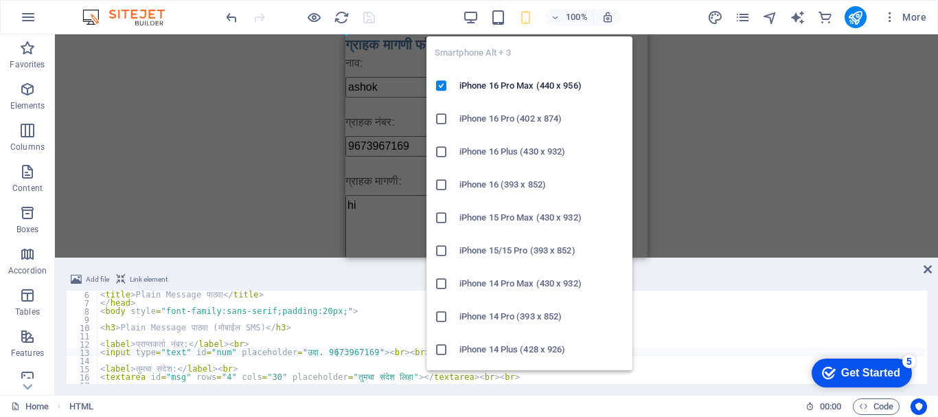
click at [528, 19] on icon "button" at bounding box center [525, 18] width 16 height 16
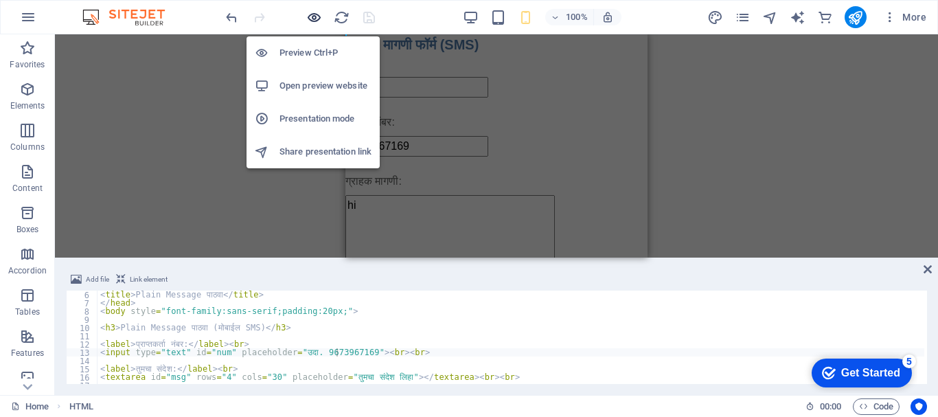
click at [314, 20] on icon "button" at bounding box center [314, 18] width 16 height 16
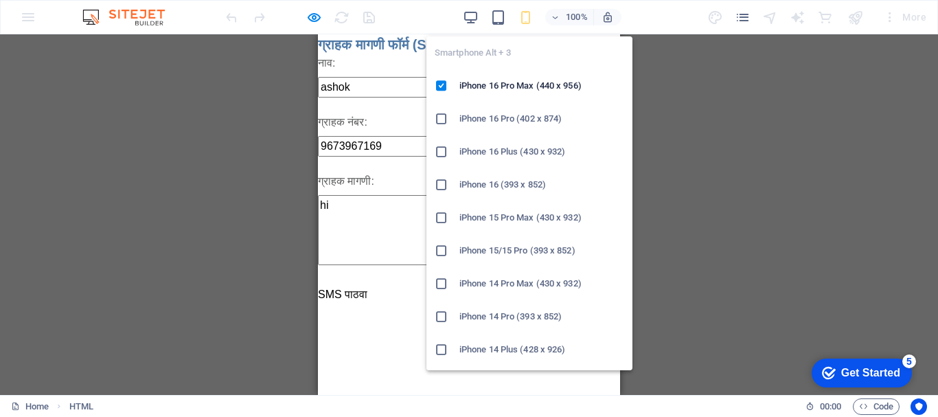
click at [530, 16] on icon "button" at bounding box center [525, 18] width 16 height 16
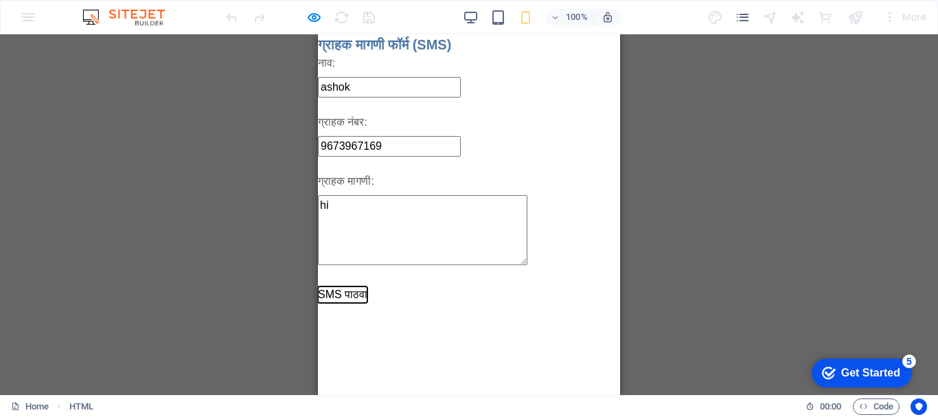
click at [346, 294] on button "SMS पाठवा" at bounding box center [342, 294] width 49 height 16
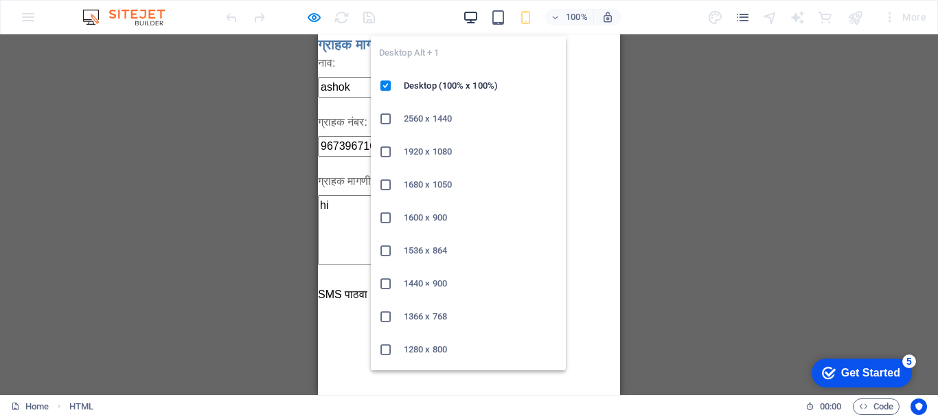
click at [471, 20] on icon "button" at bounding box center [471, 18] width 16 height 16
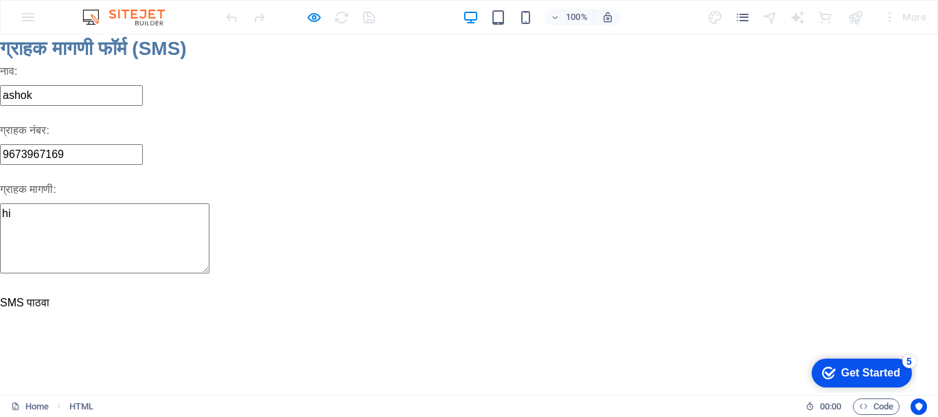
click at [18, 300] on button "SMS पाठवा" at bounding box center [24, 302] width 49 height 16
click at [8, 311] on html "Skip to main content ग्राहक मागणी SMS ग्राहक मागणी फॉर्म (SMS) नाव: ashok ग्राह…" at bounding box center [469, 172] width 938 height 277
click at [33, 306] on button "SMS पाठवा" at bounding box center [24, 302] width 49 height 16
click at [33, 305] on button "SMS पाठवा" at bounding box center [24, 302] width 49 height 16
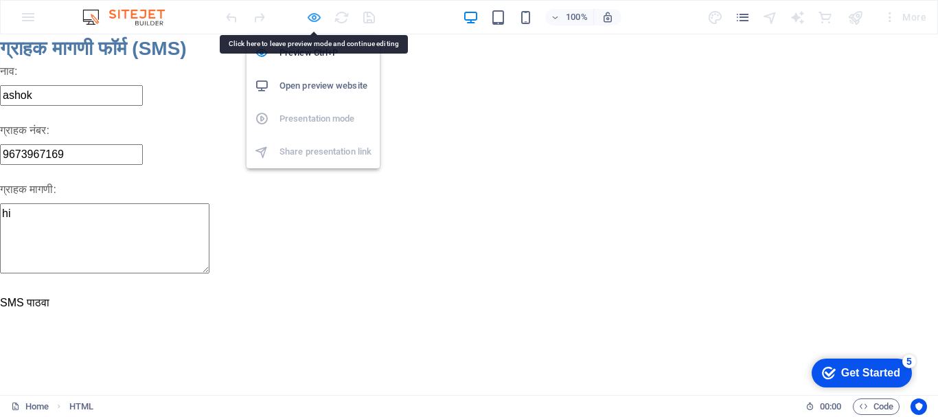
click at [314, 19] on icon "button" at bounding box center [314, 18] width 16 height 16
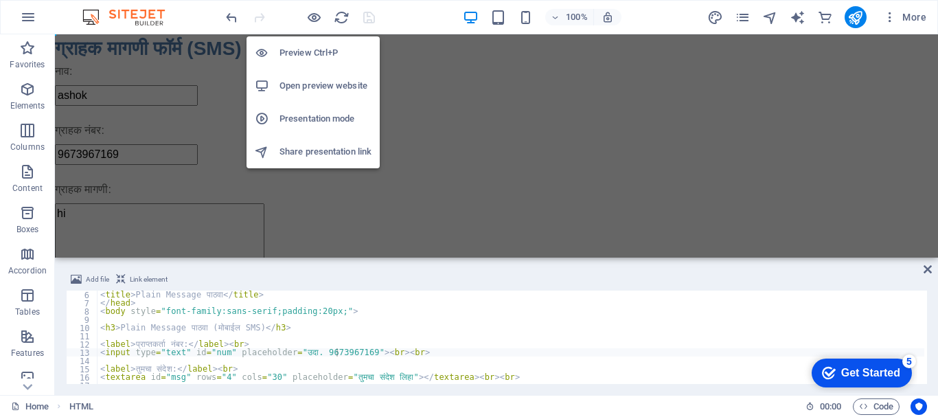
click at [307, 116] on h6 "Presentation mode" at bounding box center [325, 118] width 92 height 16
click at [305, 54] on h6 "Preview Ctrl+P" at bounding box center [325, 53] width 92 height 16
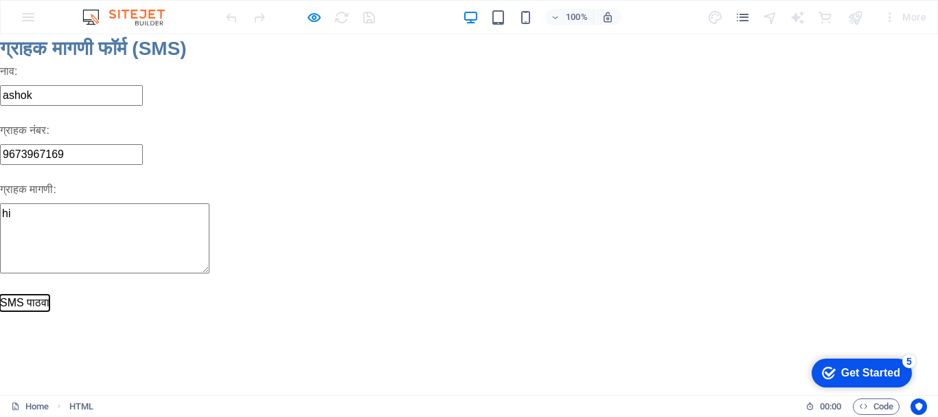
click at [14, 306] on button "SMS पाठवा" at bounding box center [24, 302] width 49 height 16
click at [10, 306] on button "SMS पाठवा" at bounding box center [24, 302] width 49 height 16
click at [10, 308] on button "SMS पाठवा" at bounding box center [24, 302] width 49 height 16
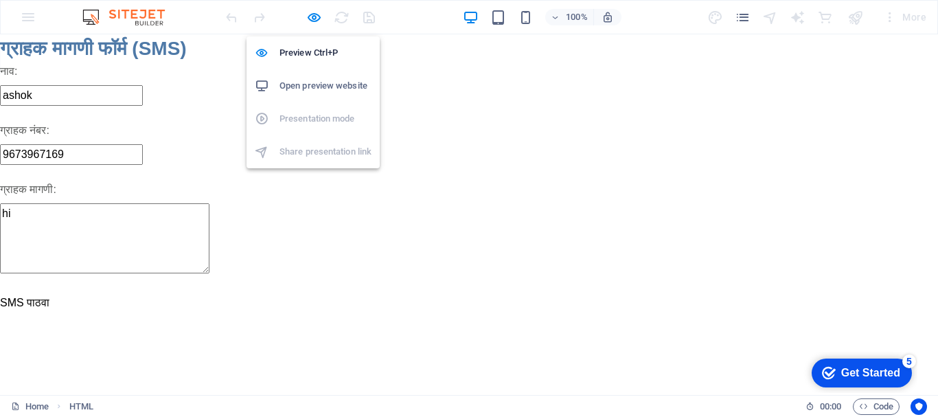
click at [303, 84] on h6 "Open preview website" at bounding box center [325, 86] width 92 height 16
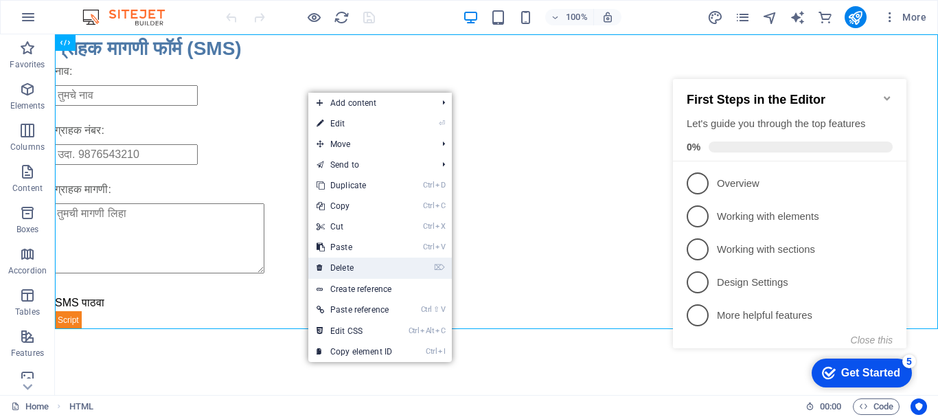
click at [343, 263] on link "⌦ Delete" at bounding box center [354, 267] width 92 height 21
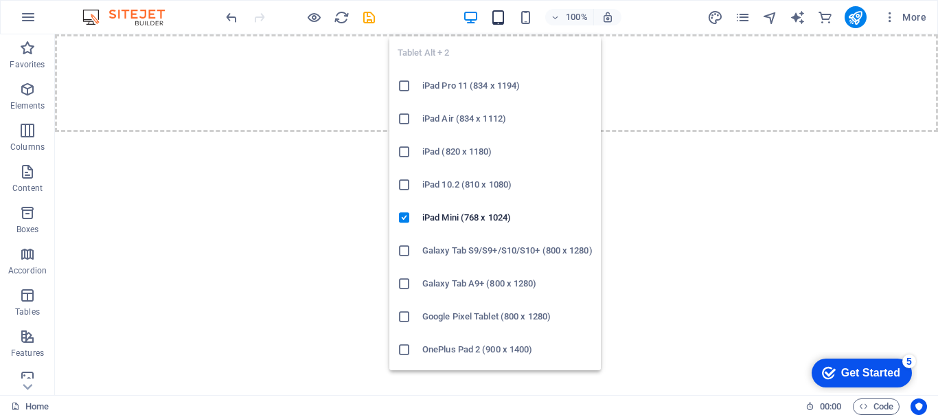
click at [496, 25] on icon "button" at bounding box center [498, 18] width 16 height 16
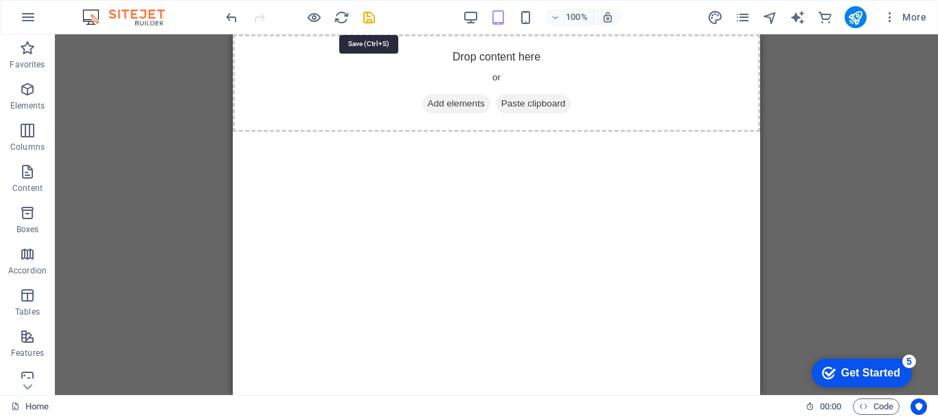
click at [372, 19] on icon "save" at bounding box center [369, 18] width 16 height 16
click at [740, 16] on icon "pages" at bounding box center [742, 18] width 16 height 16
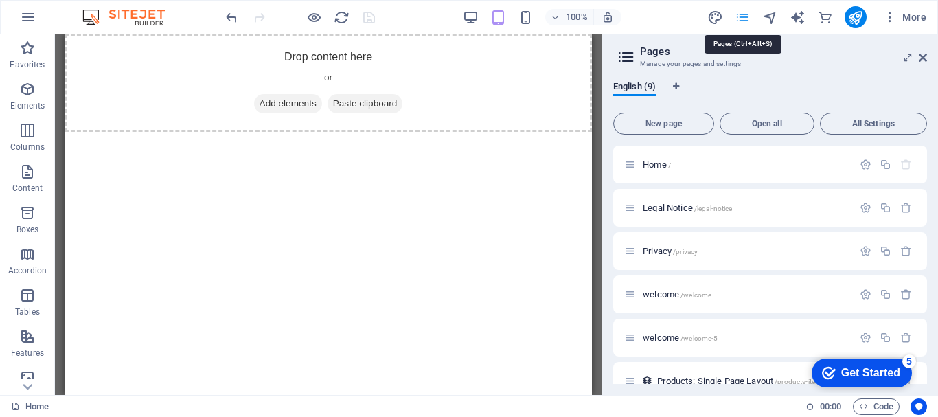
click at [740, 16] on icon "pages" at bounding box center [742, 18] width 16 height 16
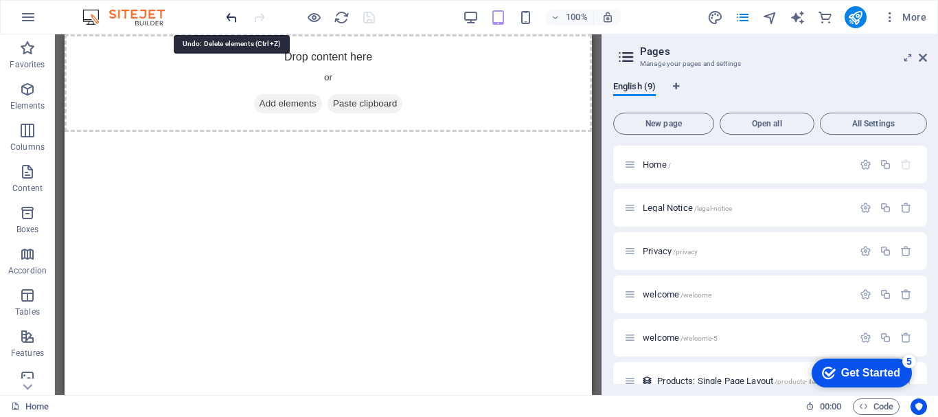
click at [231, 21] on icon "undo" at bounding box center [232, 18] width 16 height 16
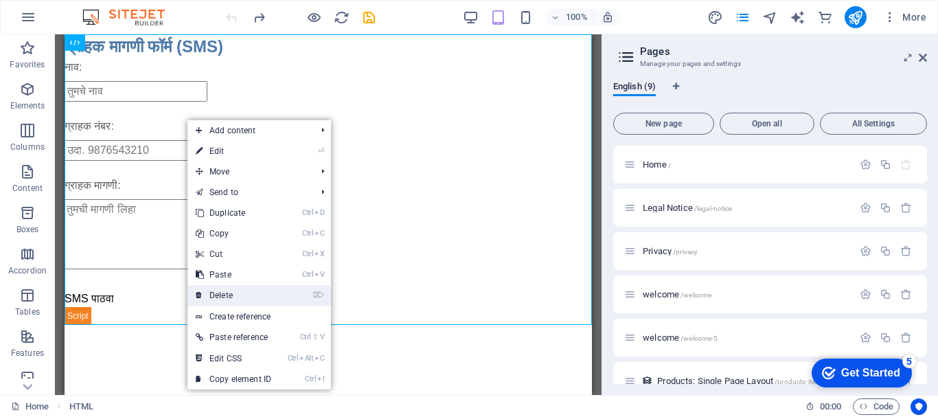
click at [233, 292] on link "⌦ Delete" at bounding box center [233, 295] width 92 height 21
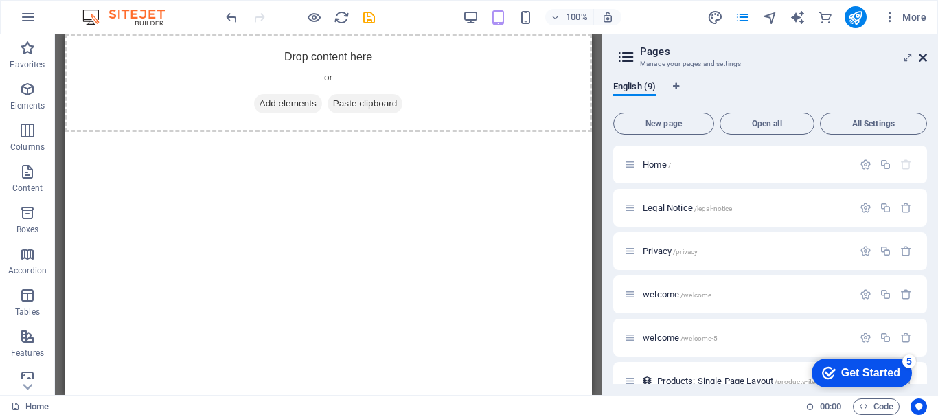
click at [923, 58] on icon at bounding box center [922, 57] width 8 height 11
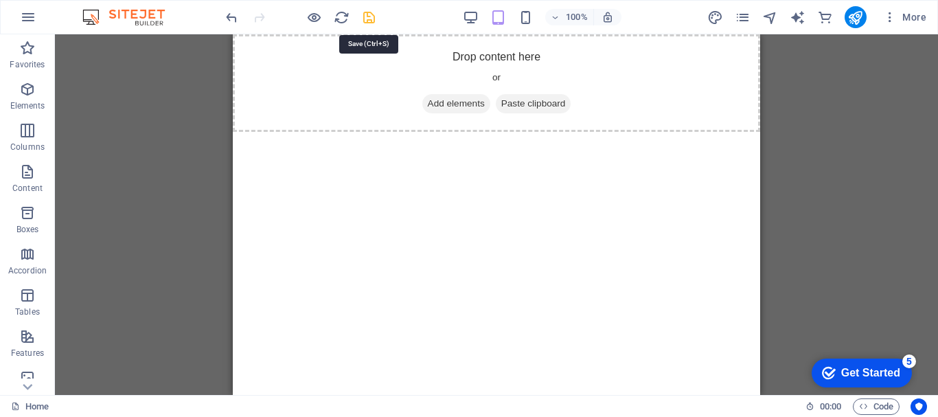
click at [365, 21] on icon "save" at bounding box center [369, 18] width 16 height 16
